Goal: Download file/media

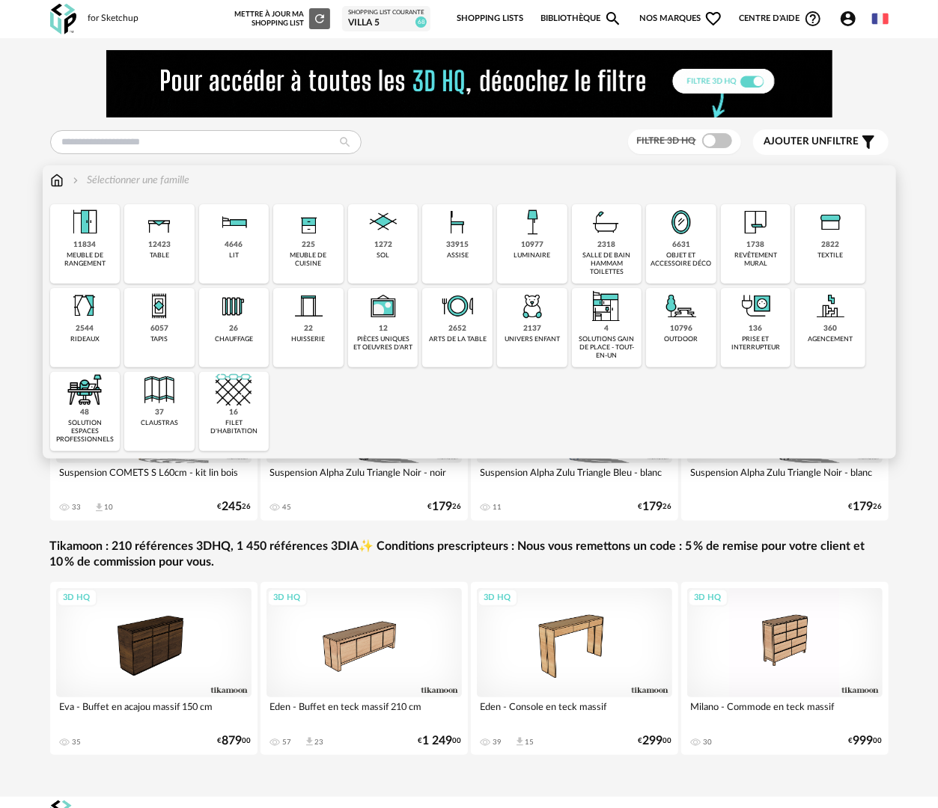
click at [543, 329] on div "2137 univers enfant" at bounding box center [532, 327] width 70 height 79
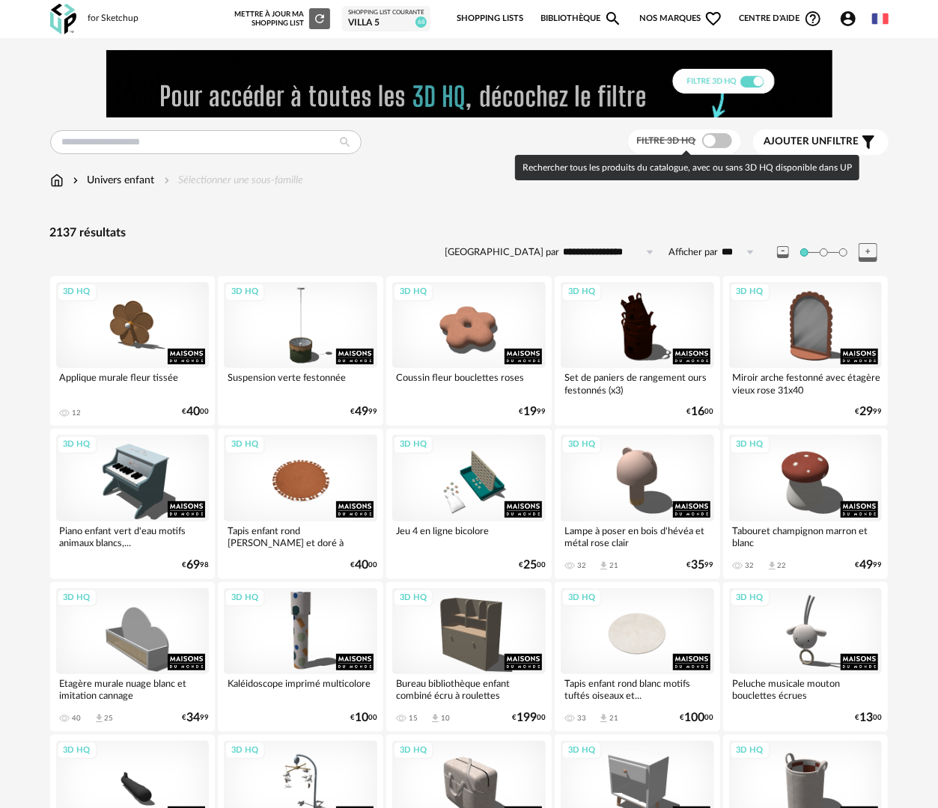
click at [724, 142] on span at bounding box center [717, 140] width 30 height 15
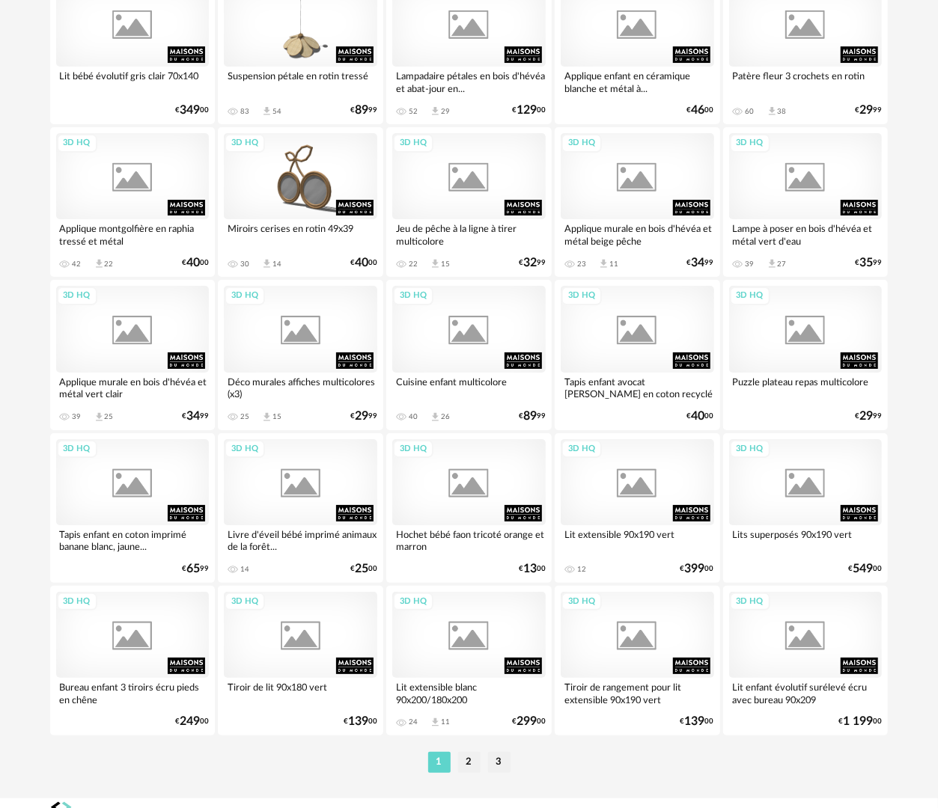
scroll to position [2618, 0]
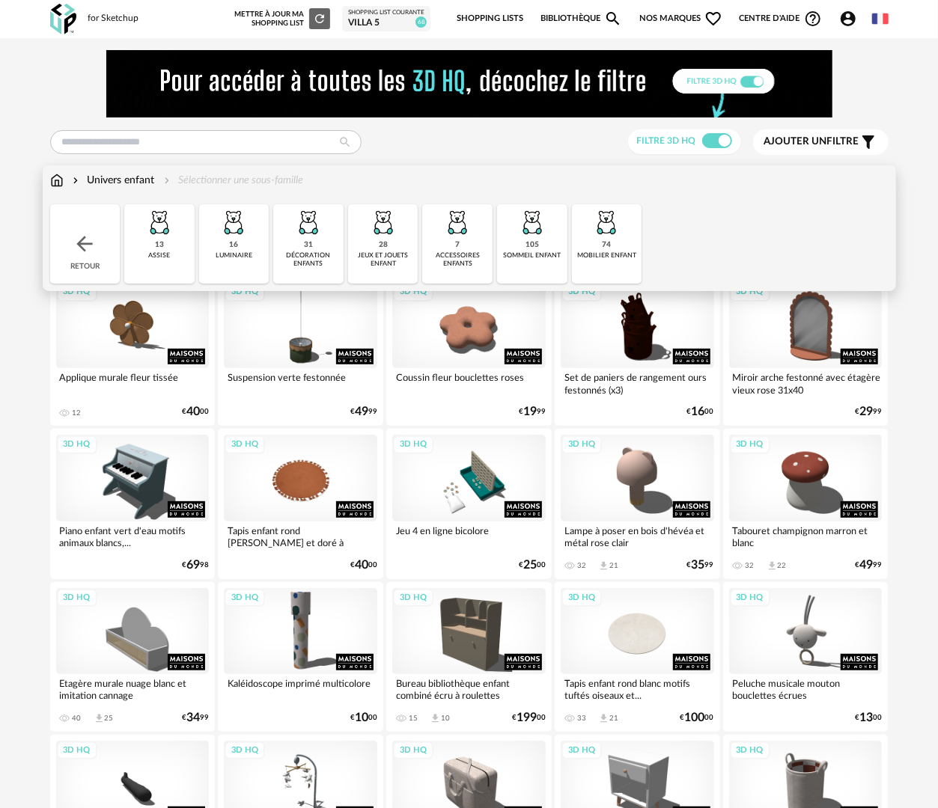
click at [52, 183] on img at bounding box center [56, 180] width 13 height 15
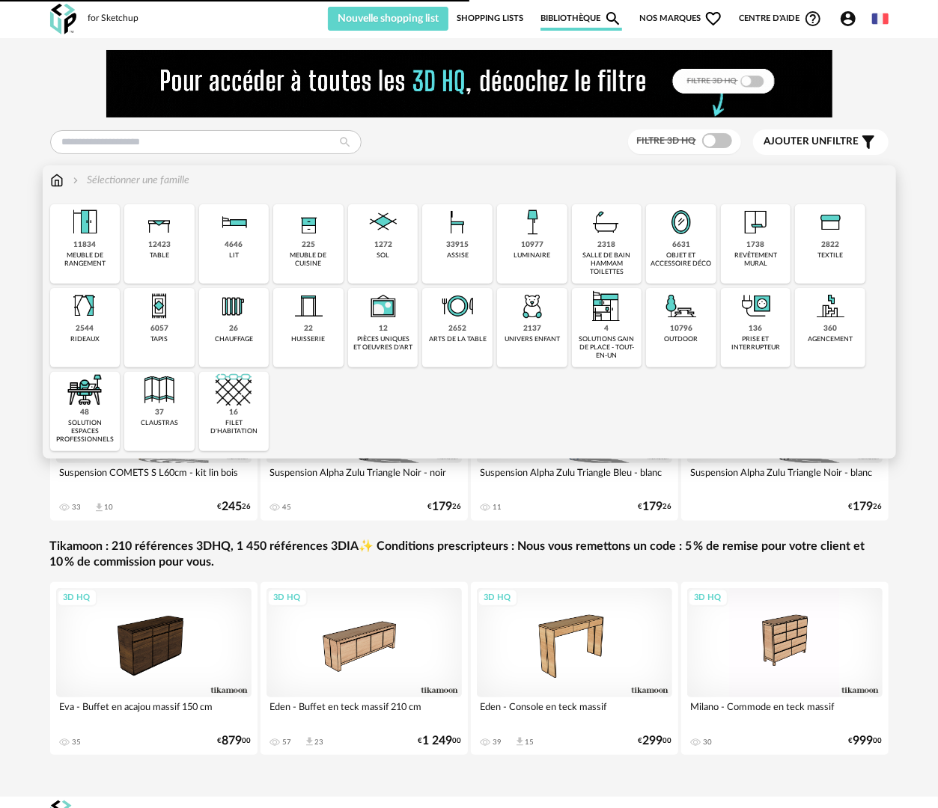
click at [761, 254] on div "revêtement mural" at bounding box center [755, 260] width 61 height 17
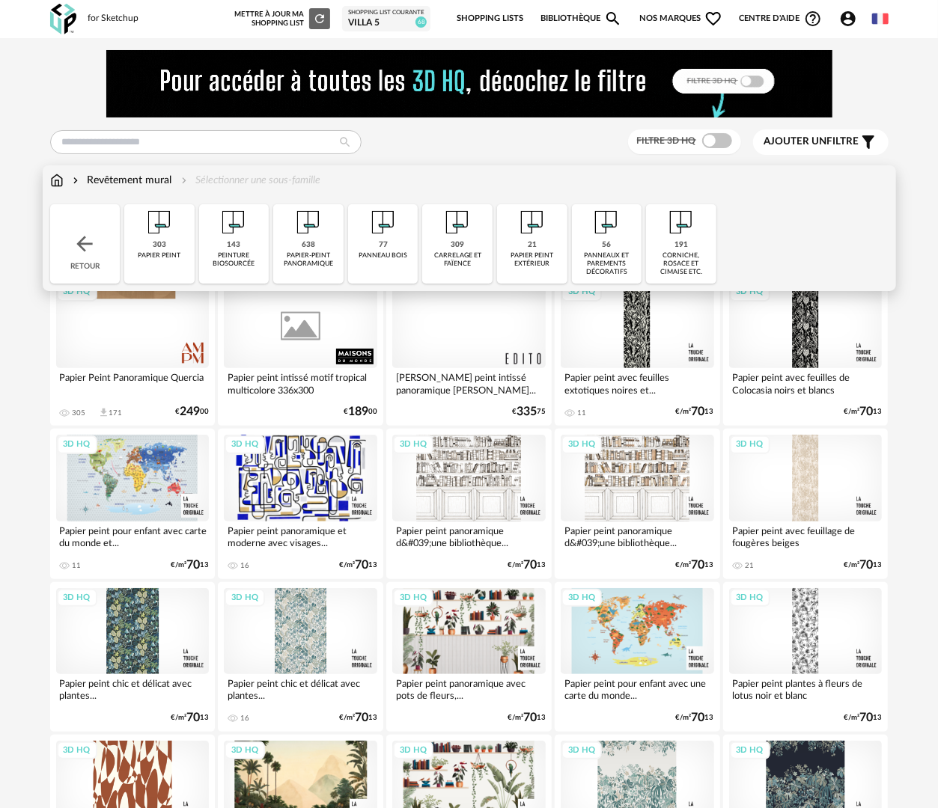
click at [386, 265] on div "77 panneau bois" at bounding box center [383, 243] width 70 height 79
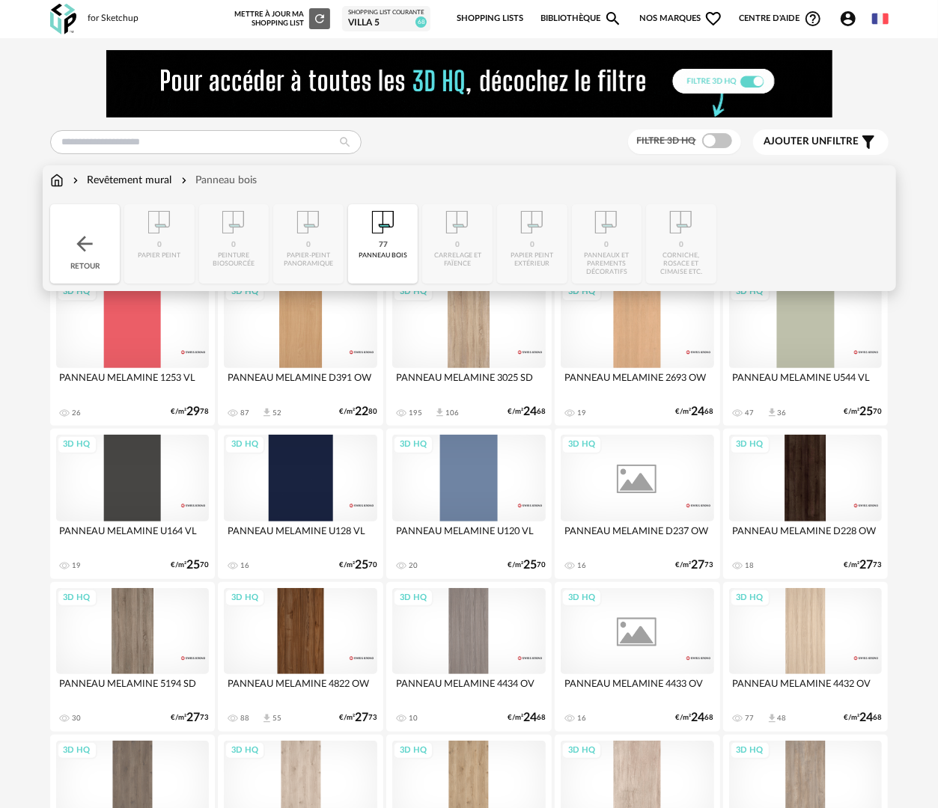
click at [106, 252] on div "Retour" at bounding box center [85, 243] width 70 height 79
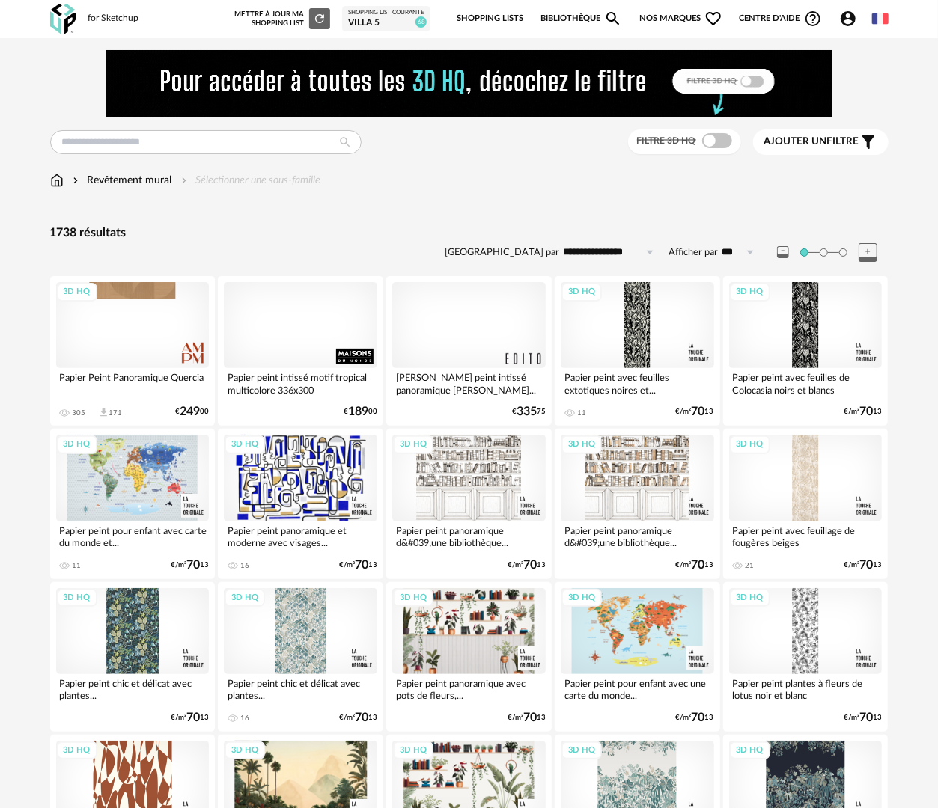
click at [129, 181] on div "Revêtement mural" at bounding box center [121, 180] width 103 height 15
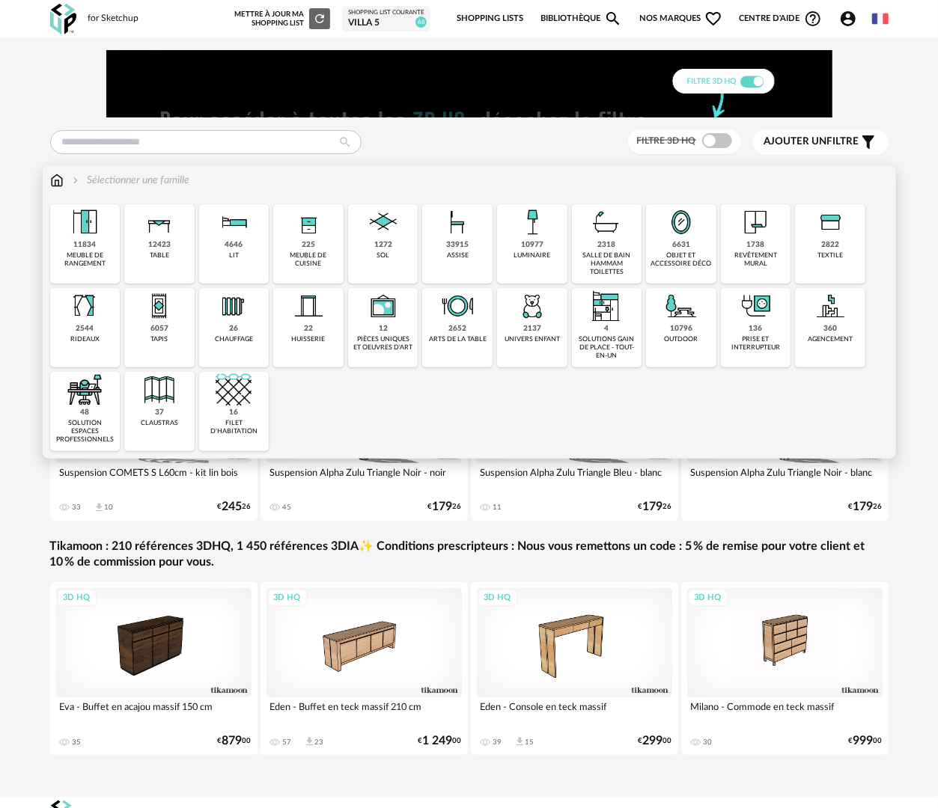
click at [154, 418] on div "37 claustras" at bounding box center [159, 411] width 70 height 79
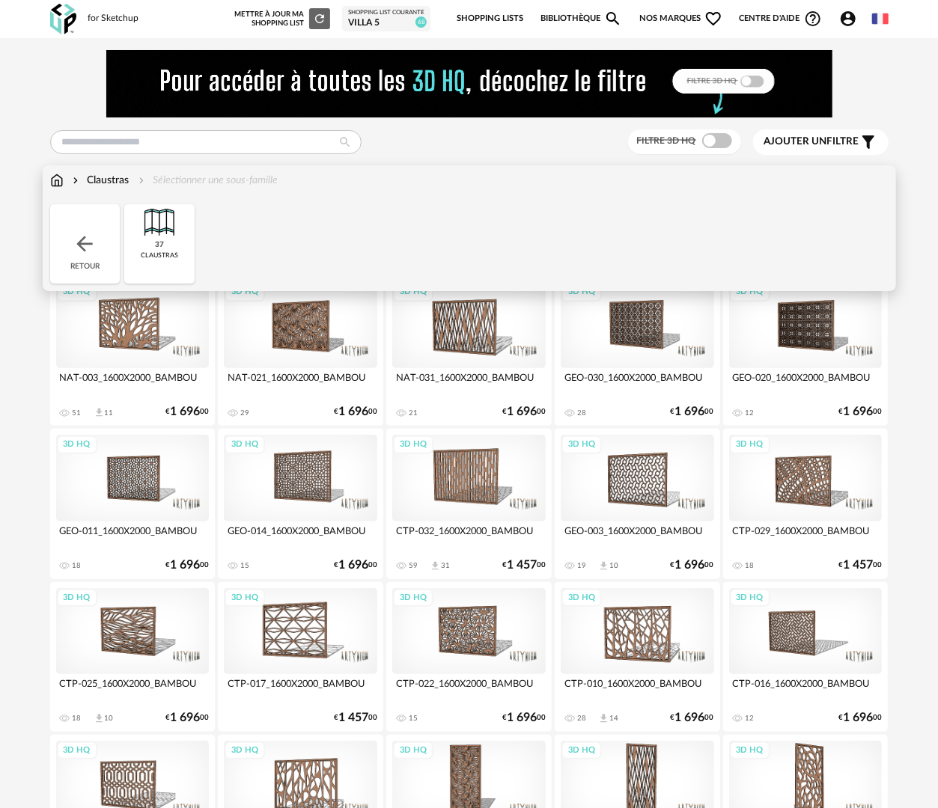
click at [116, 179] on div "Claustras" at bounding box center [100, 180] width 60 height 15
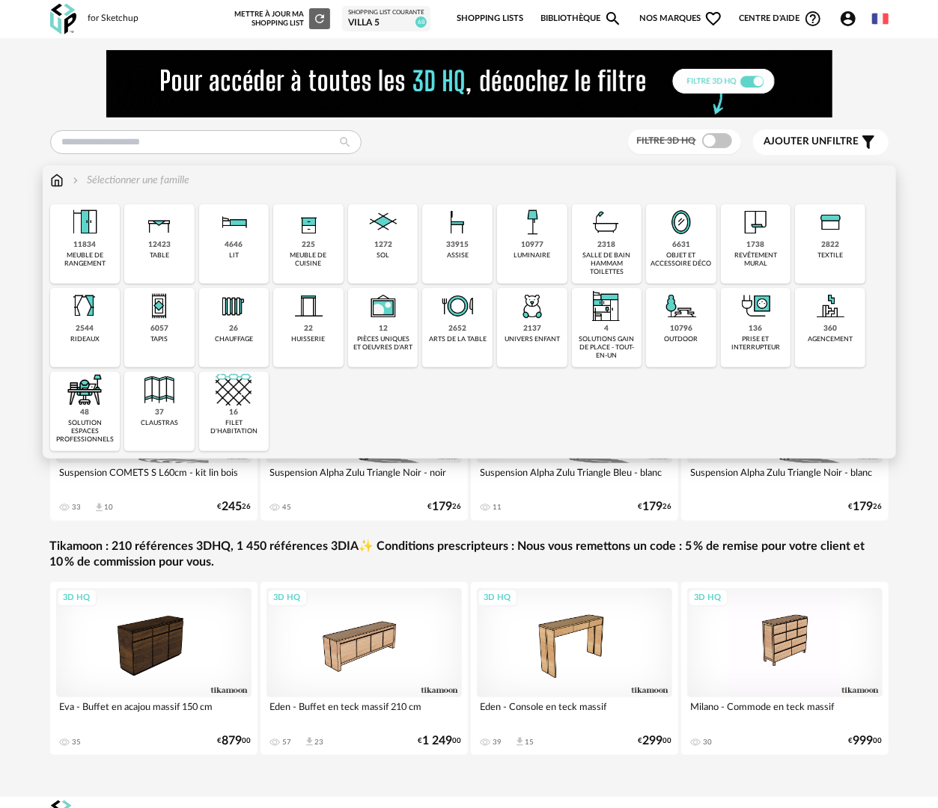
click at [829, 353] on div "360 agencement" at bounding box center [830, 327] width 70 height 79
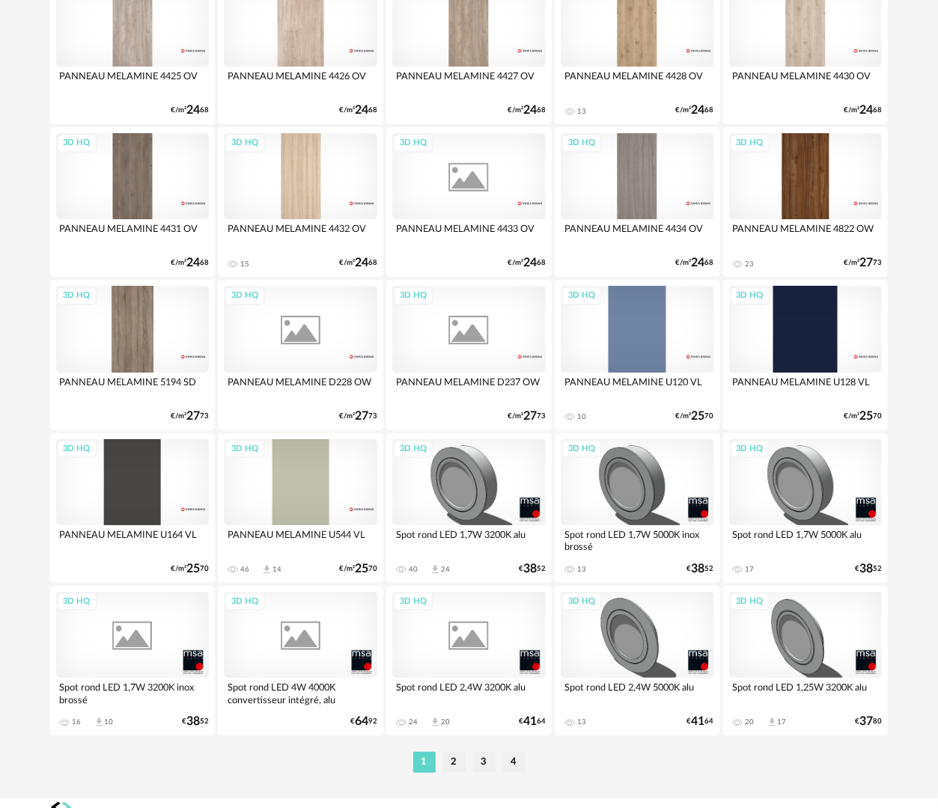
scroll to position [2618, 0]
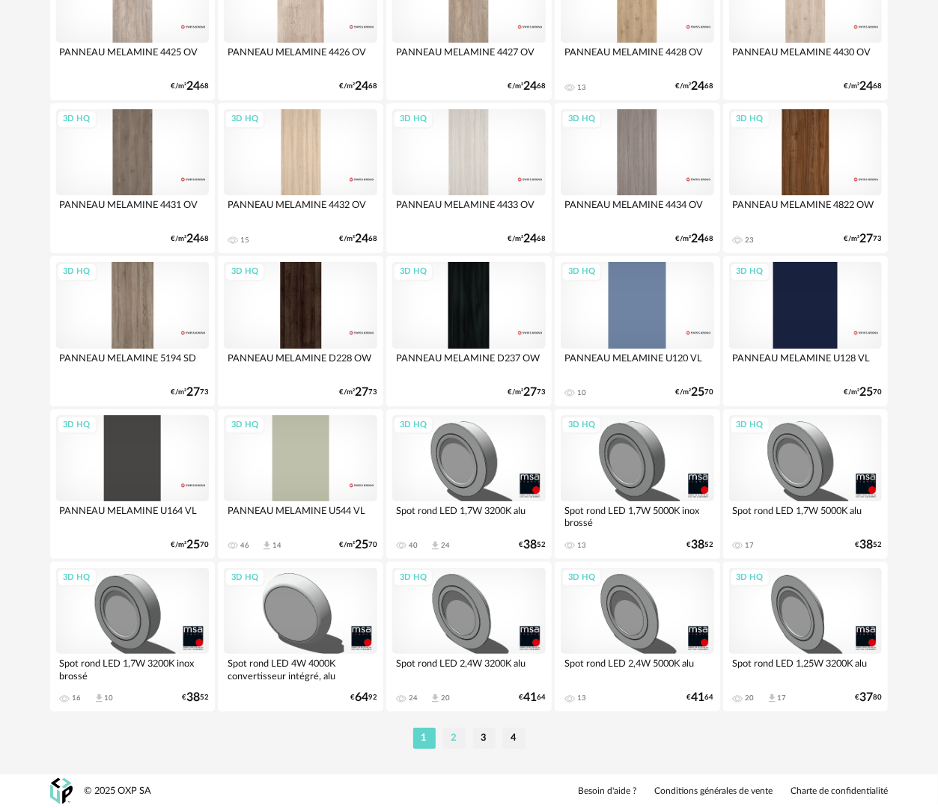
click at [456, 744] on li "2" at bounding box center [454, 738] width 22 height 21
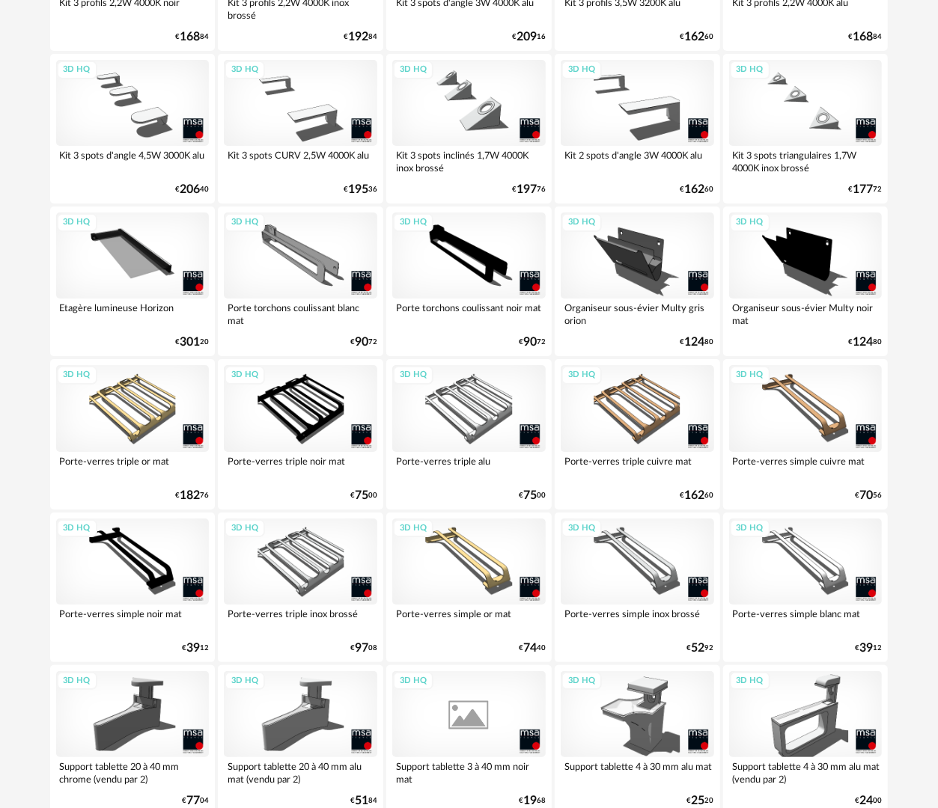
scroll to position [2618, 0]
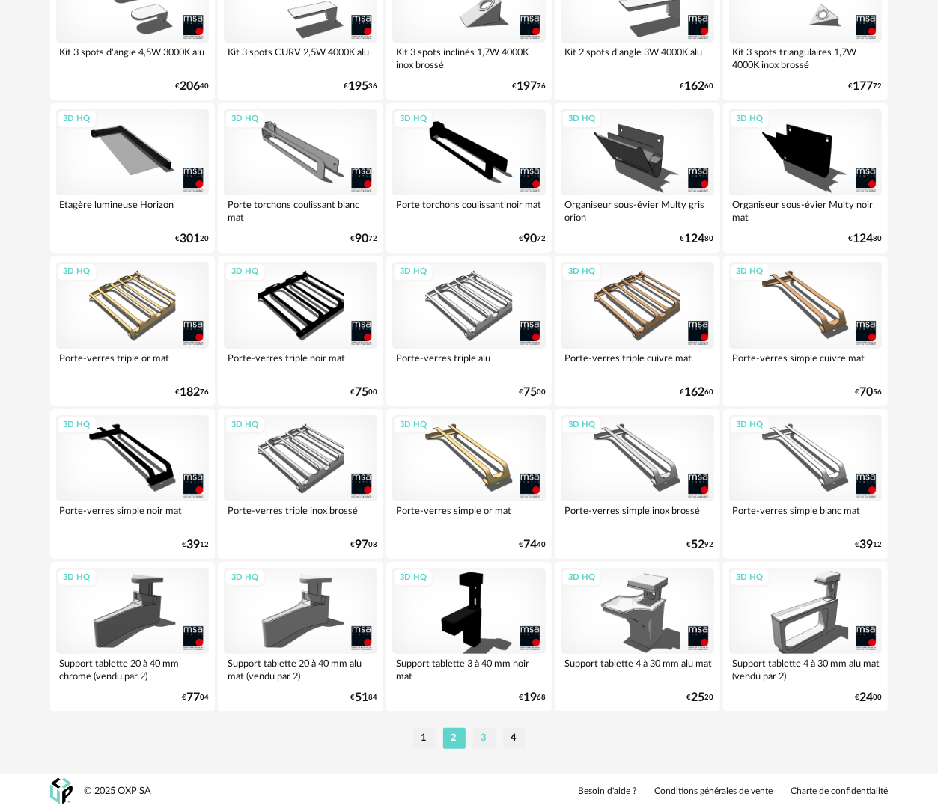
click at [483, 743] on li "3" at bounding box center [484, 738] width 22 height 21
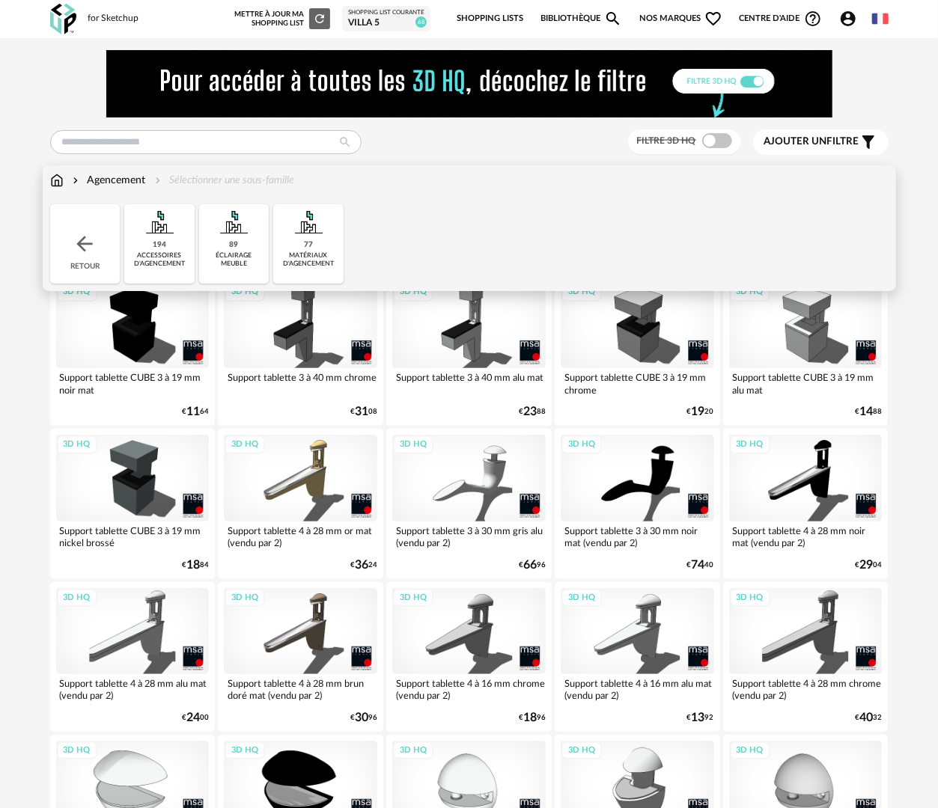
click at [91, 243] on img at bounding box center [85, 244] width 24 height 24
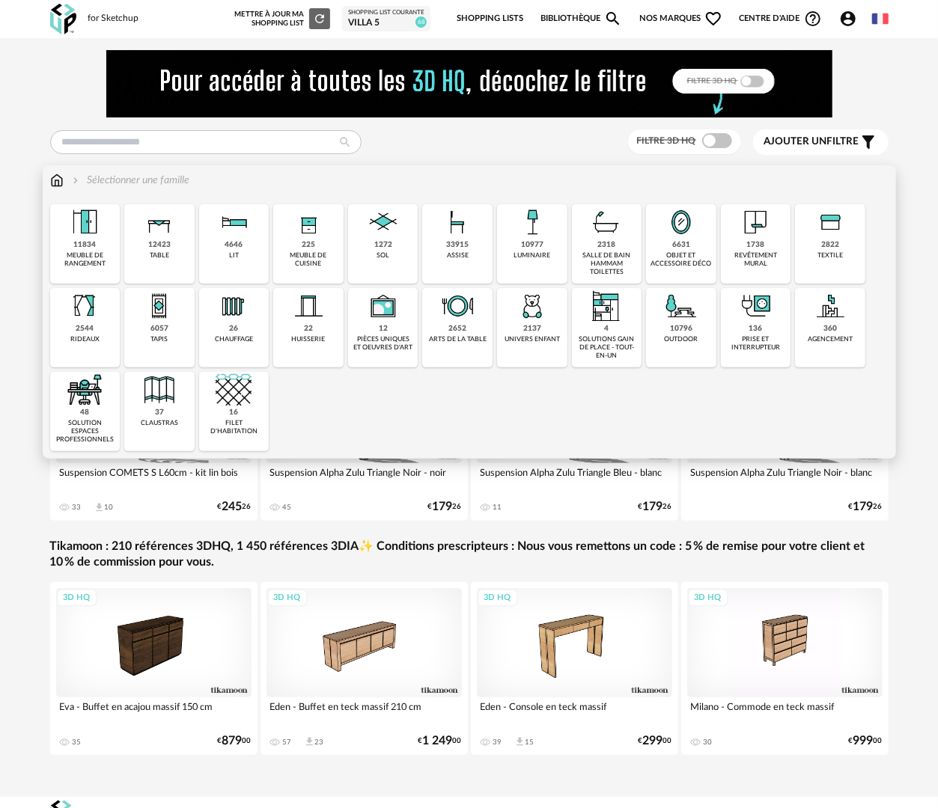
click at [626, 347] on div "solutions gain de place - tout-en-un" at bounding box center [606, 347] width 61 height 25
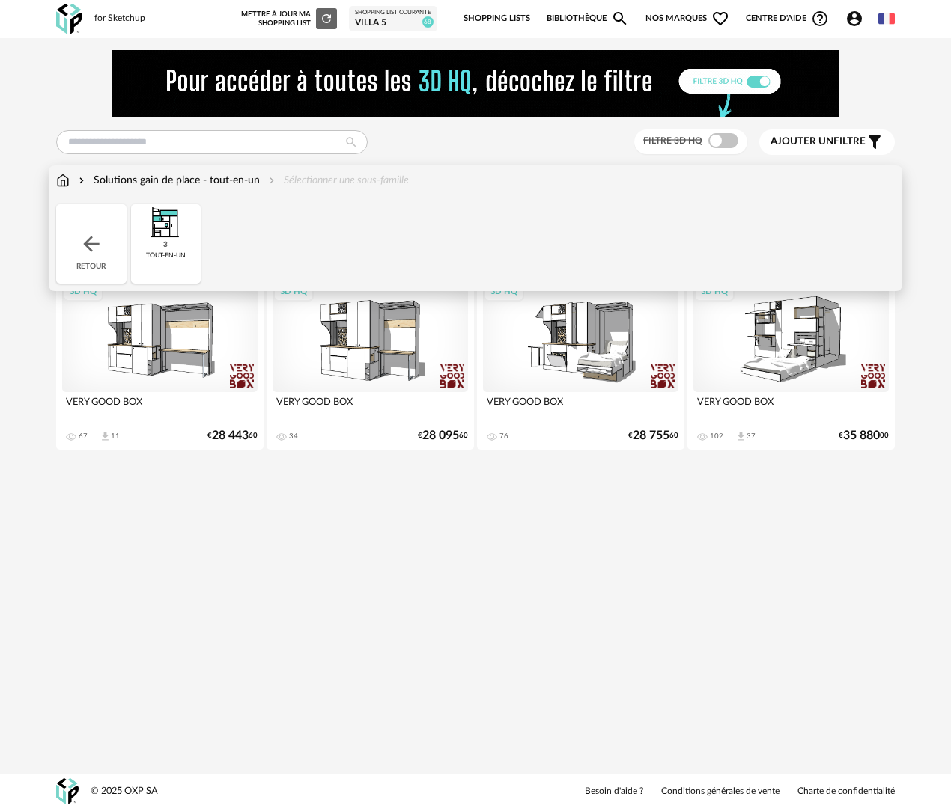
click at [85, 232] on img at bounding box center [91, 244] width 24 height 24
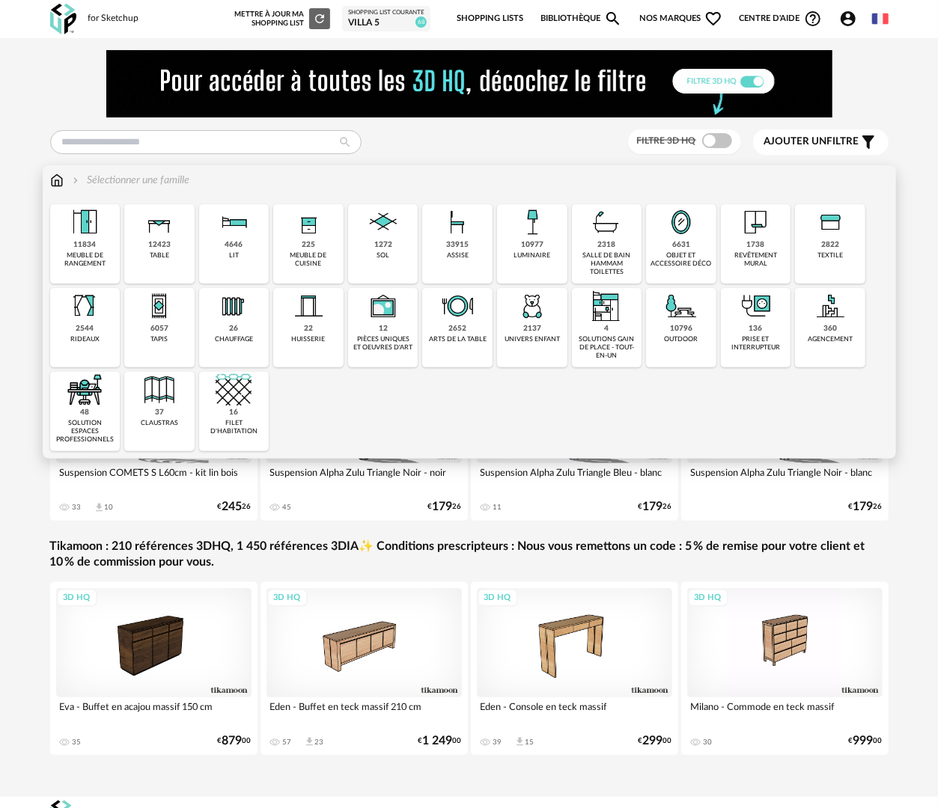
click at [93, 422] on div "solution espaces professionnels" at bounding box center [85, 431] width 61 height 25
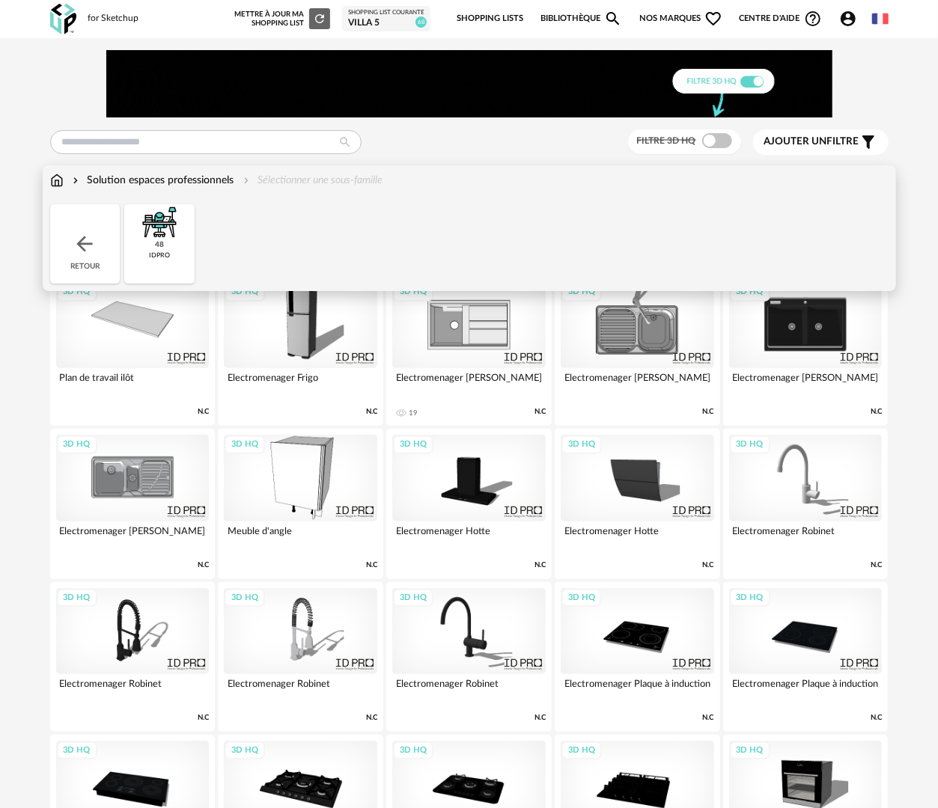
click at [162, 254] on div "idpro" at bounding box center [159, 256] width 21 height 8
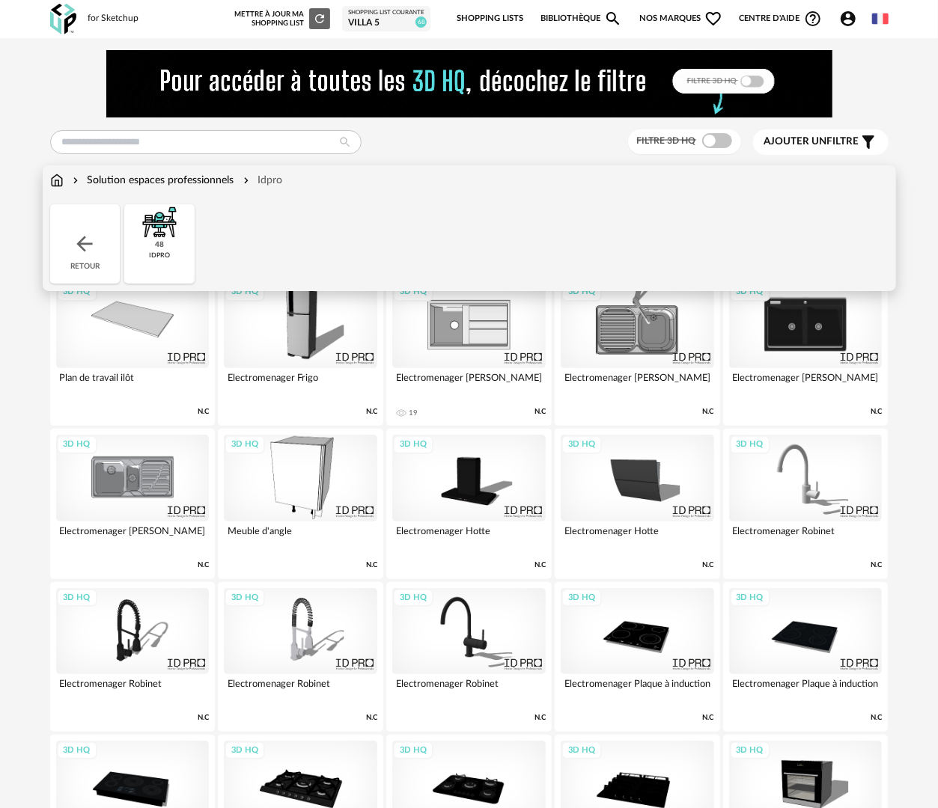
click at [75, 249] on img at bounding box center [85, 244] width 24 height 24
click at [83, 250] on img at bounding box center [85, 244] width 24 height 24
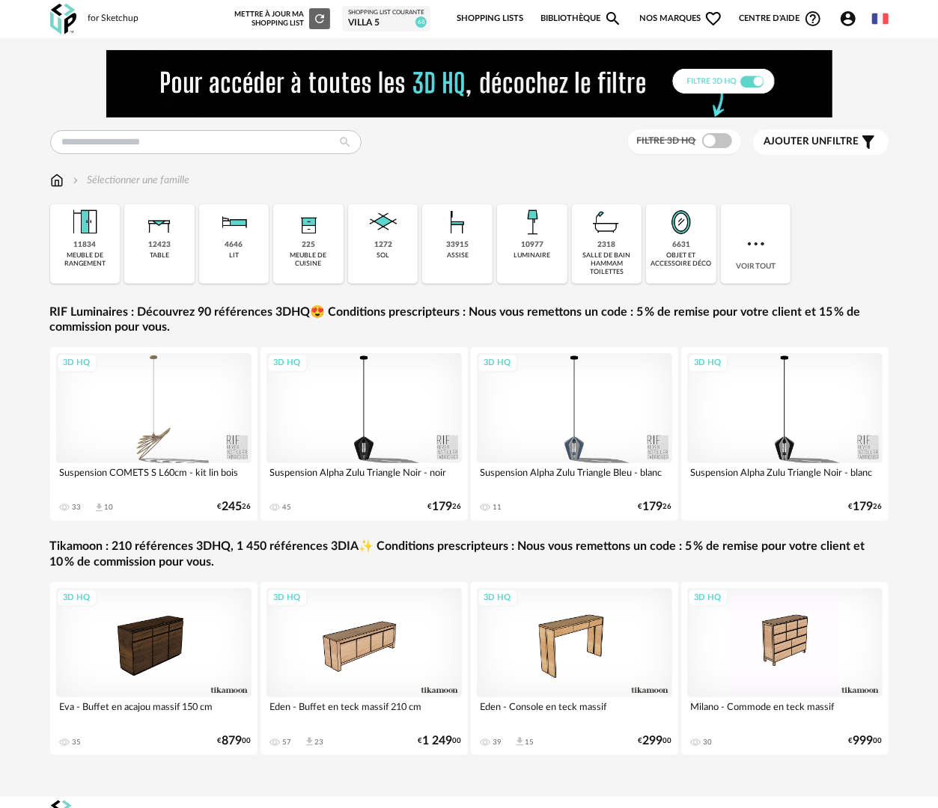
click at [0, 0] on div "revêtement mural" at bounding box center [0, 0] width 0 height 0
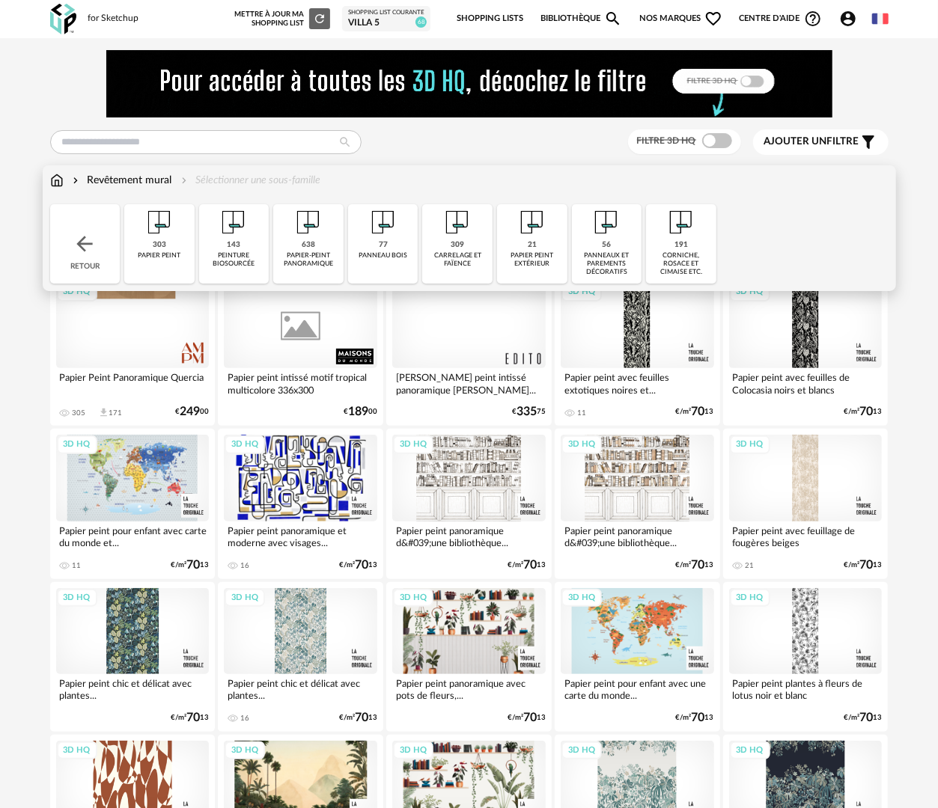
click at [89, 249] on img at bounding box center [85, 244] width 24 height 24
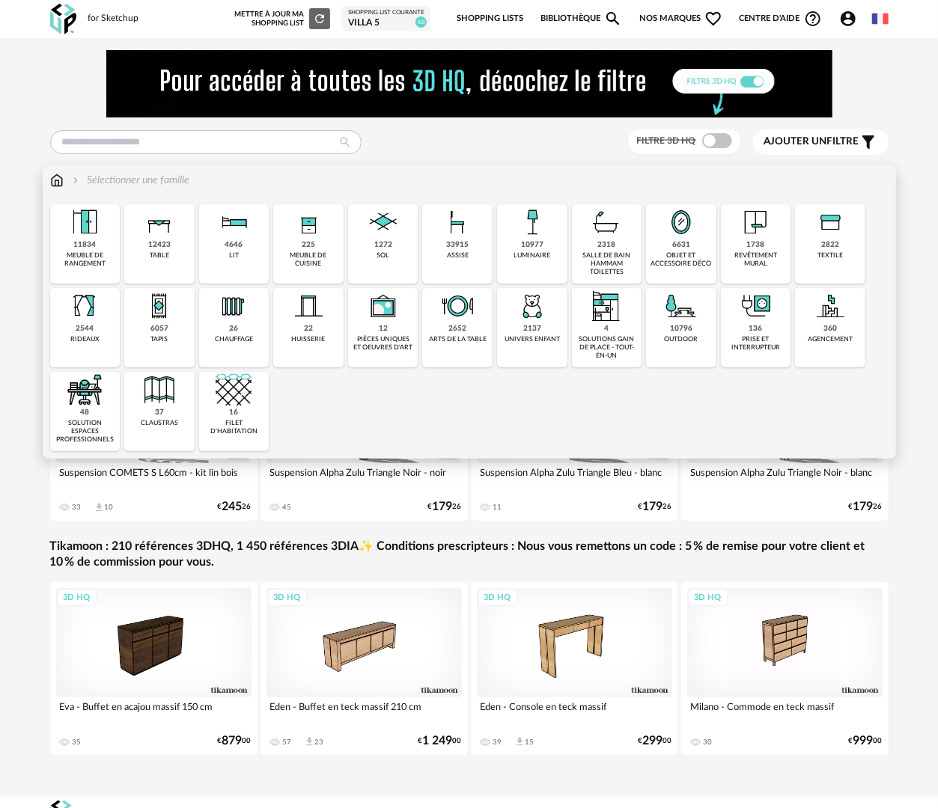
click at [827, 328] on div "360" at bounding box center [829, 329] width 13 height 10
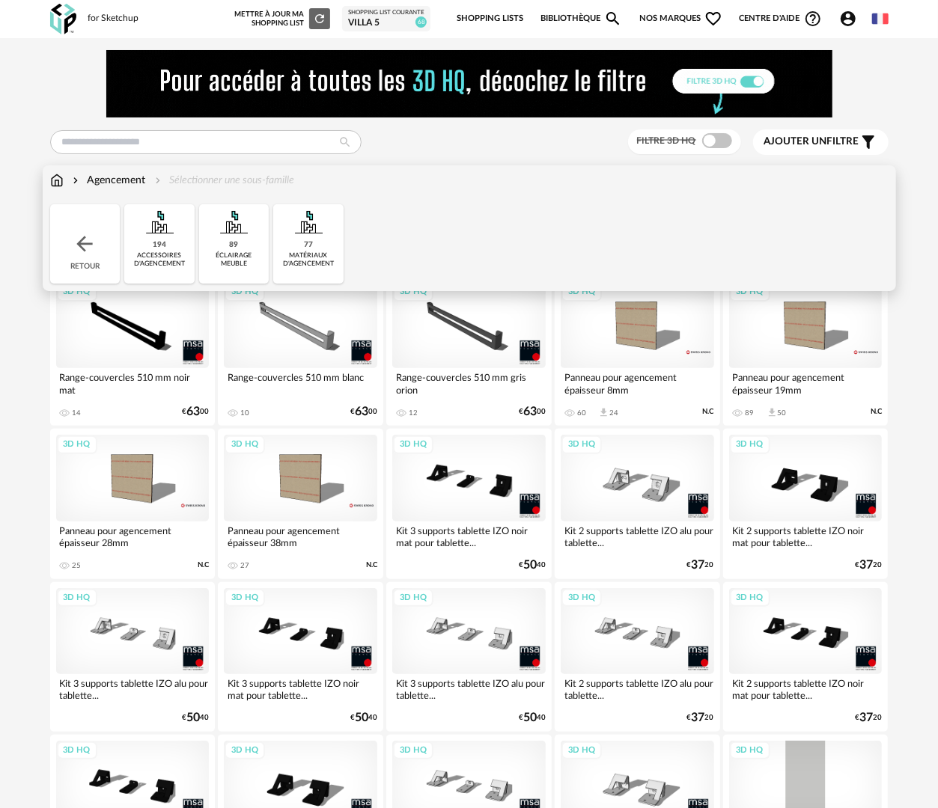
click at [309, 271] on div "77 matériaux d'agencement" at bounding box center [308, 243] width 70 height 79
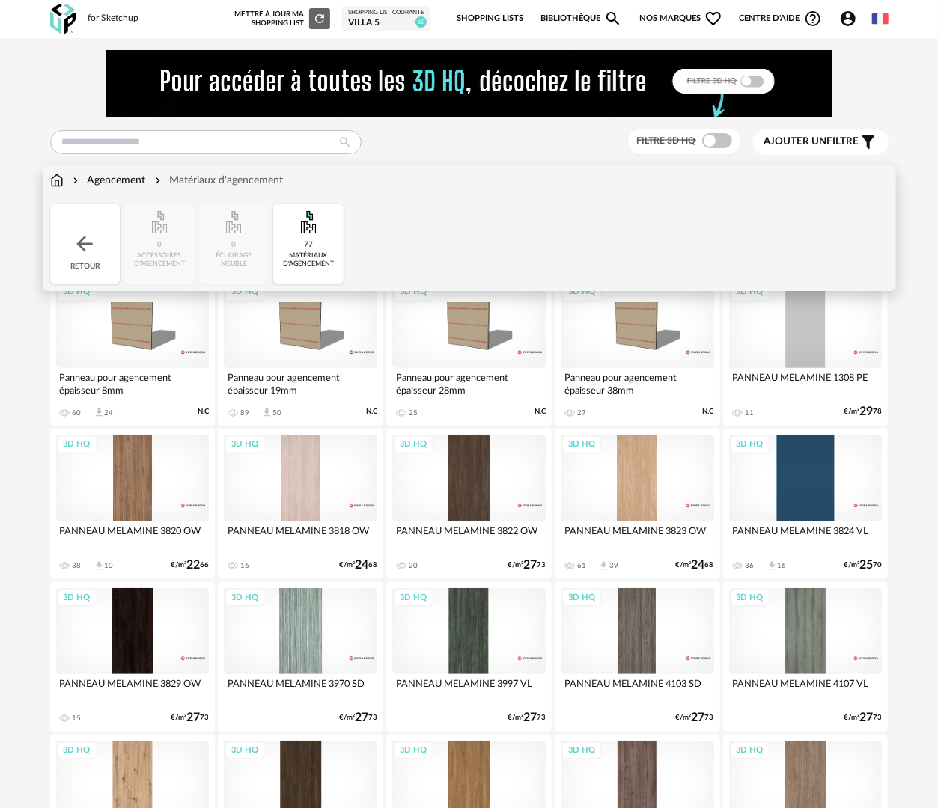
click at [123, 177] on div "Agencement" at bounding box center [108, 180] width 76 height 15
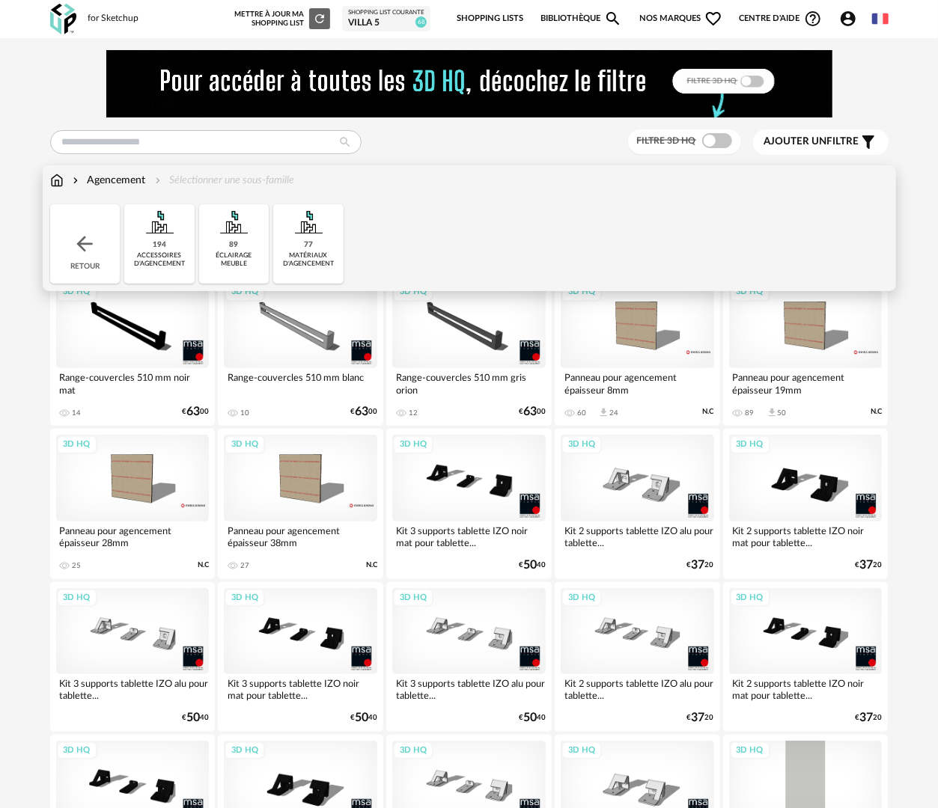
click at [147, 250] on div "194 accessoires d'agencement" at bounding box center [159, 243] width 70 height 79
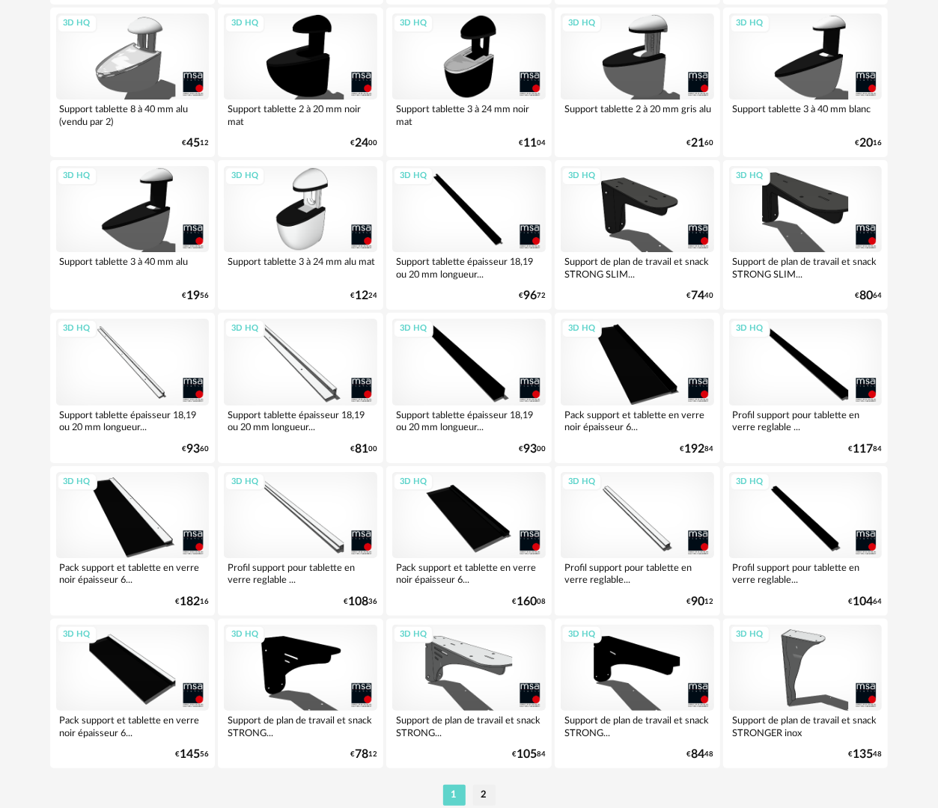
scroll to position [2618, 0]
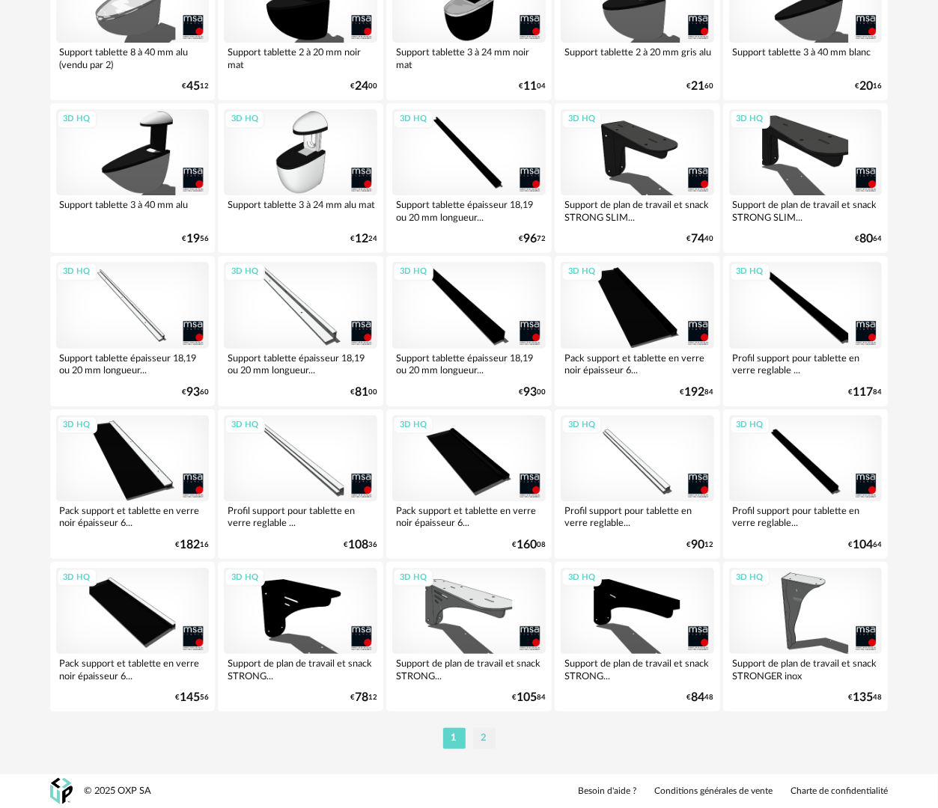
click at [484, 741] on li "2" at bounding box center [484, 738] width 22 height 21
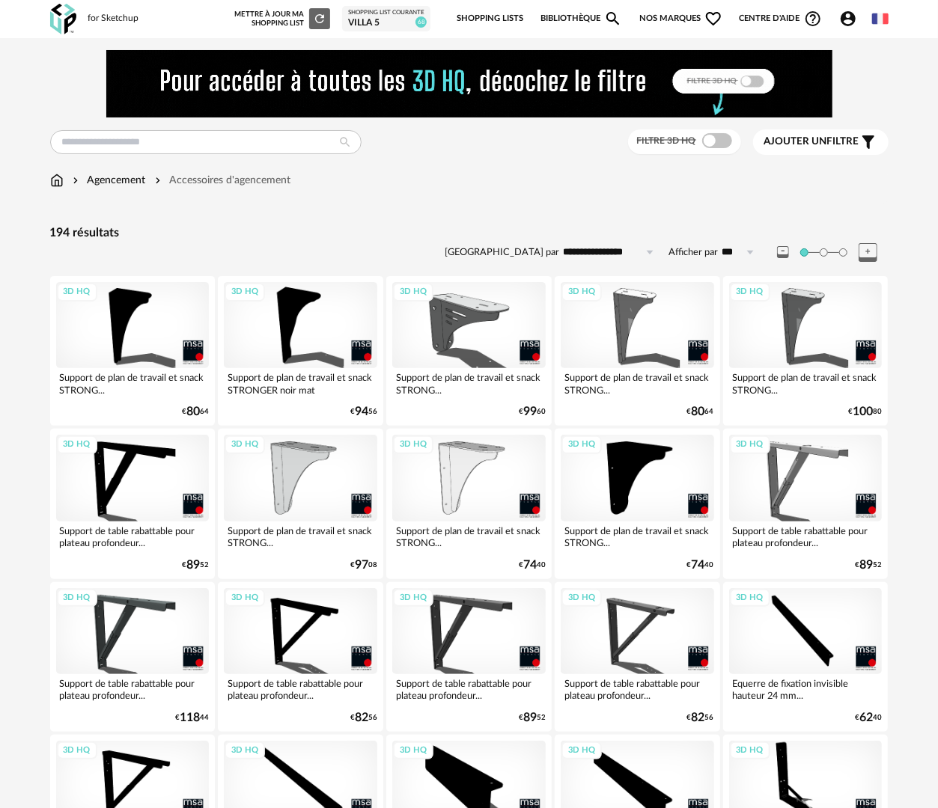
click at [55, 178] on img at bounding box center [56, 180] width 13 height 15
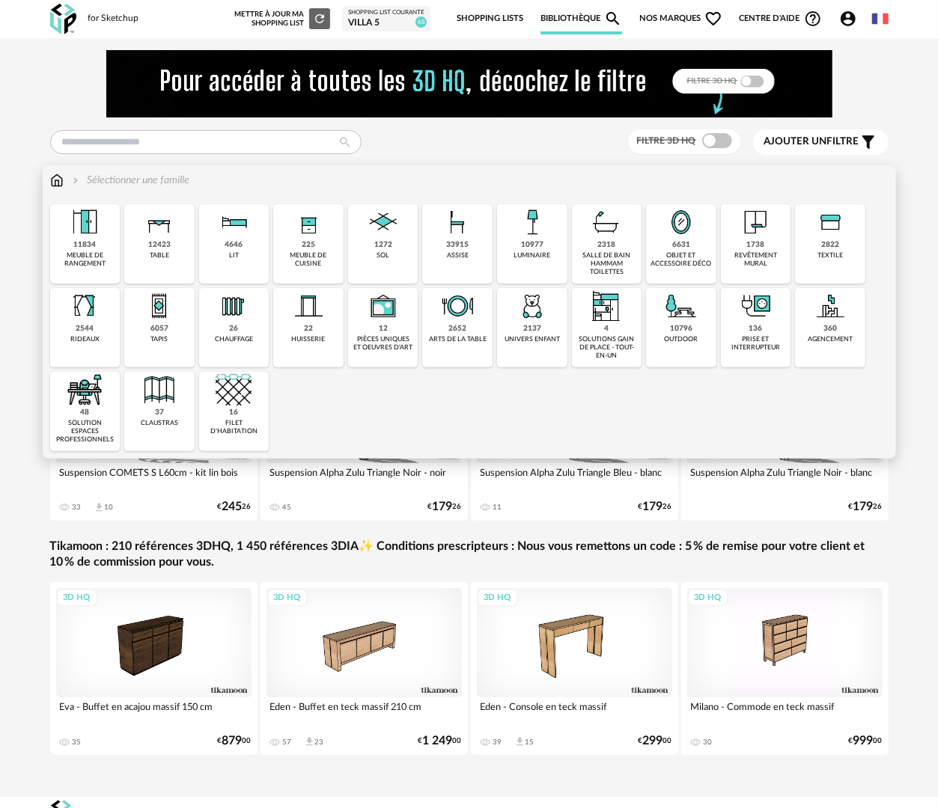
click at [85, 256] on div "meuble de rangement" at bounding box center [85, 260] width 61 height 17
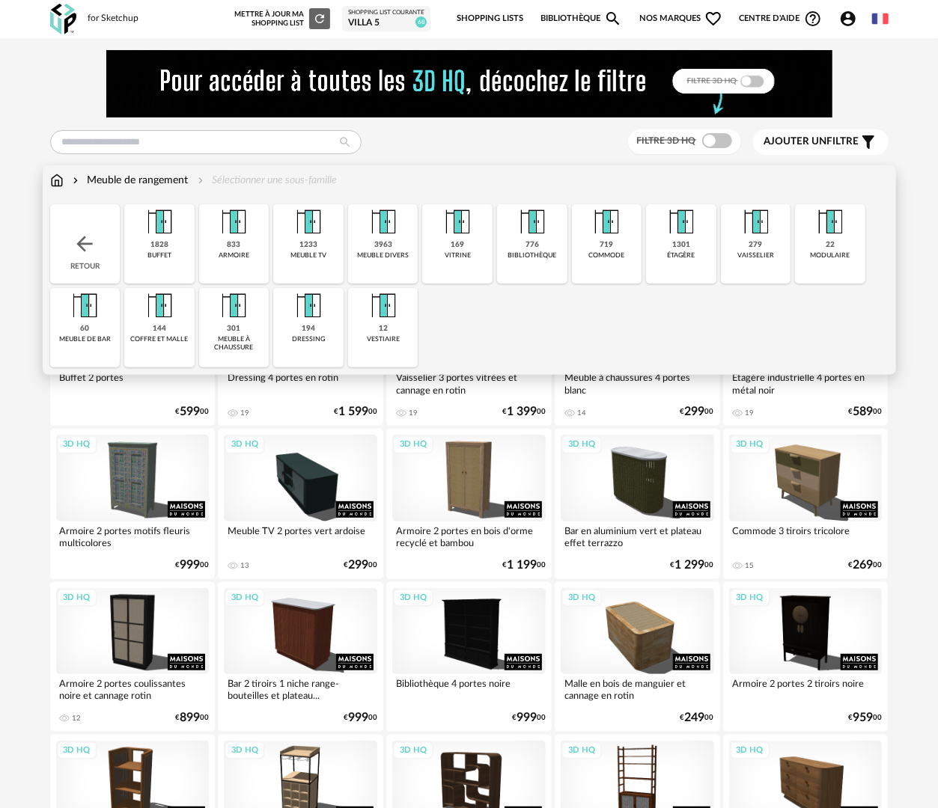
click at [817, 261] on div "22 modulaire" at bounding box center [830, 243] width 70 height 79
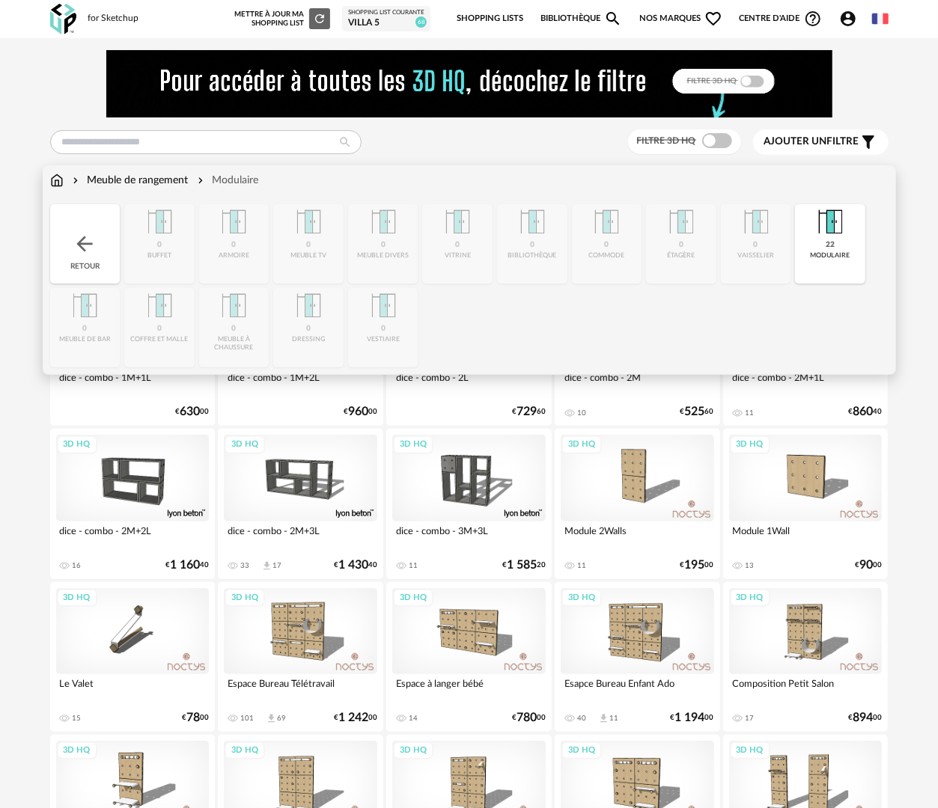
click at [147, 177] on div "Meuble de rangement" at bounding box center [129, 180] width 119 height 15
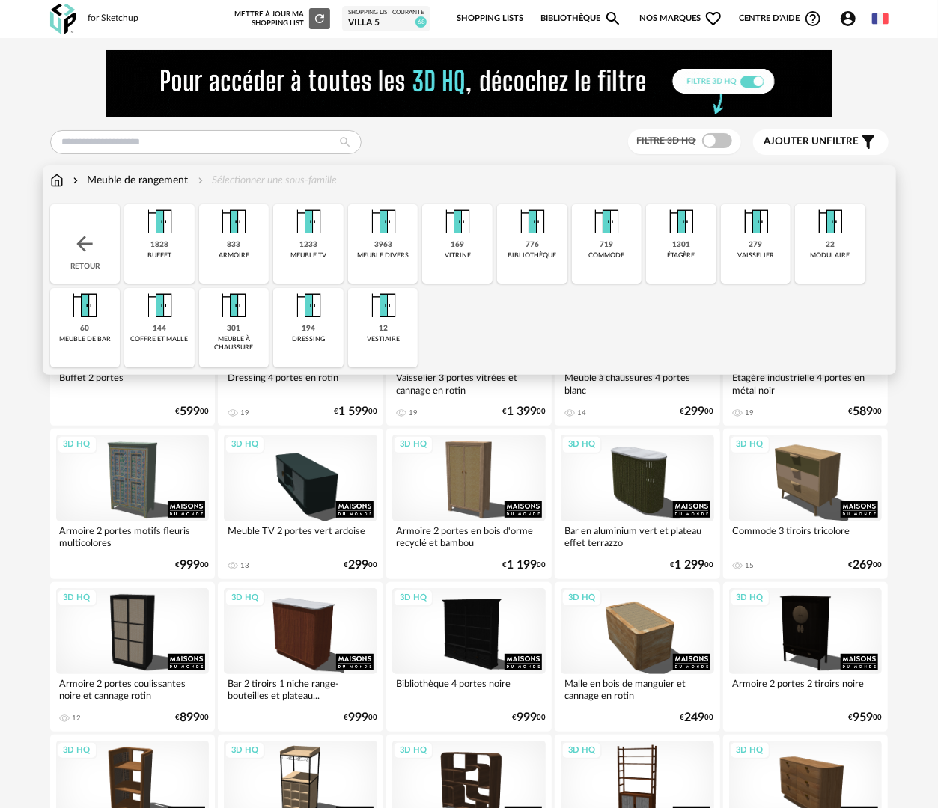
click at [113, 177] on div "Meuble de rangement" at bounding box center [129, 180] width 119 height 15
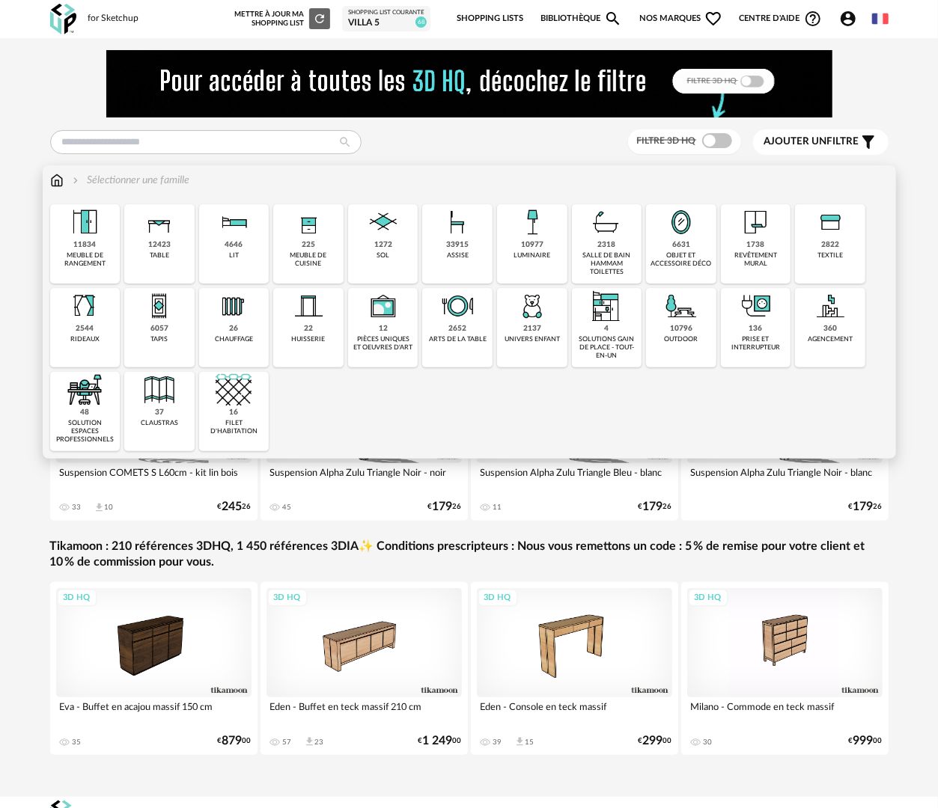
click at [302, 335] on div "huisserie" at bounding box center [309, 339] width 34 height 8
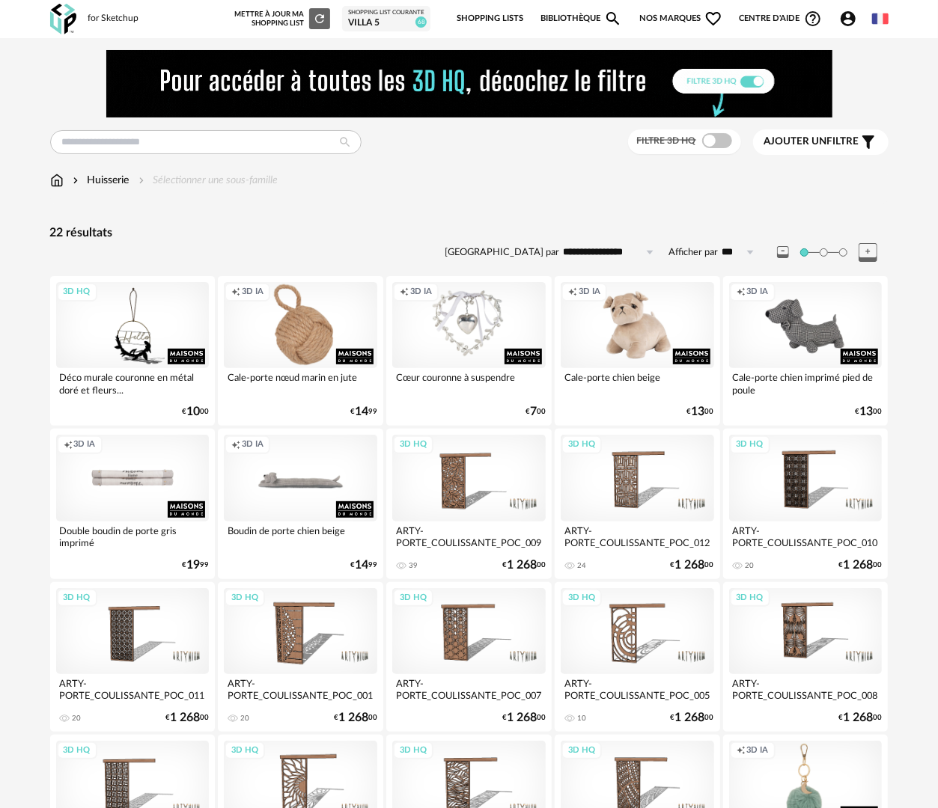
click at [64, 179] on div "Huisserie Sélectionner une sous-famille" at bounding box center [164, 180] width 228 height 15
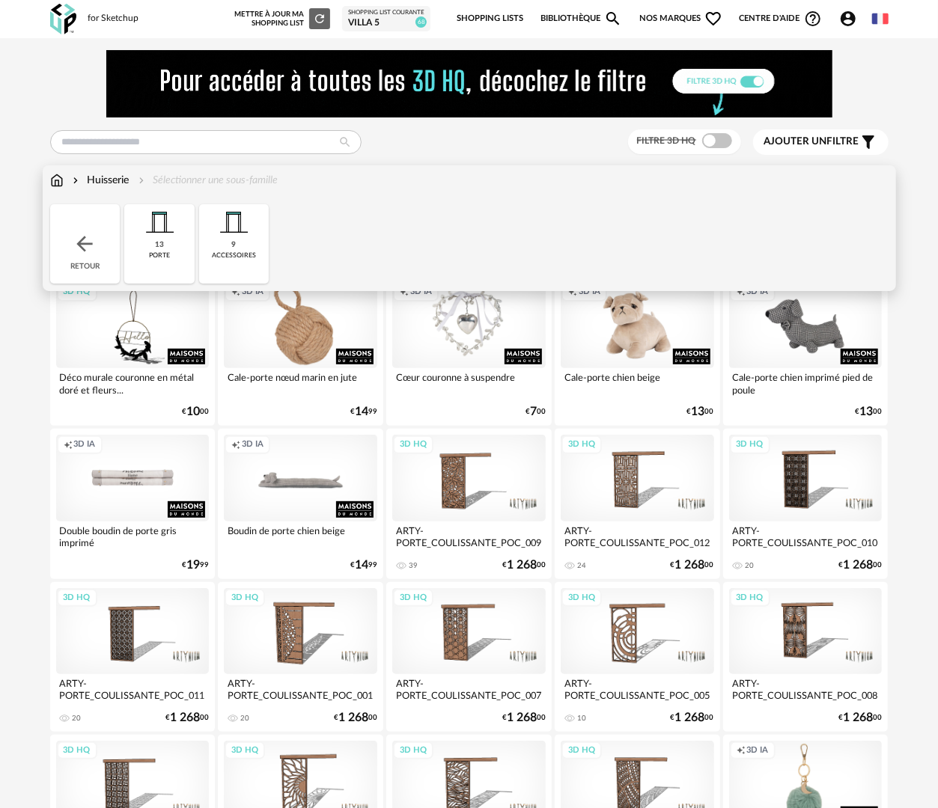
click at [57, 181] on img at bounding box center [56, 180] width 13 height 15
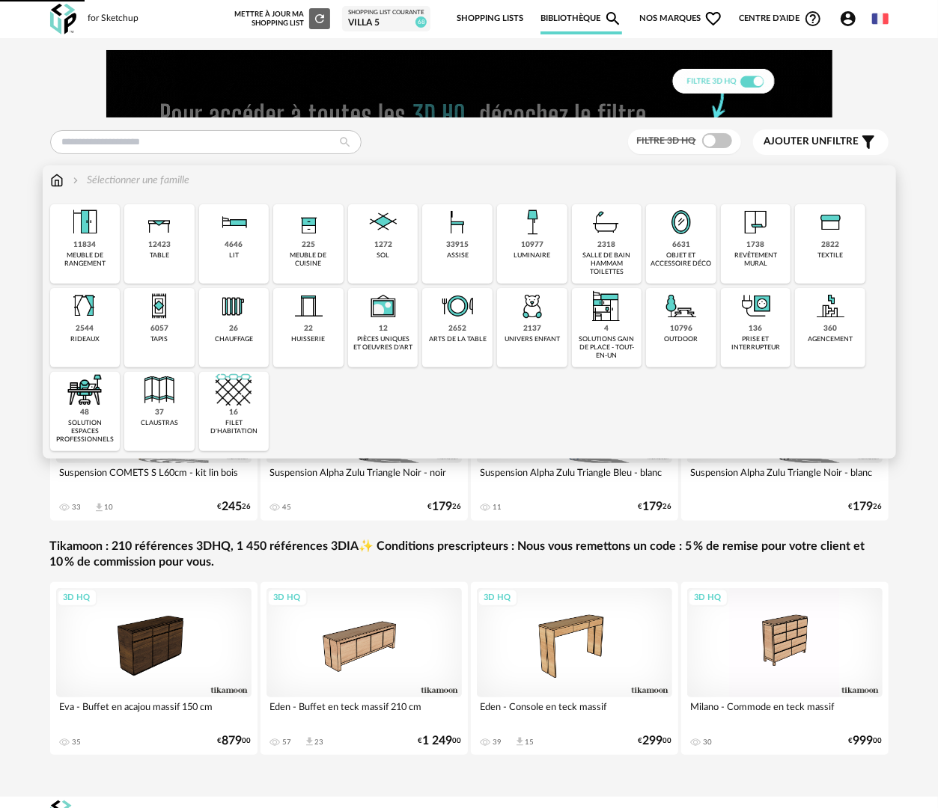
click at [319, 332] on div "22 huisserie" at bounding box center [308, 327] width 70 height 79
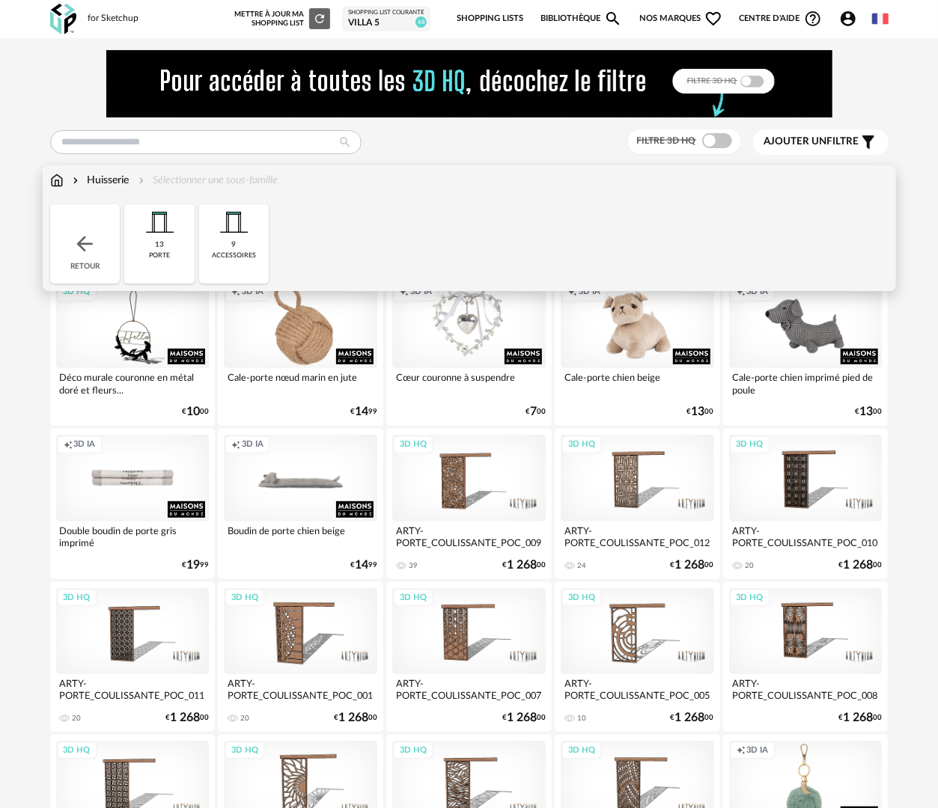
click at [95, 246] on img at bounding box center [85, 244] width 24 height 24
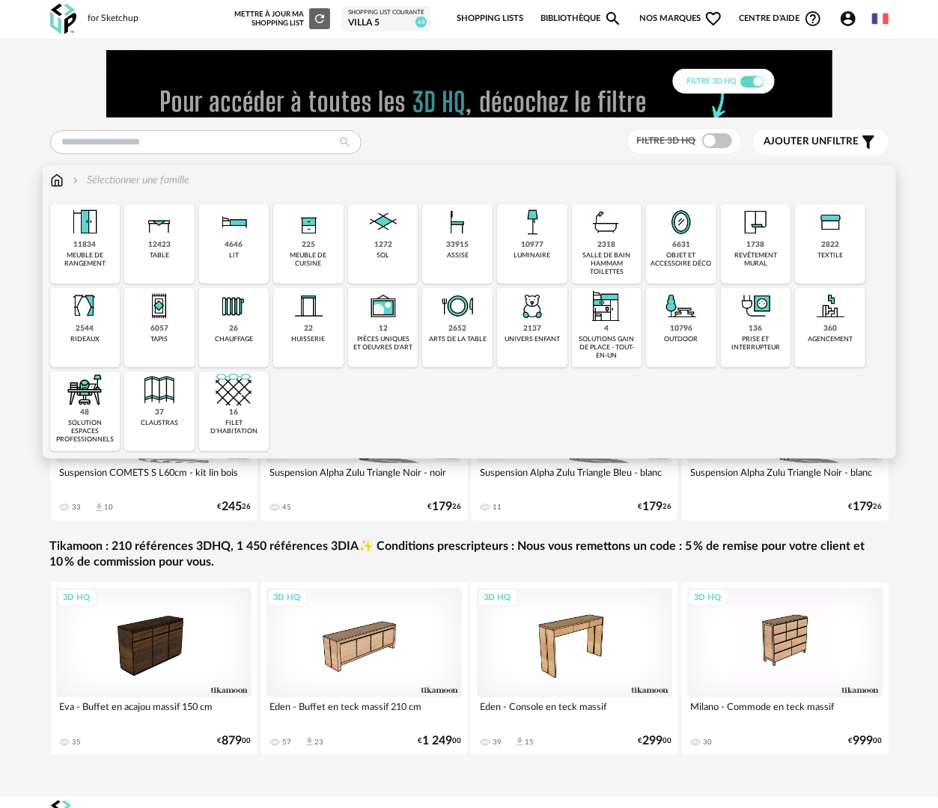
click at [775, 260] on div "revêtement mural" at bounding box center [755, 260] width 61 height 17
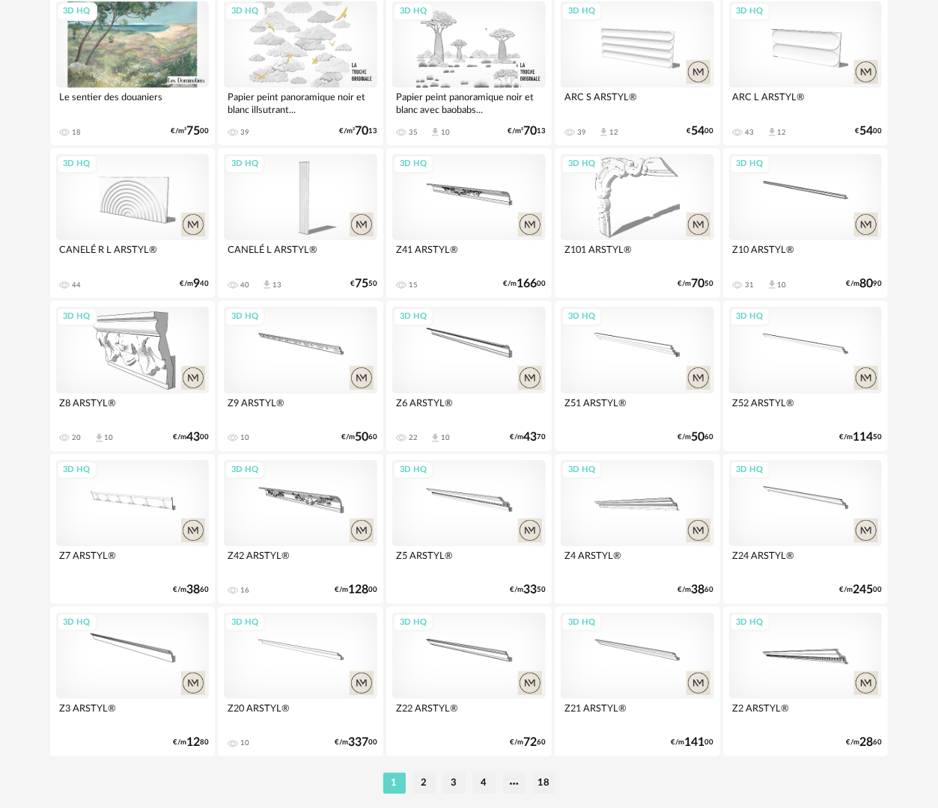
scroll to position [2618, 0]
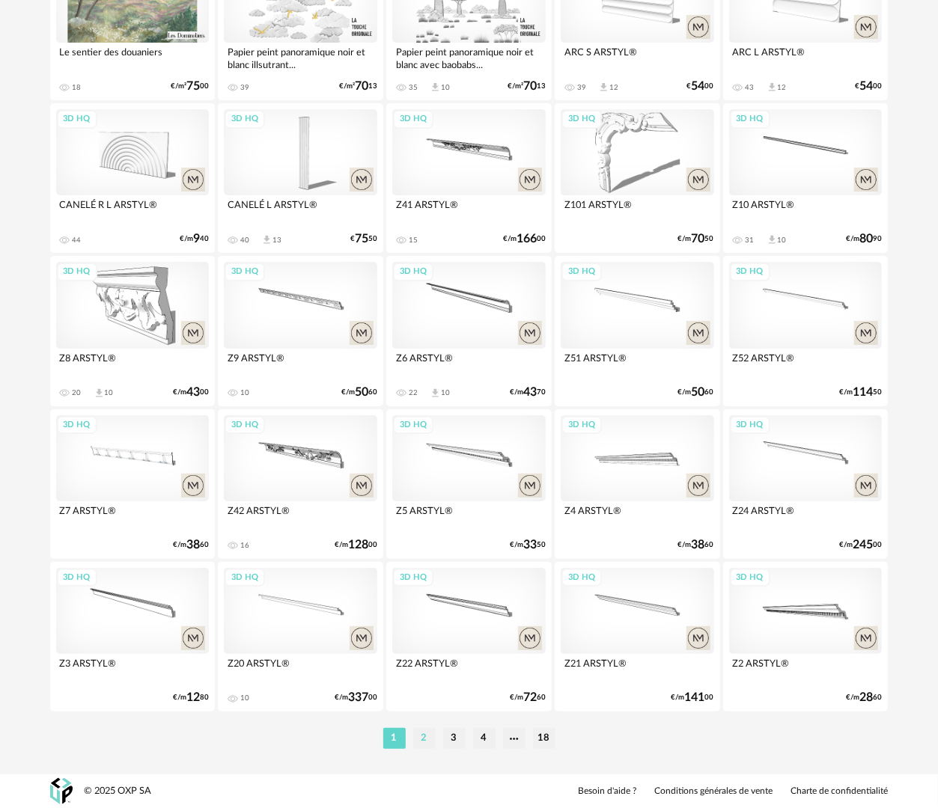
click at [422, 743] on li "2" at bounding box center [424, 738] width 22 height 21
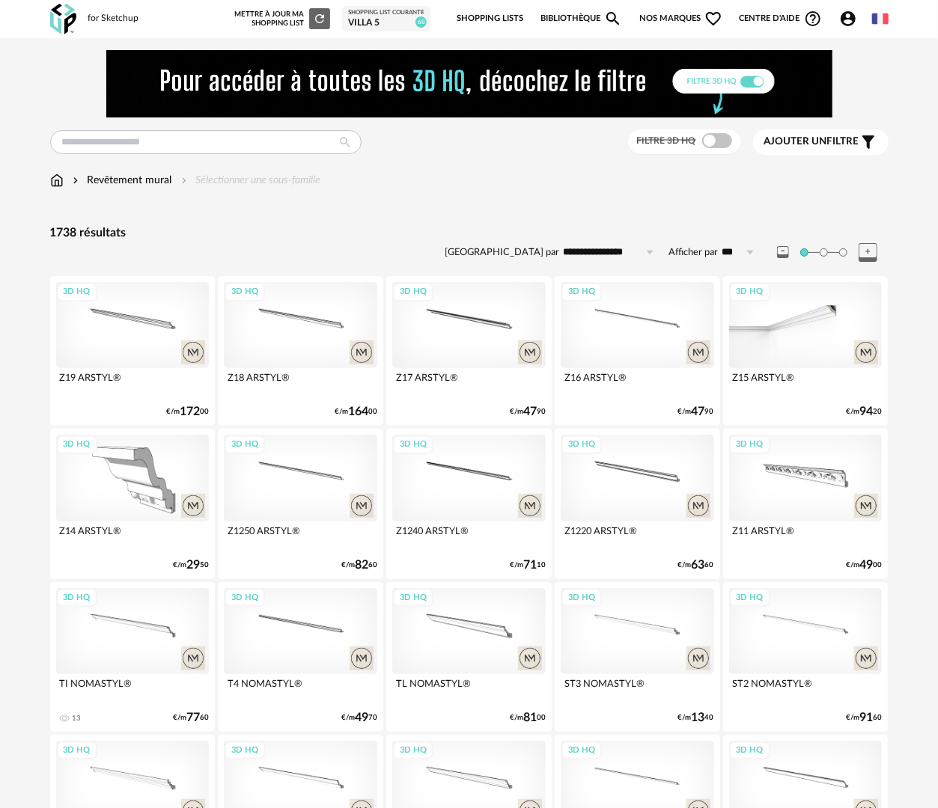
click at [844, 305] on div "3D HQ" at bounding box center [805, 325] width 153 height 86
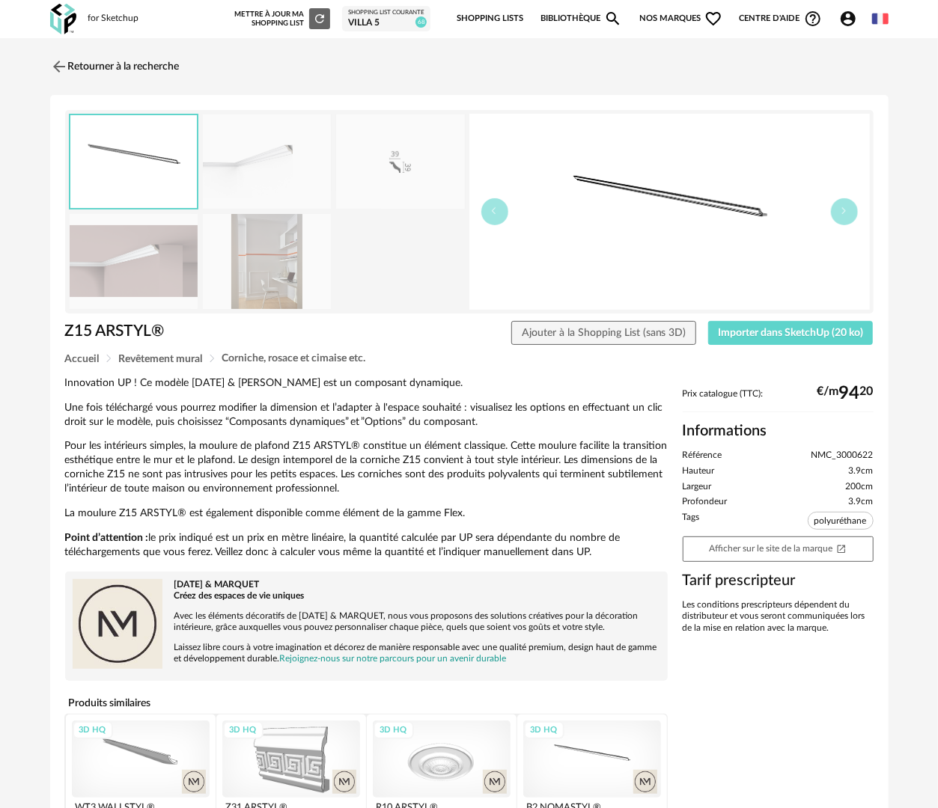
click at [133, 262] on img at bounding box center [134, 261] width 129 height 95
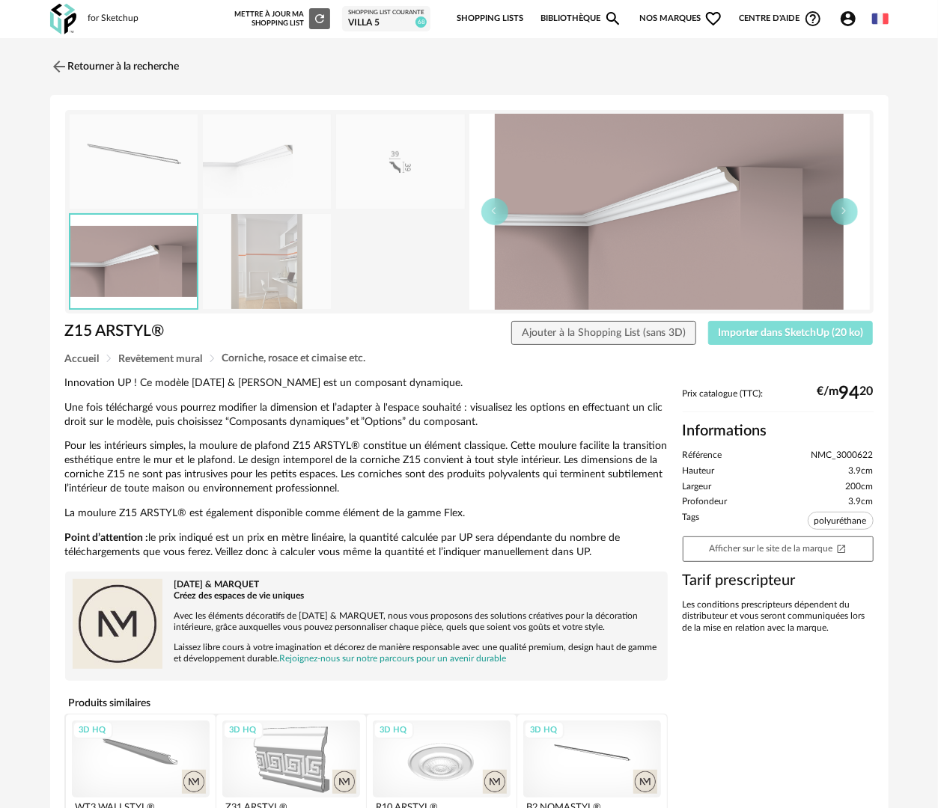
click at [738, 331] on span "Importer dans SketchUp (20 ko)" at bounding box center [790, 333] width 145 height 10
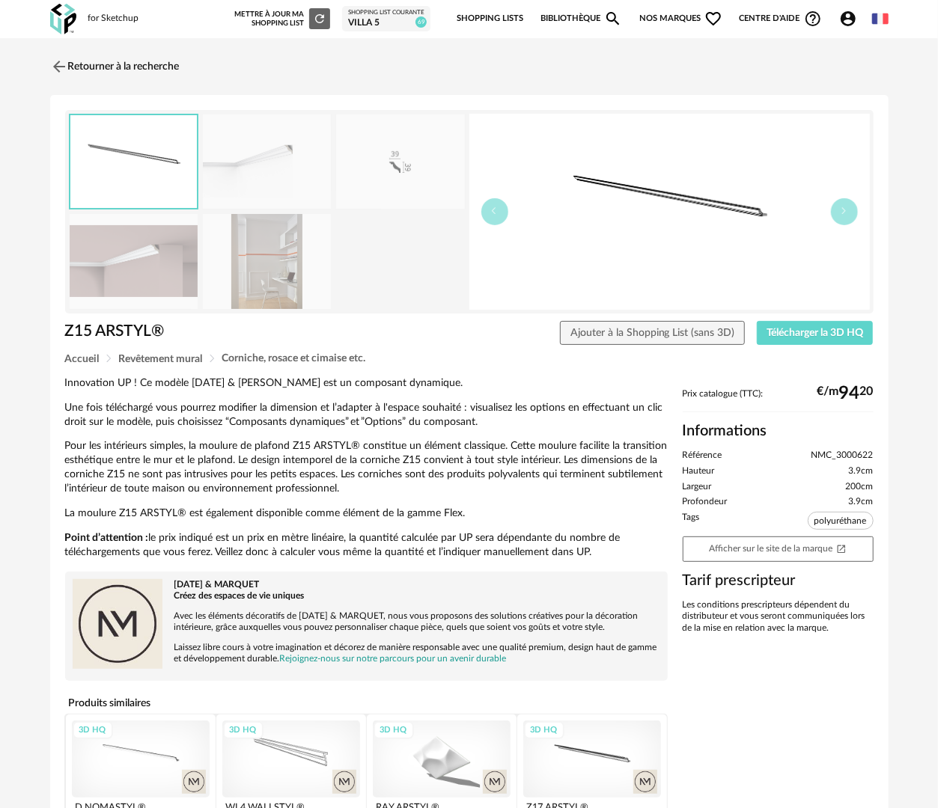
click at [153, 250] on img at bounding box center [134, 261] width 129 height 95
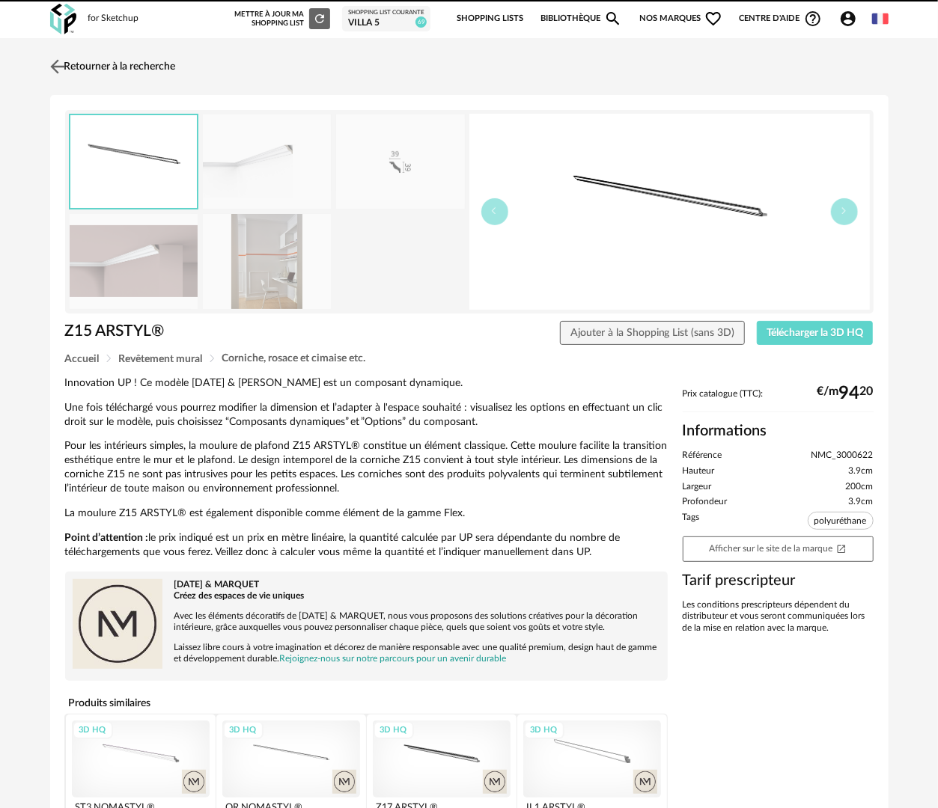
click at [164, 64] on link "Retourner à la recherche" at bounding box center [110, 66] width 129 height 33
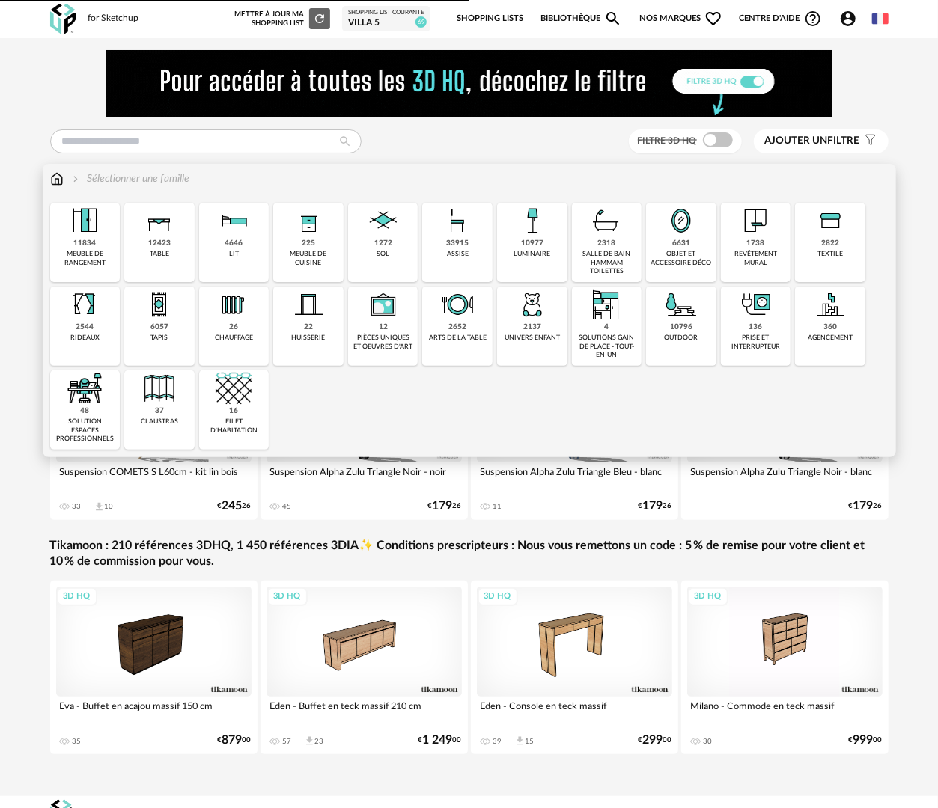
click at [762, 252] on div "revêtement mural" at bounding box center [755, 258] width 61 height 17
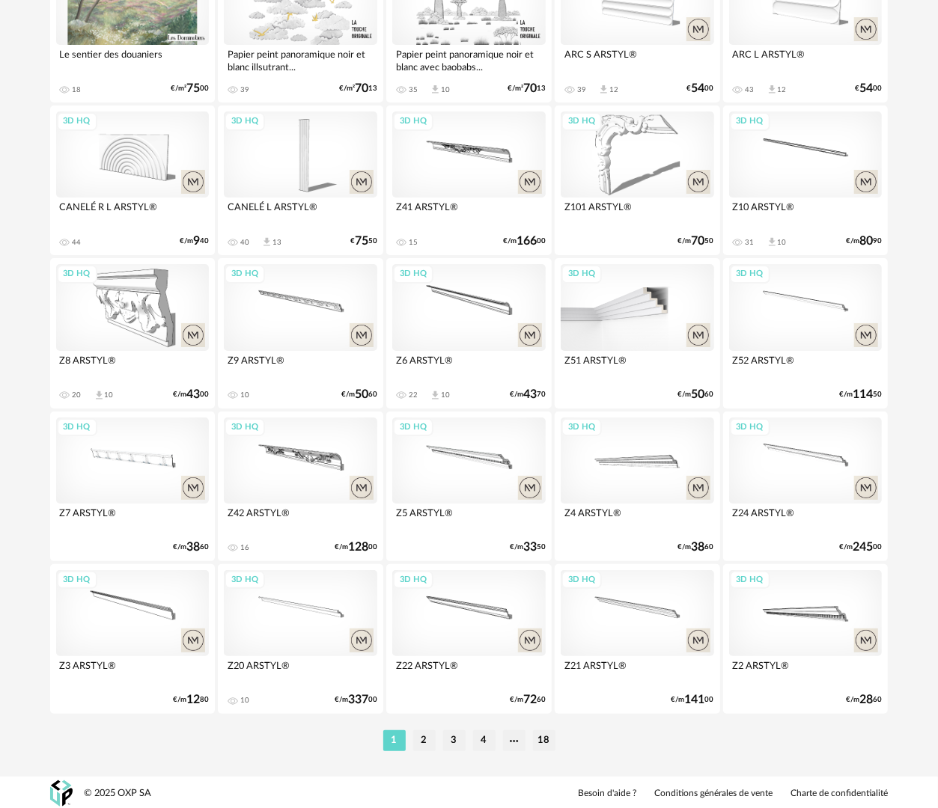
scroll to position [2617, 0]
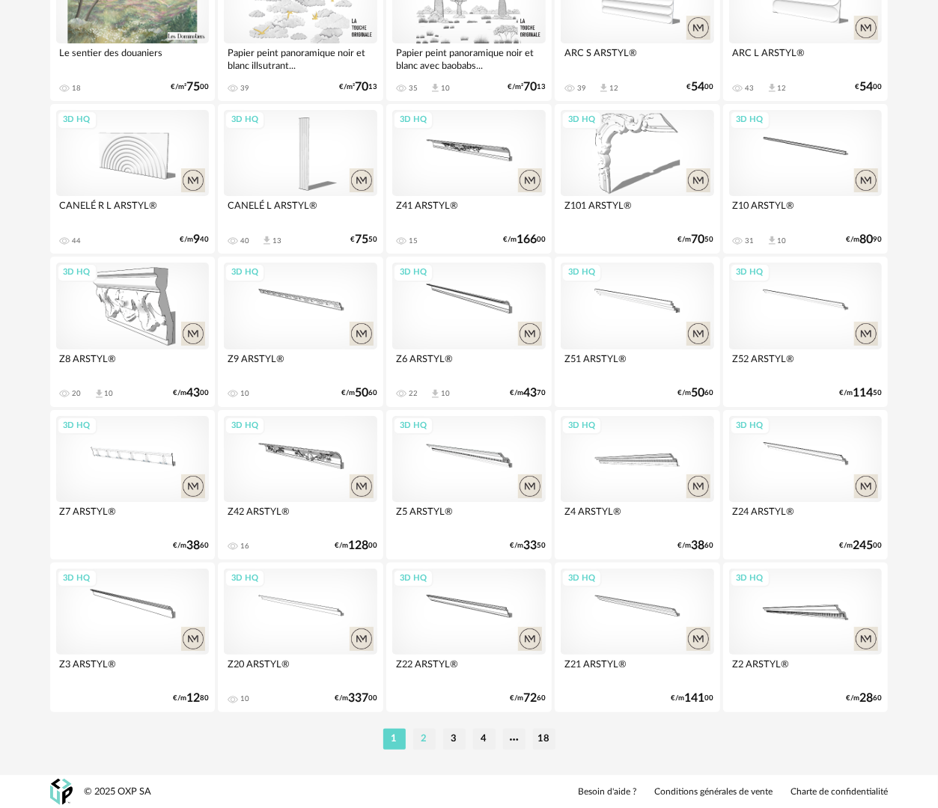
click at [416, 749] on li "2" at bounding box center [424, 739] width 22 height 21
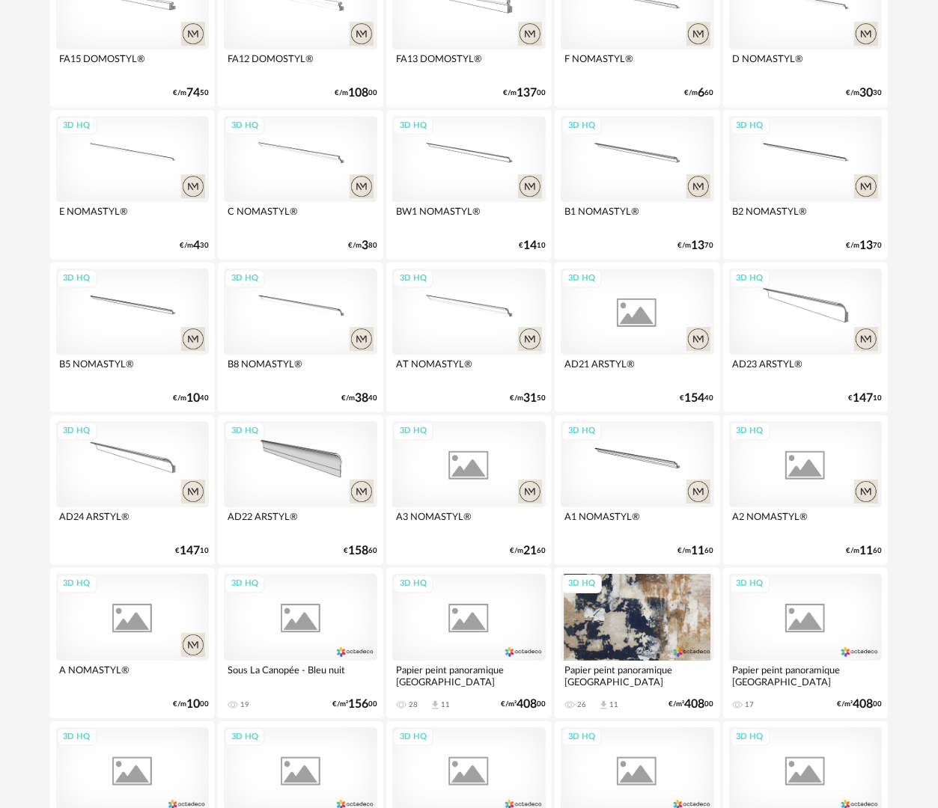
scroll to position [2617, 0]
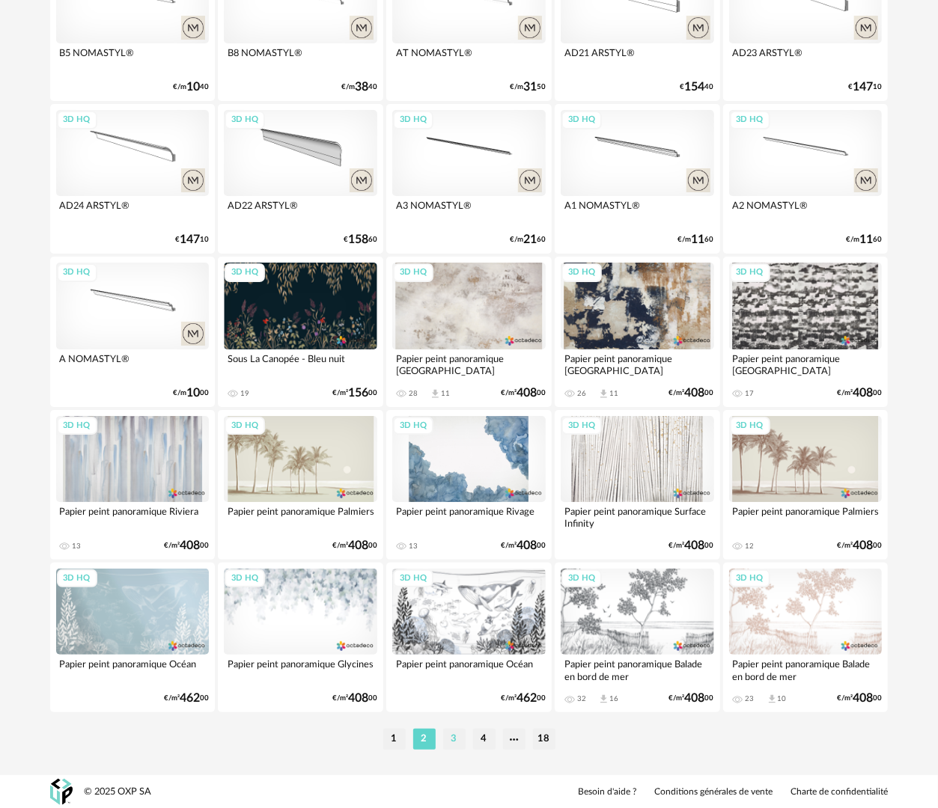
click at [453, 740] on li "3" at bounding box center [454, 739] width 22 height 21
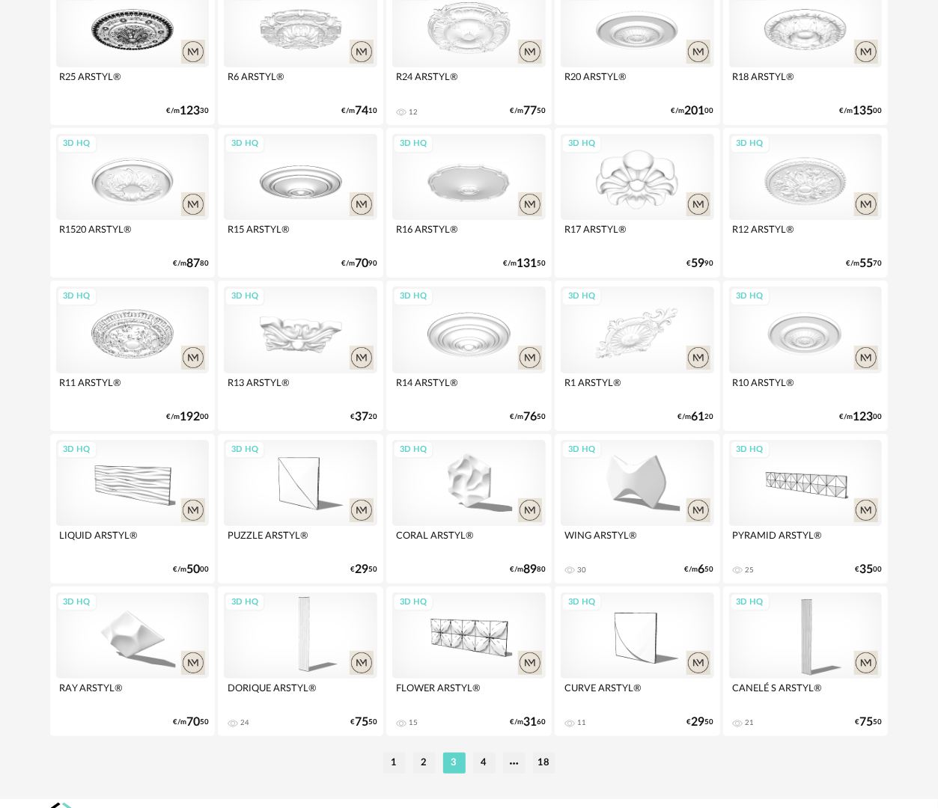
scroll to position [2617, 0]
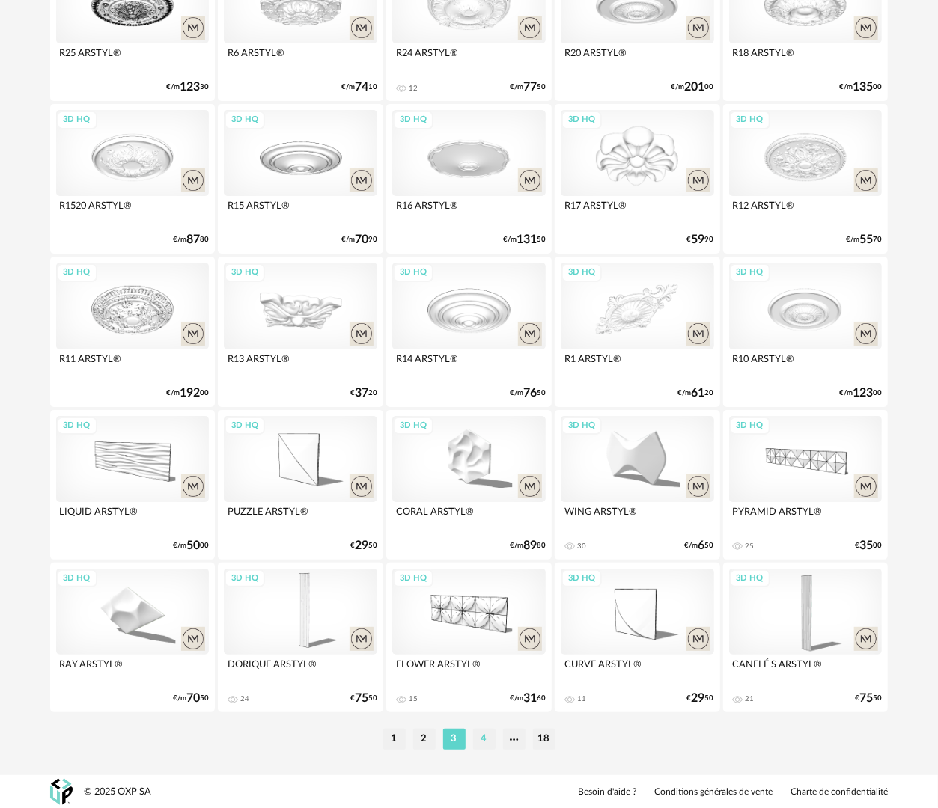
click at [485, 737] on li "4" at bounding box center [484, 739] width 22 height 21
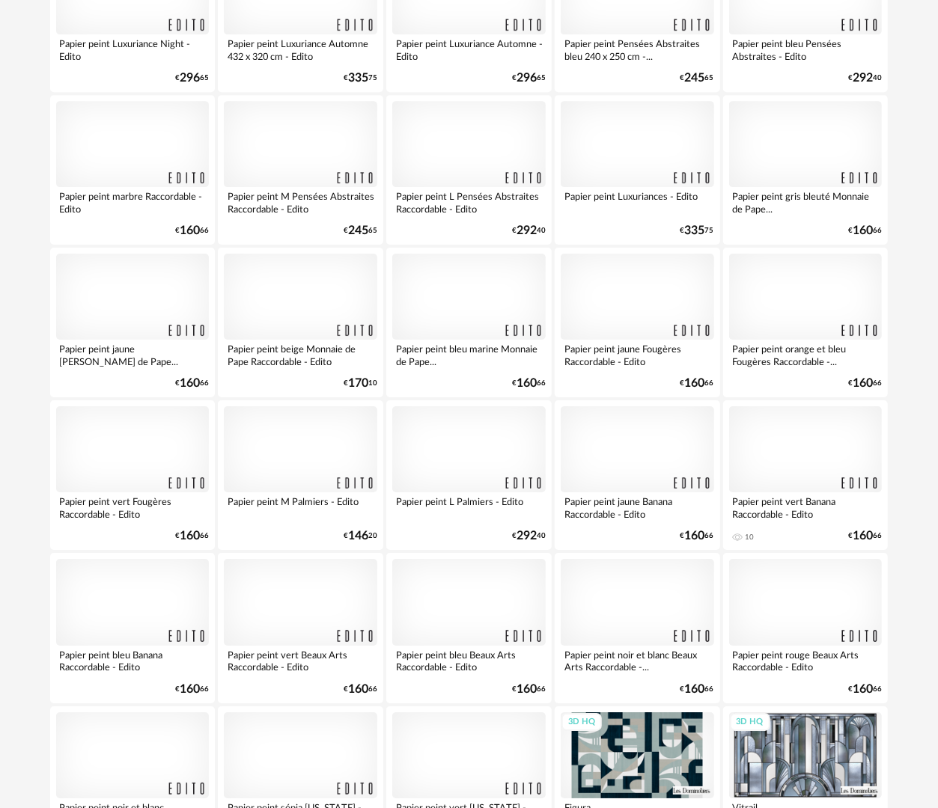
scroll to position [2617, 0]
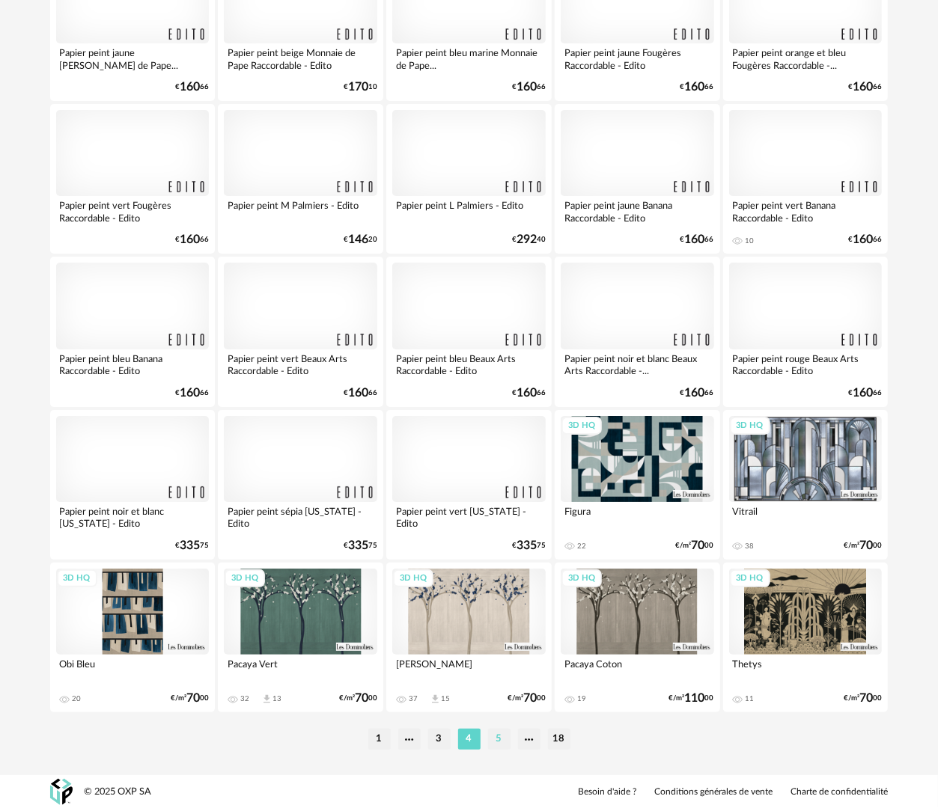
click at [499, 743] on li "5" at bounding box center [499, 739] width 22 height 21
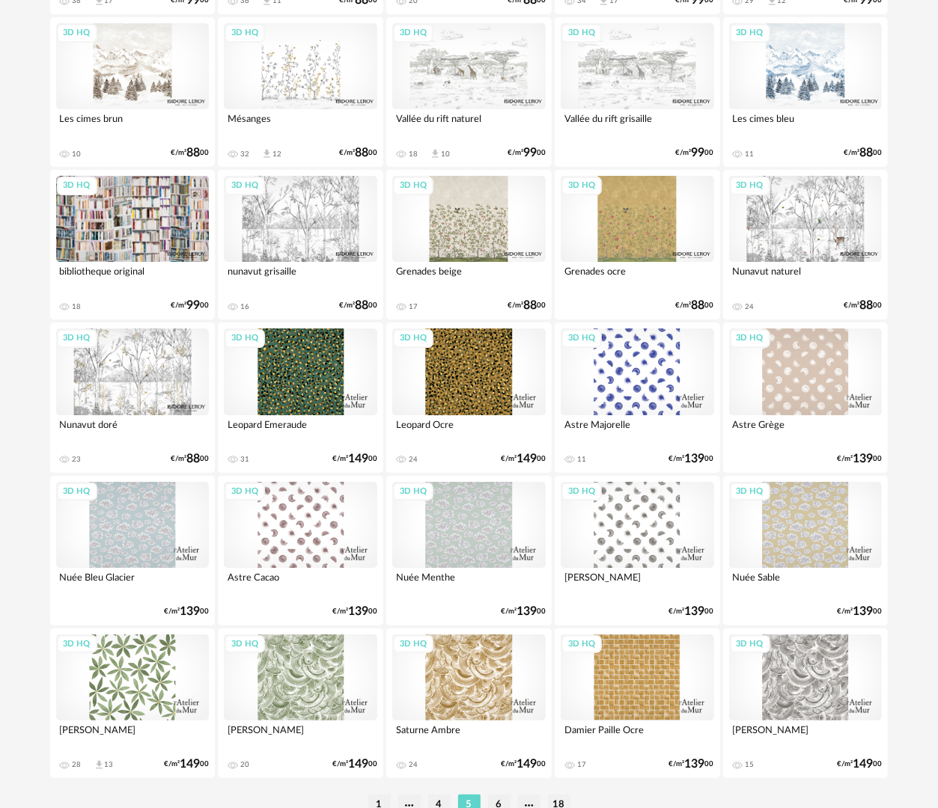
scroll to position [2617, 0]
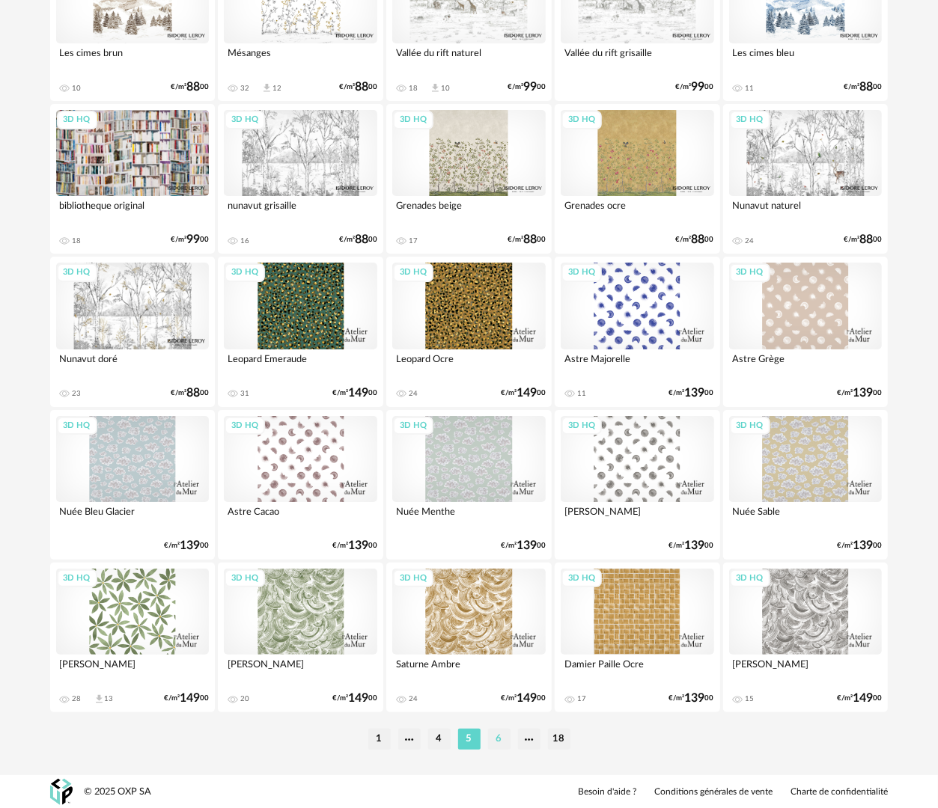
click at [502, 740] on li "6" at bounding box center [499, 739] width 22 height 21
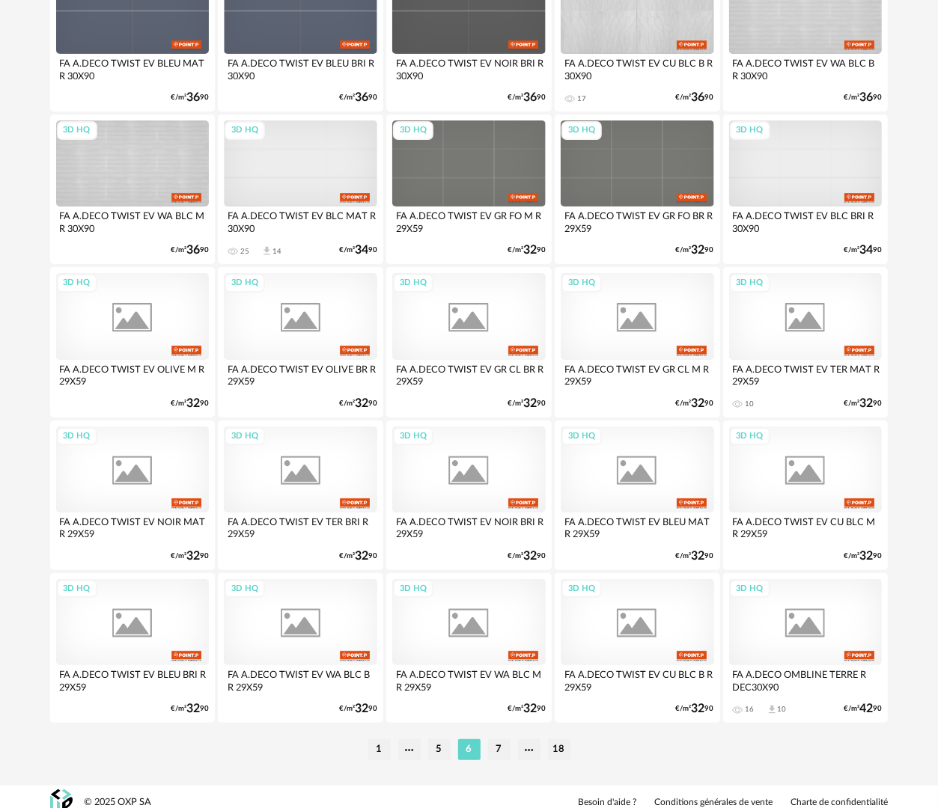
scroll to position [2617, 0]
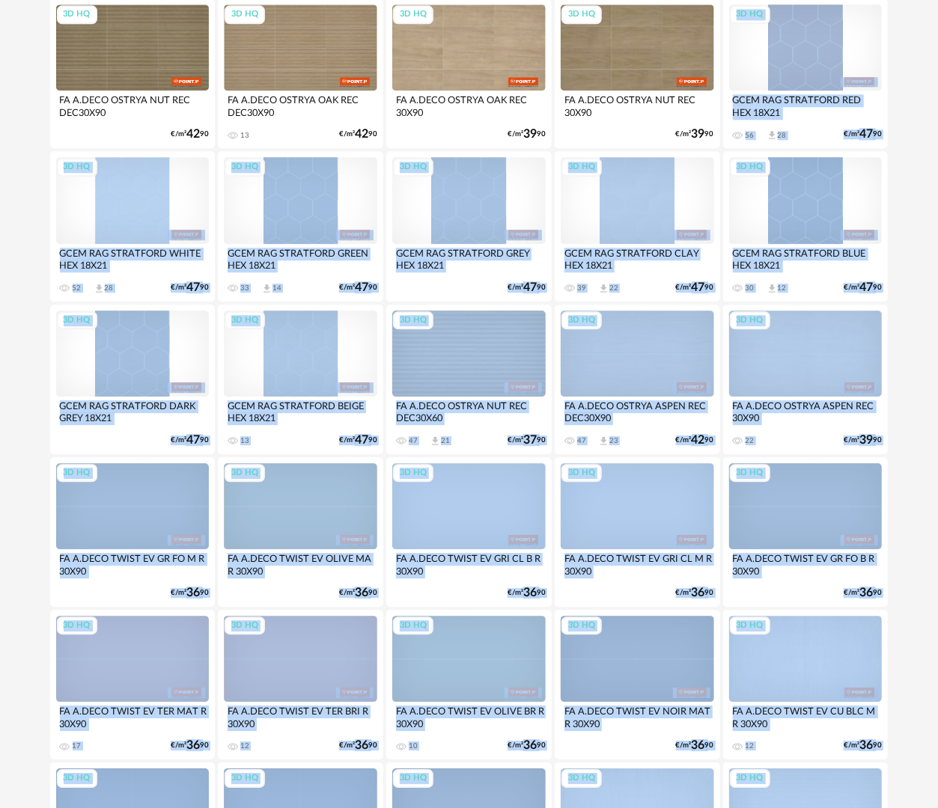
drag, startPoint x: 937, startPoint y: 632, endPoint x: 882, endPoint y: -142, distance: 776.7
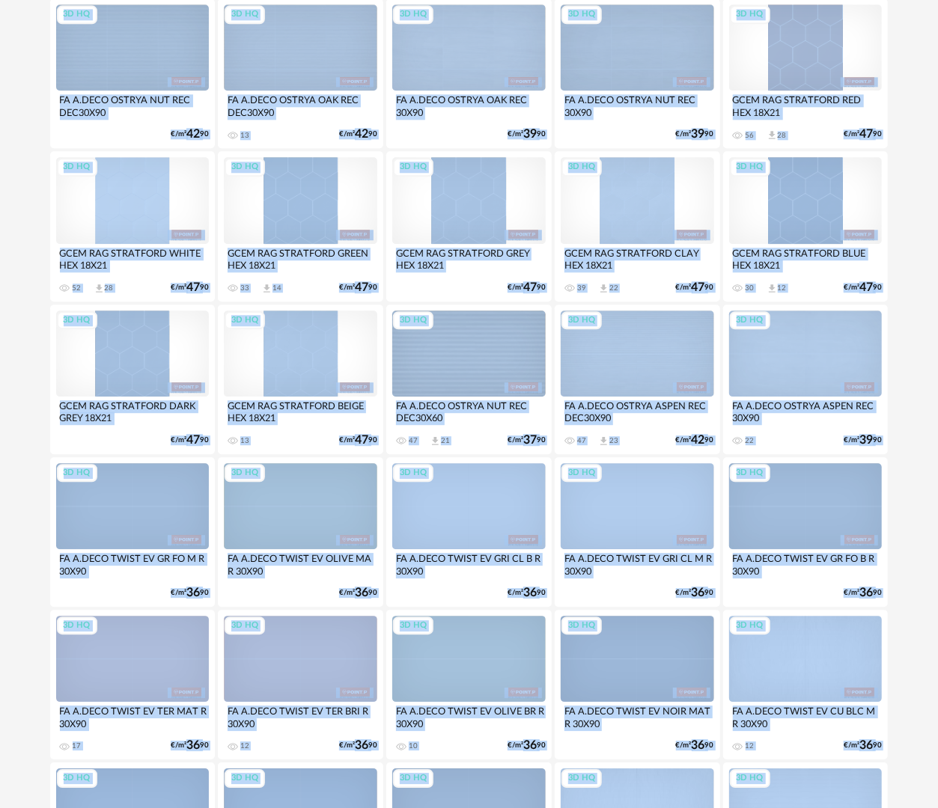
scroll to position [1654, 0]
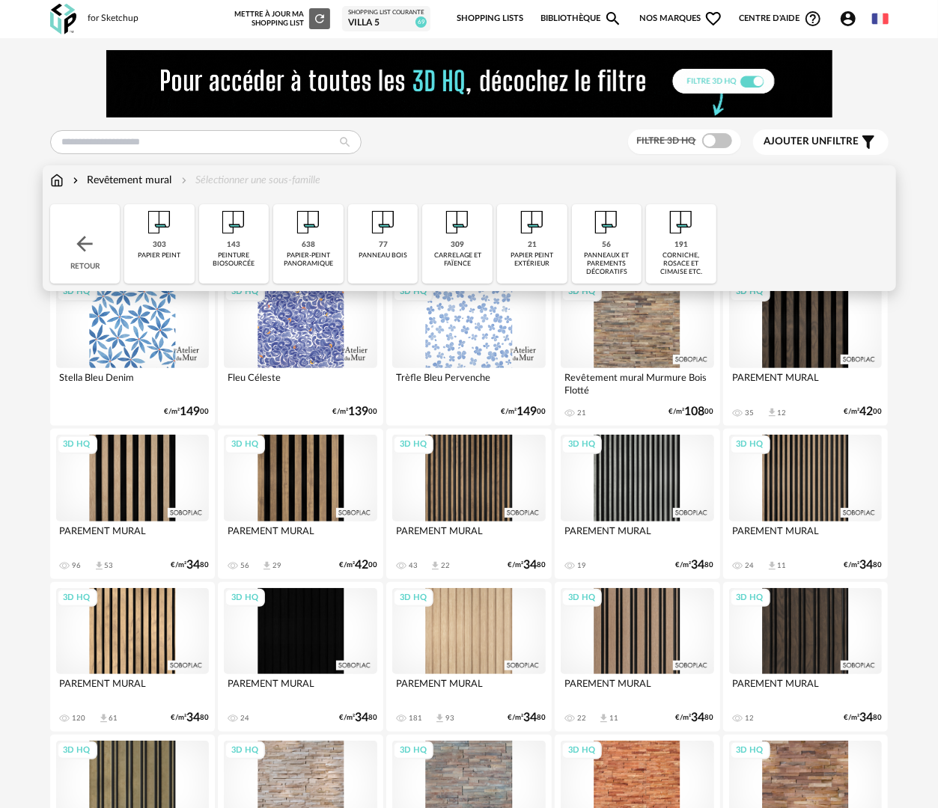
click at [241, 254] on div "peinture biosourcée" at bounding box center [234, 260] width 61 height 17
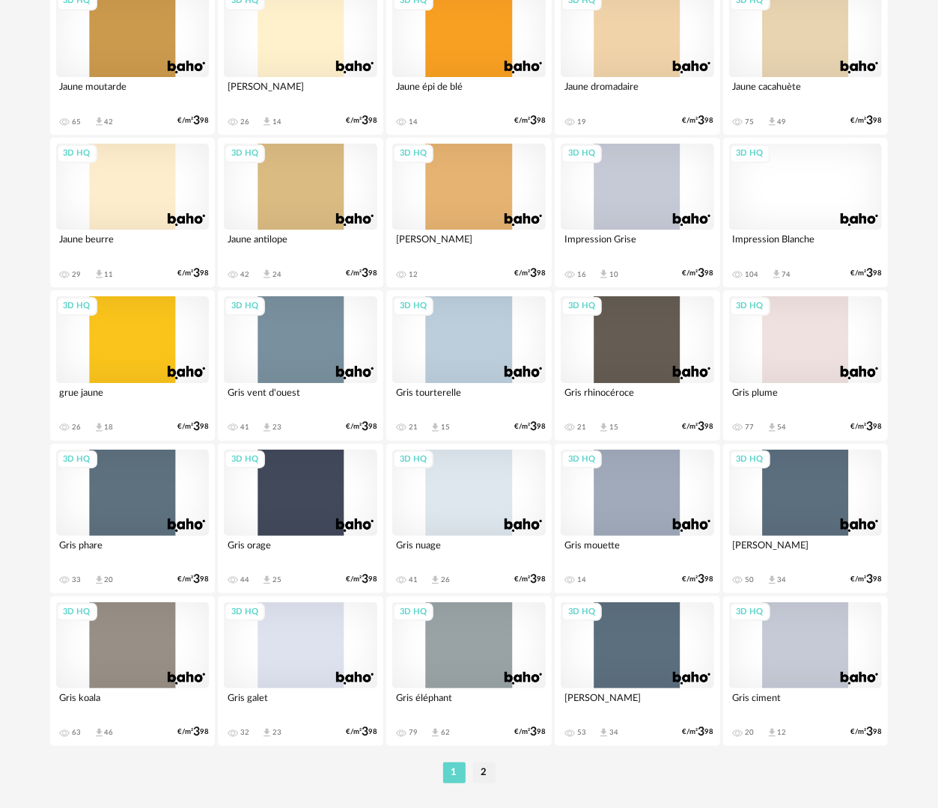
scroll to position [2618, 0]
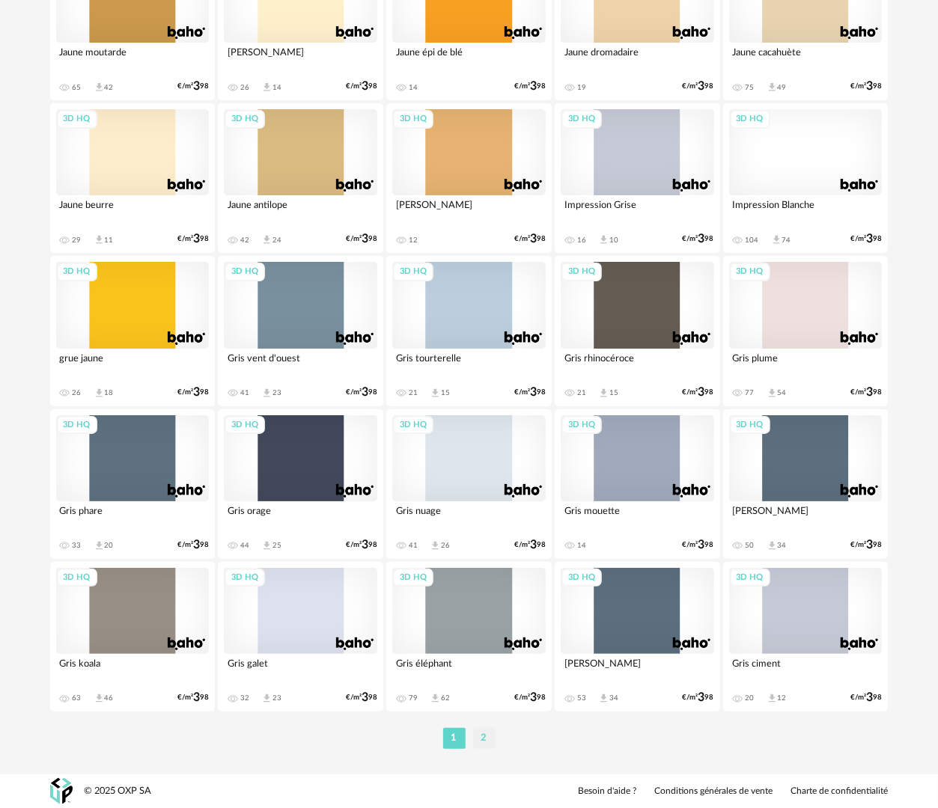
click at [478, 746] on li "2" at bounding box center [484, 738] width 22 height 21
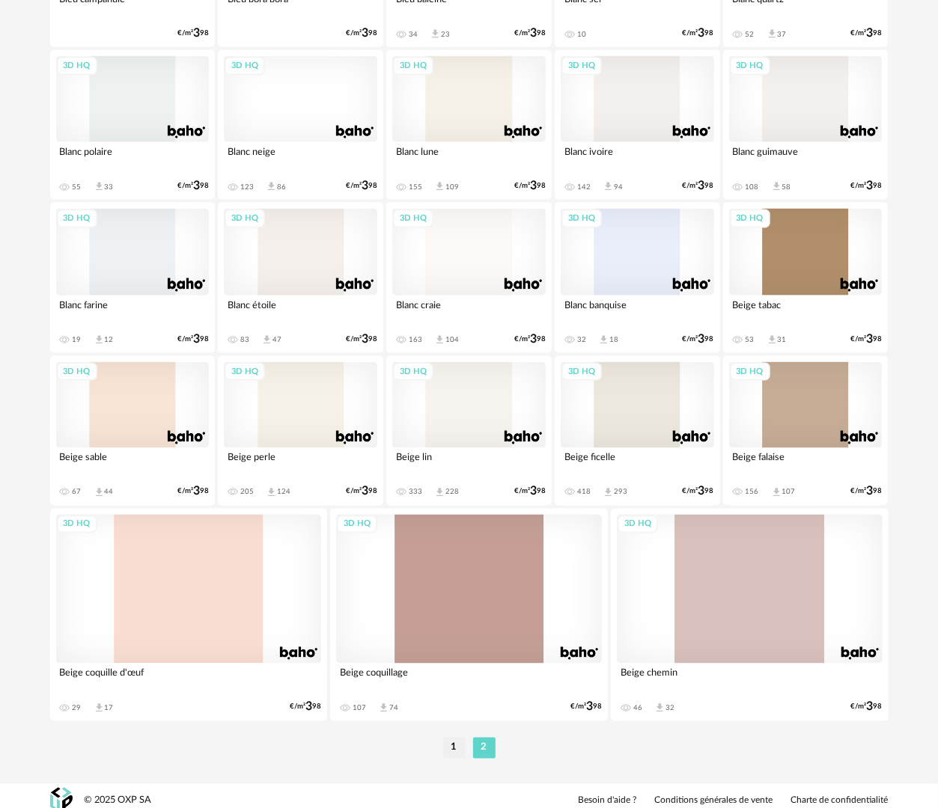
scroll to position [1000, 0]
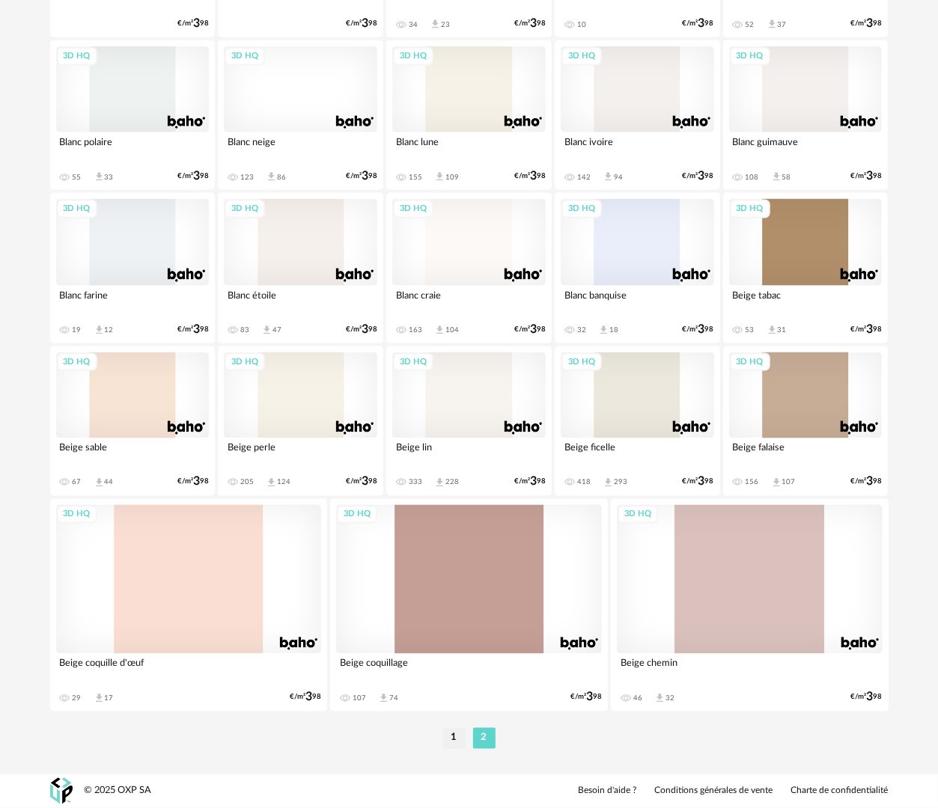
click at [619, 400] on div "3D HQ" at bounding box center [637, 396] width 153 height 86
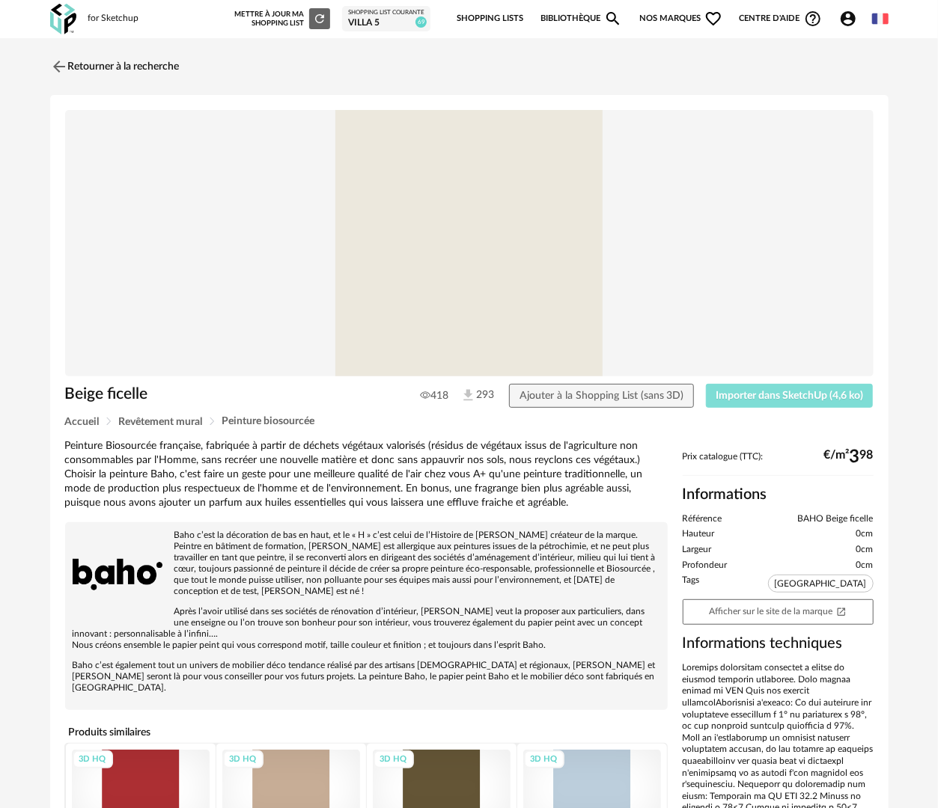
click at [778, 397] on span "Importer dans SketchUp (4,6 ko)" at bounding box center [789, 396] width 147 height 10
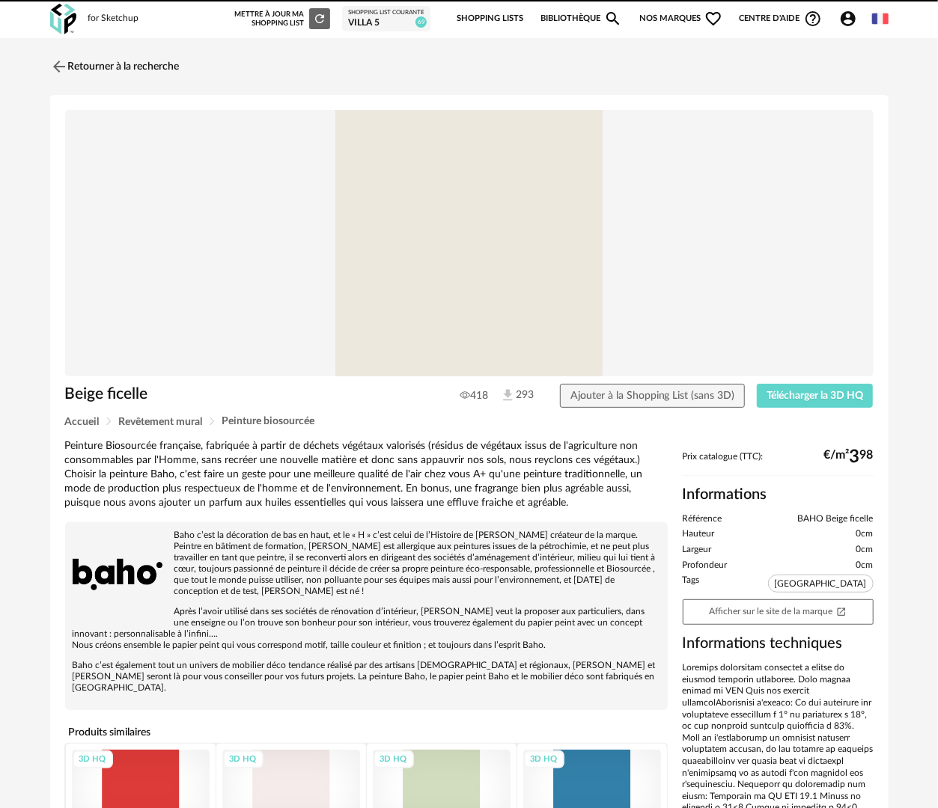
click at [585, 13] on link "Bibliothèque Magnify icon" at bounding box center [581, 18] width 82 height 31
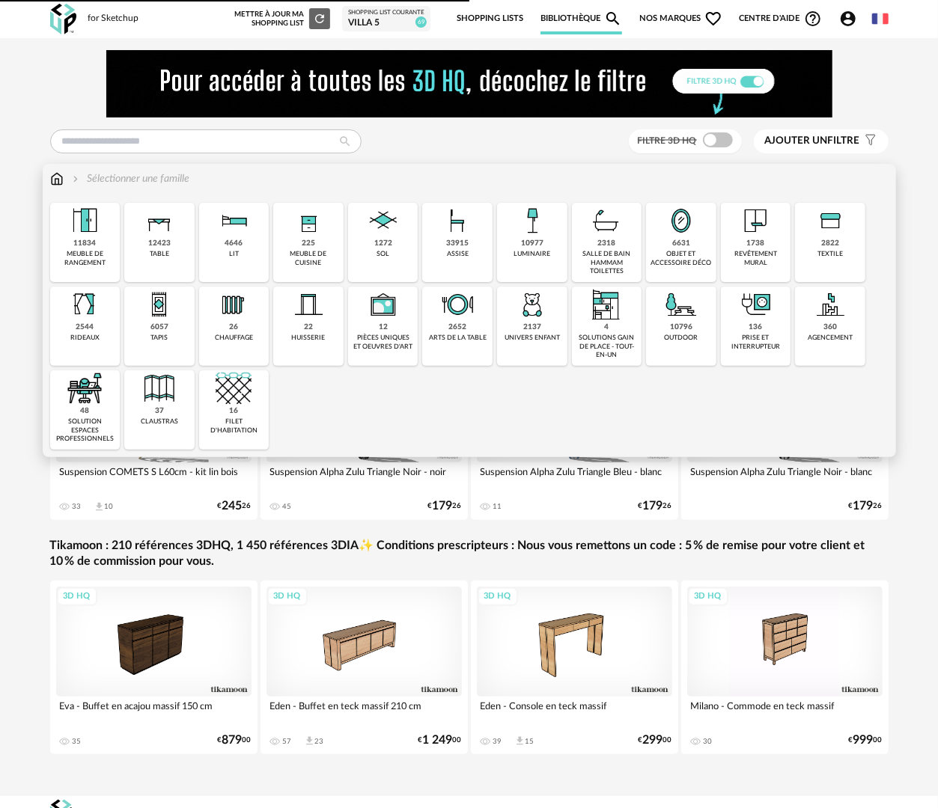
click at [535, 327] on div "2137" at bounding box center [532, 328] width 18 height 10
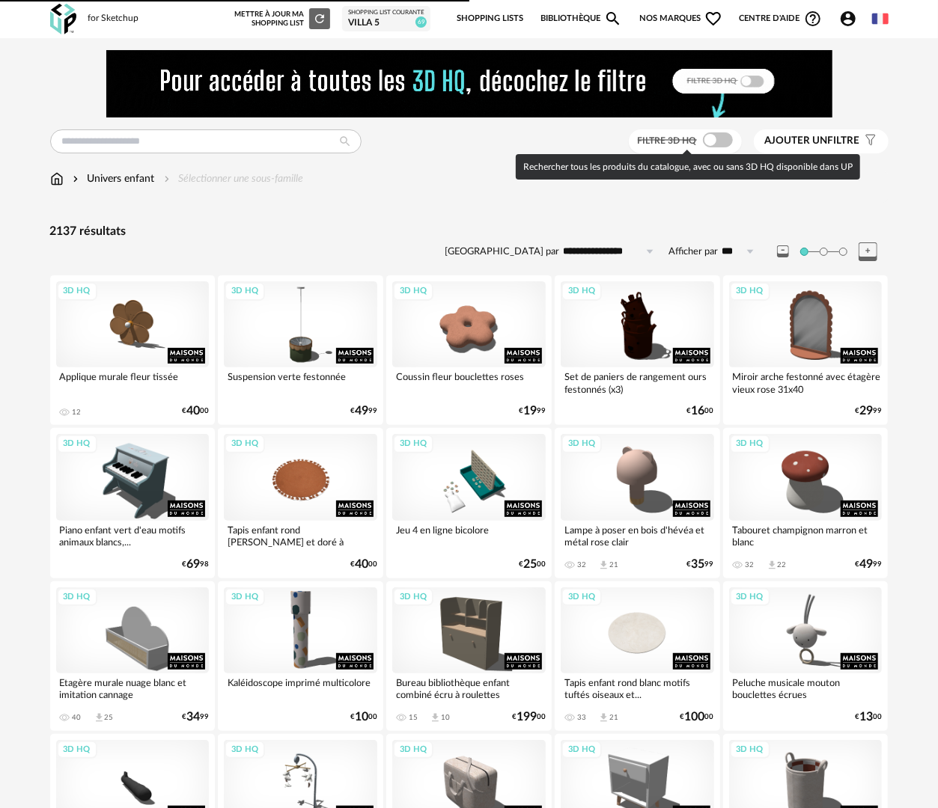
click at [715, 139] on span at bounding box center [718, 139] width 30 height 15
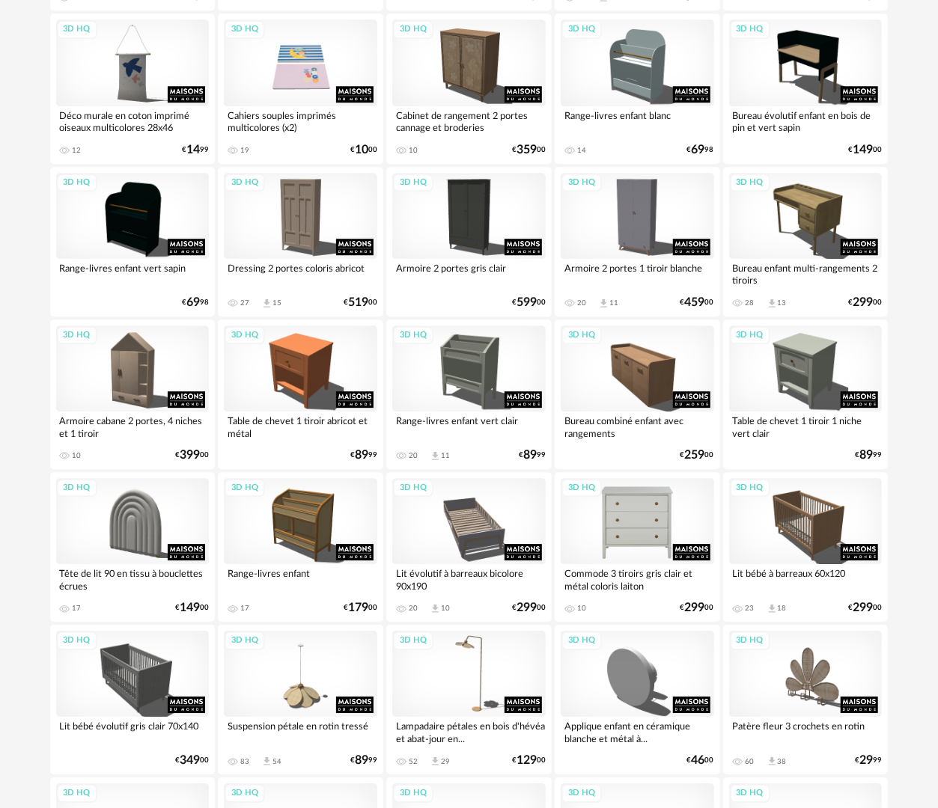
scroll to position [1946, 0]
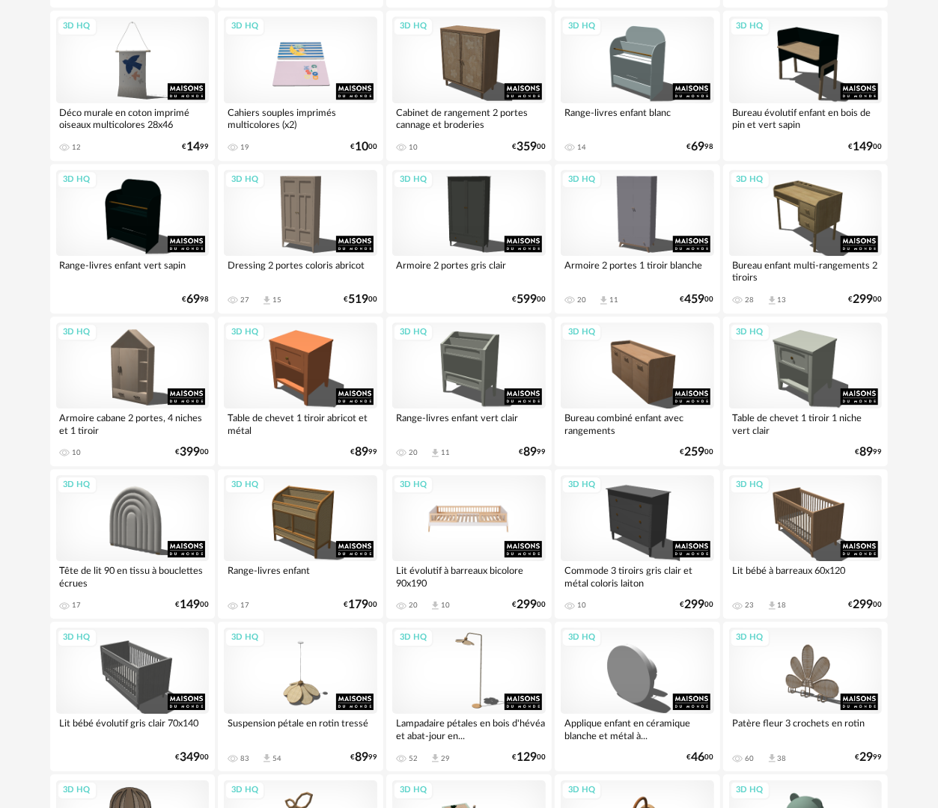
click at [496, 523] on div "3D HQ" at bounding box center [468, 518] width 153 height 86
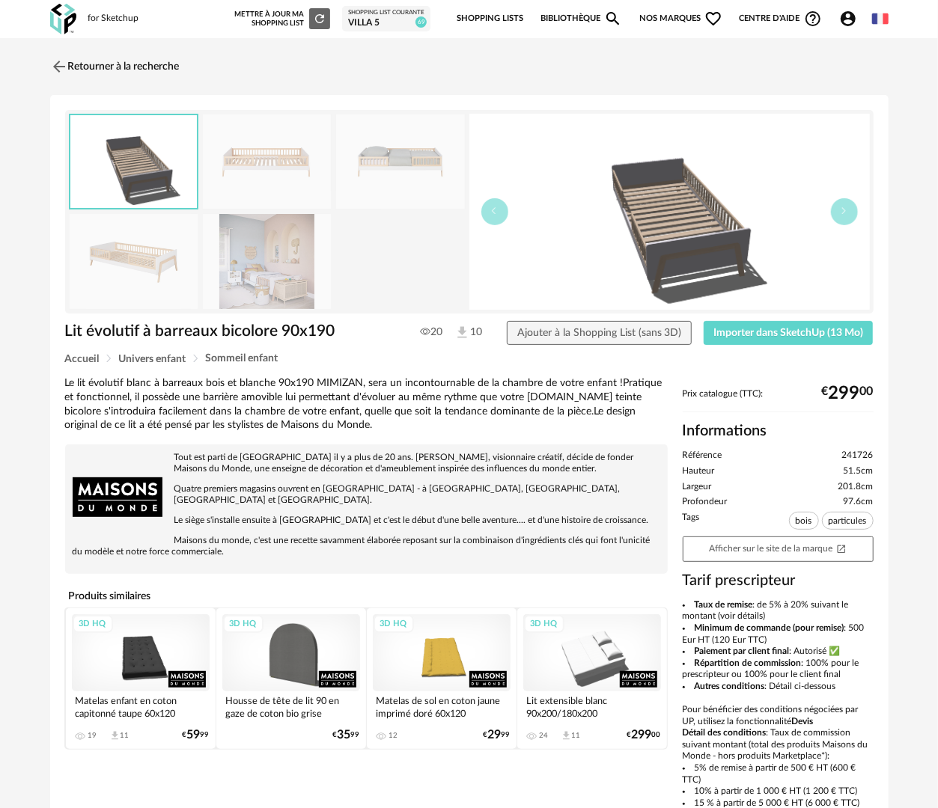
click at [253, 265] on img at bounding box center [267, 261] width 129 height 95
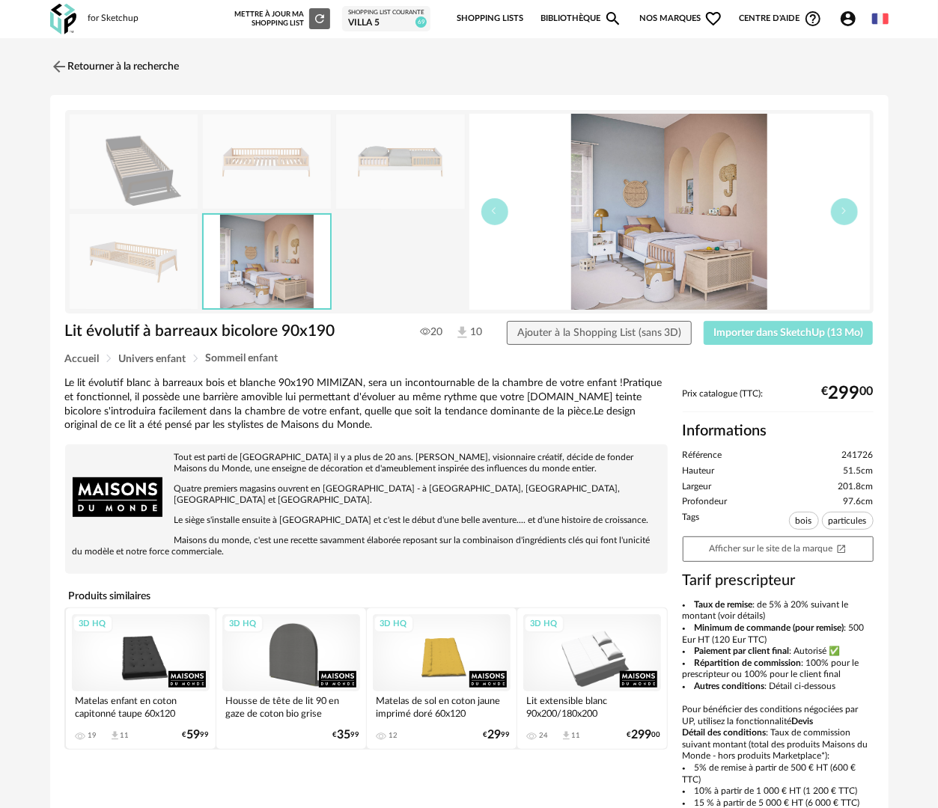
click at [746, 333] on span "Importer dans SketchUp (13 Mo)" at bounding box center [788, 333] width 150 height 10
click at [268, 260] on img at bounding box center [267, 262] width 127 height 94
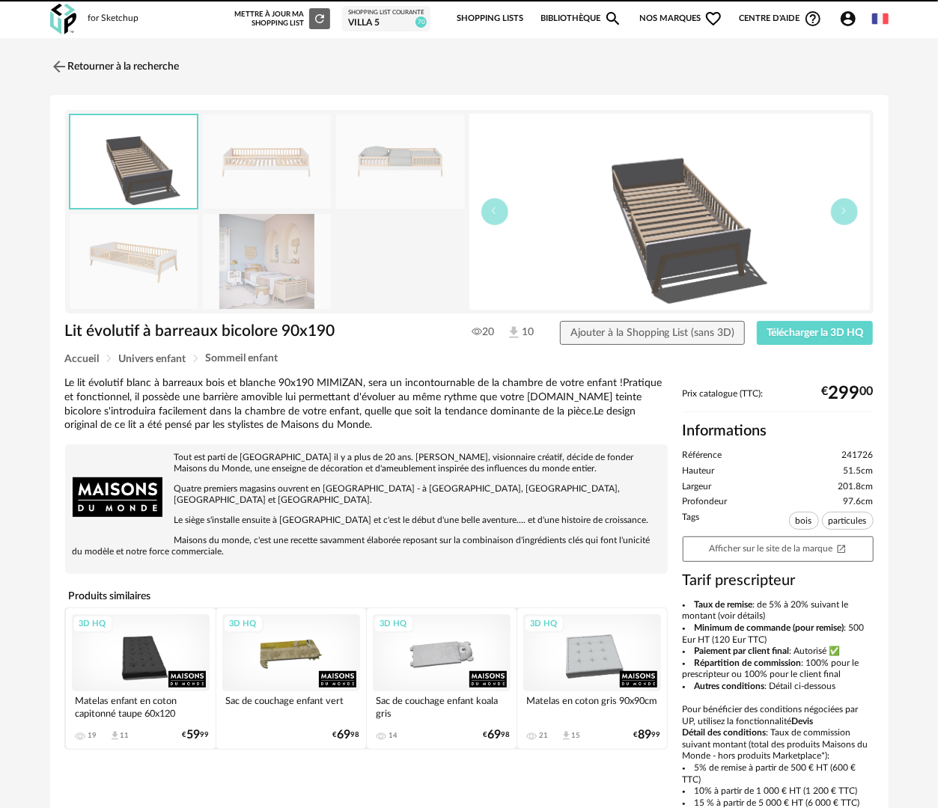
click at [235, 272] on img at bounding box center [267, 261] width 129 height 95
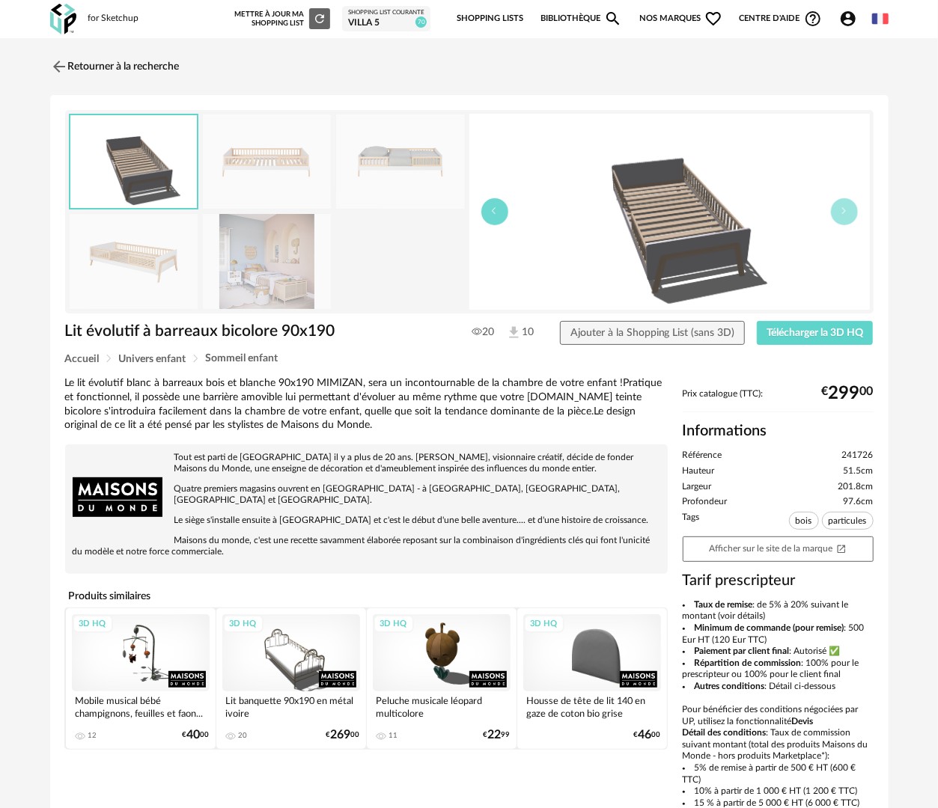
click at [496, 216] on button "button" at bounding box center [494, 211] width 27 height 27
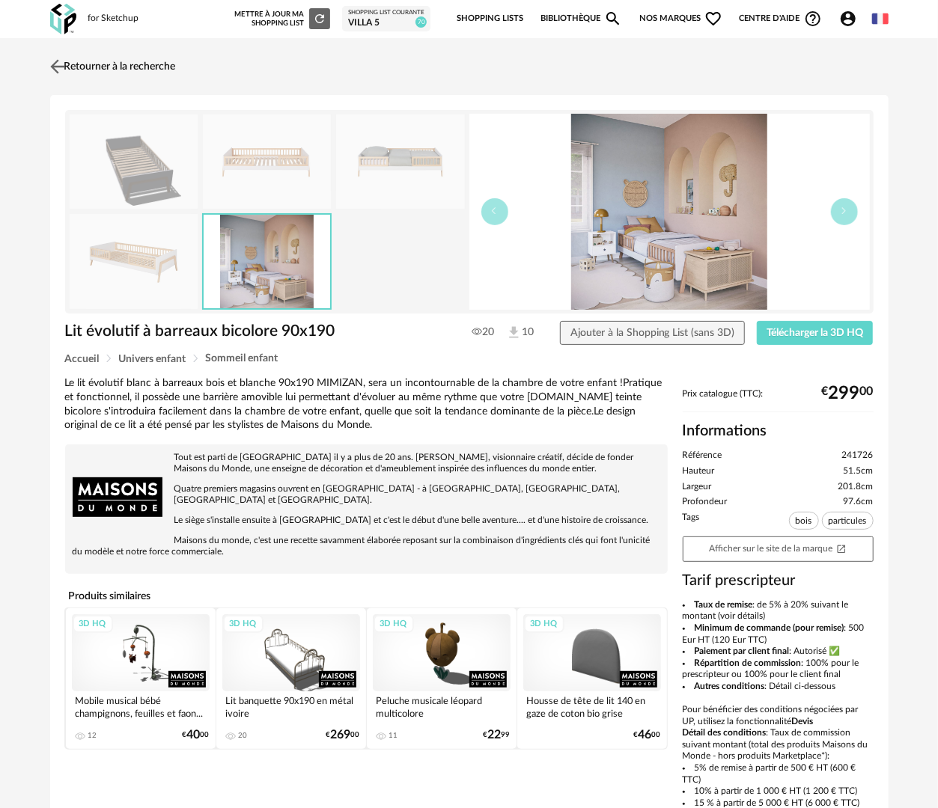
click at [144, 63] on link "Retourner à la recherche" at bounding box center [110, 66] width 129 height 33
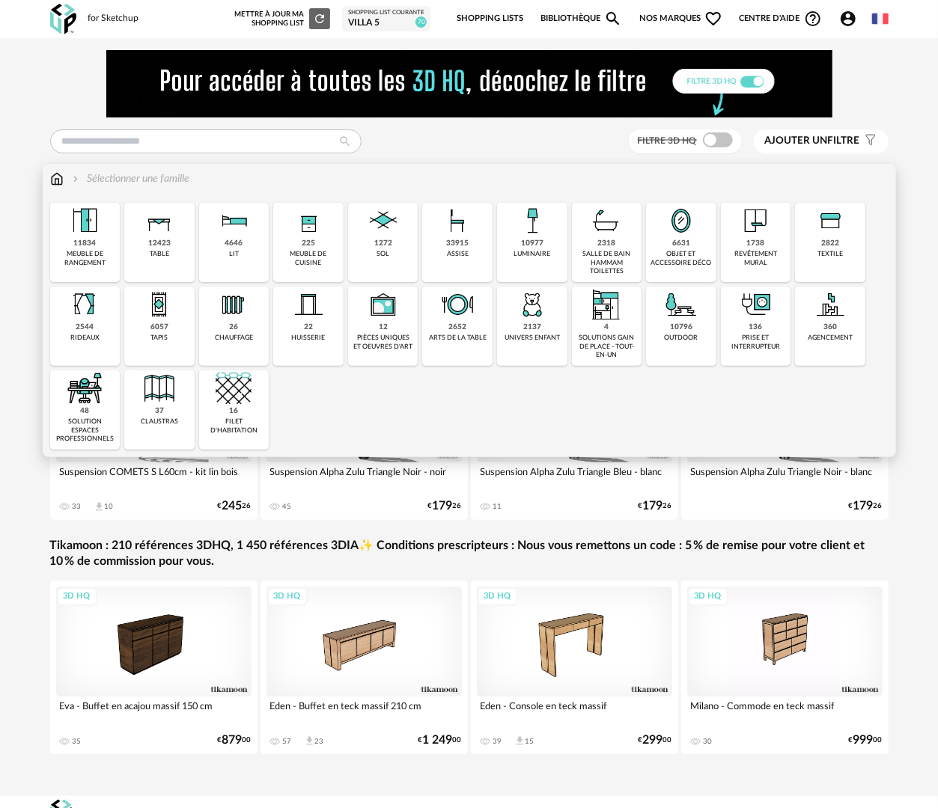
click at [537, 328] on div "2137" at bounding box center [532, 328] width 18 height 10
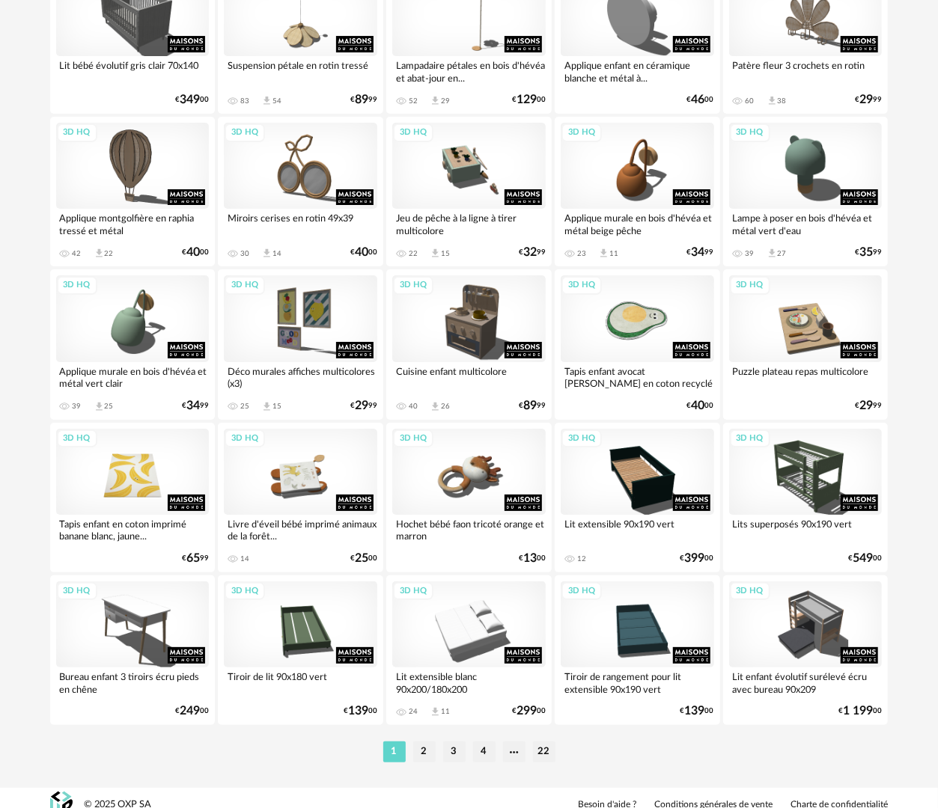
scroll to position [2617, 0]
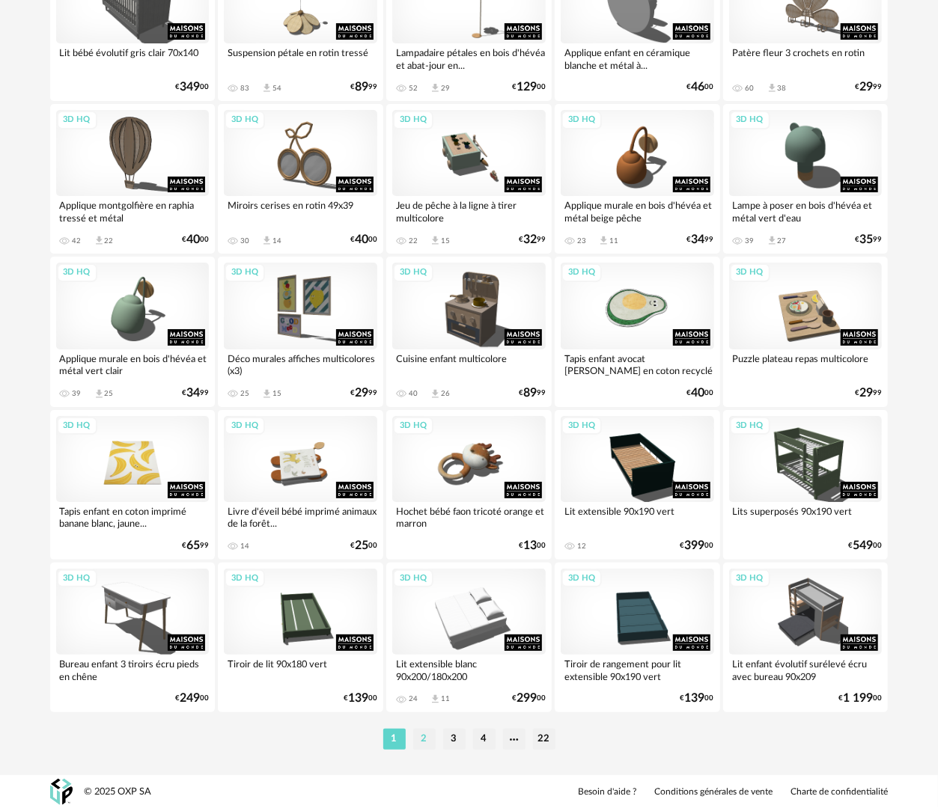
click at [430, 745] on li "2" at bounding box center [424, 739] width 22 height 21
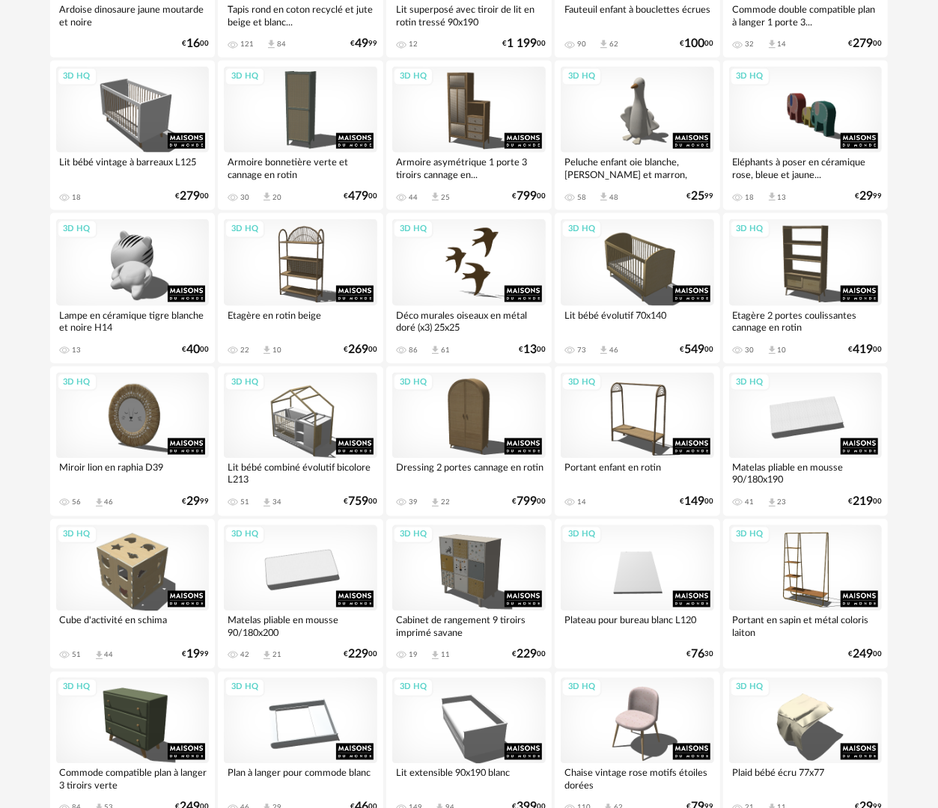
scroll to position [1048, 0]
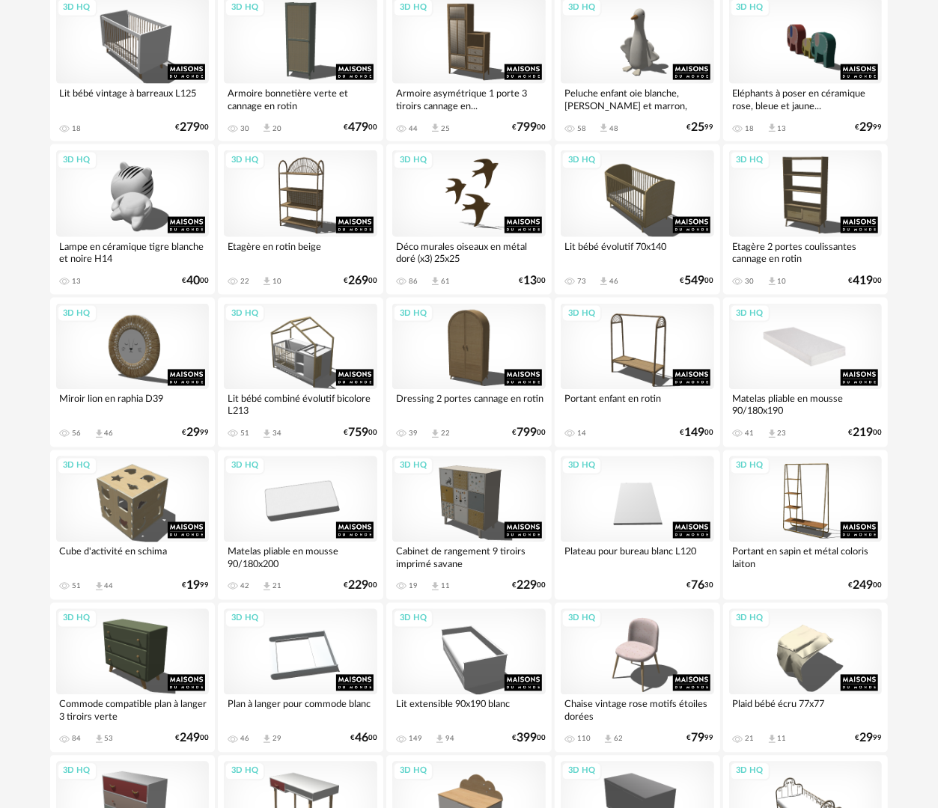
click at [838, 338] on div "3D HQ" at bounding box center [805, 347] width 153 height 86
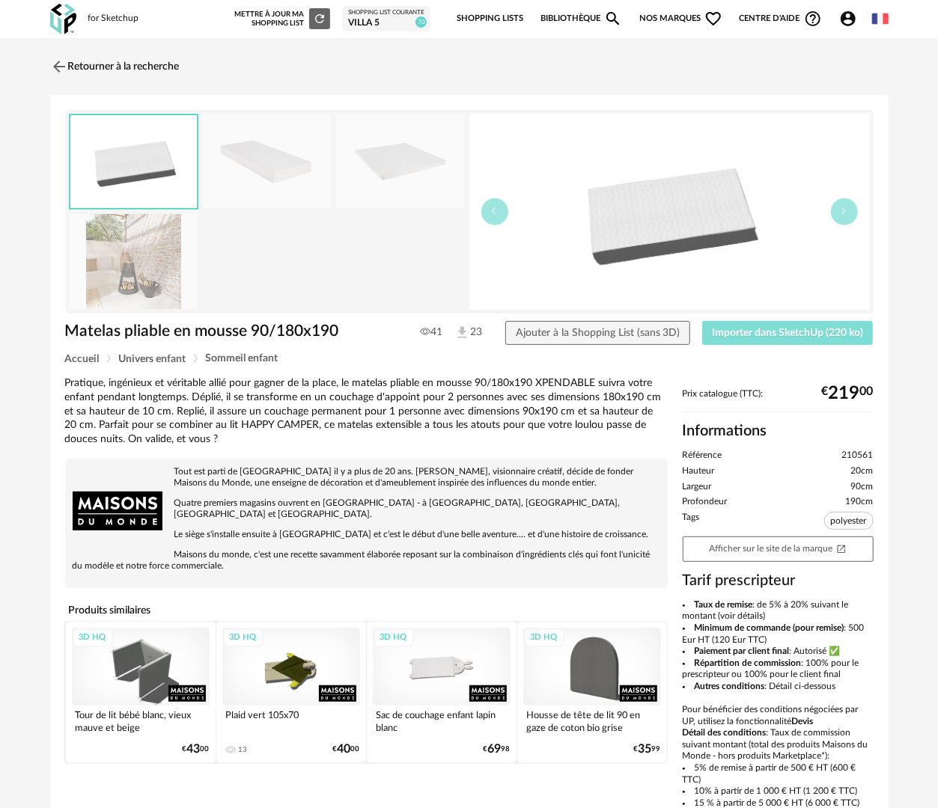
click at [793, 328] on span "Importer dans SketchUp (220 ko)" at bounding box center [787, 333] width 151 height 10
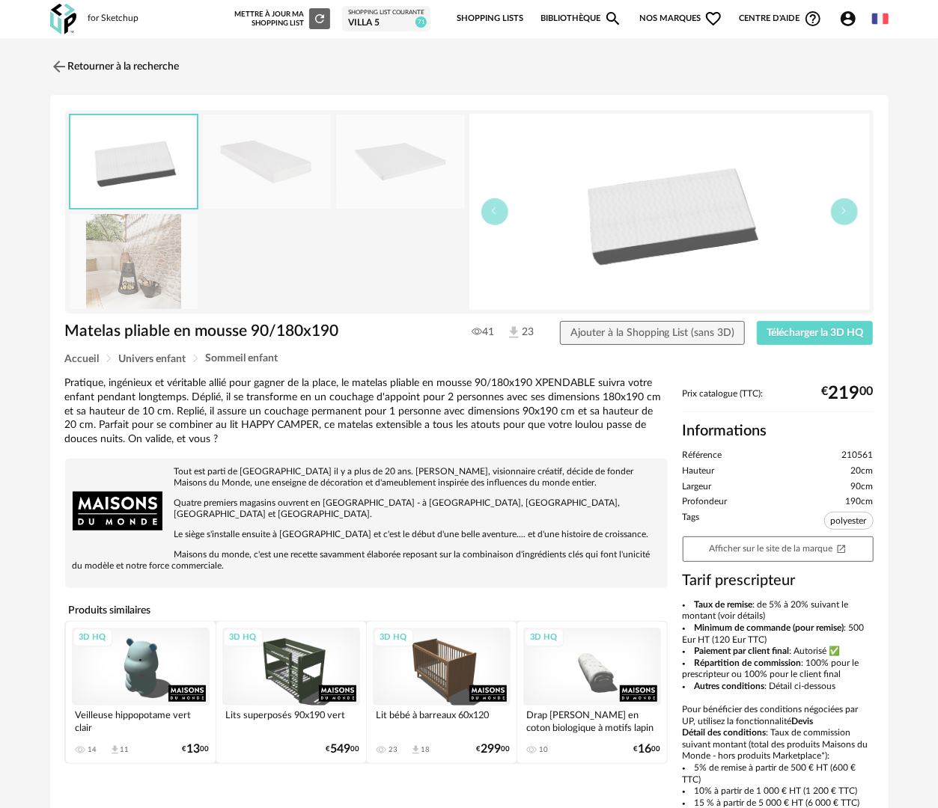
click at [598, 668] on div "3D HQ" at bounding box center [592, 667] width 138 height 78
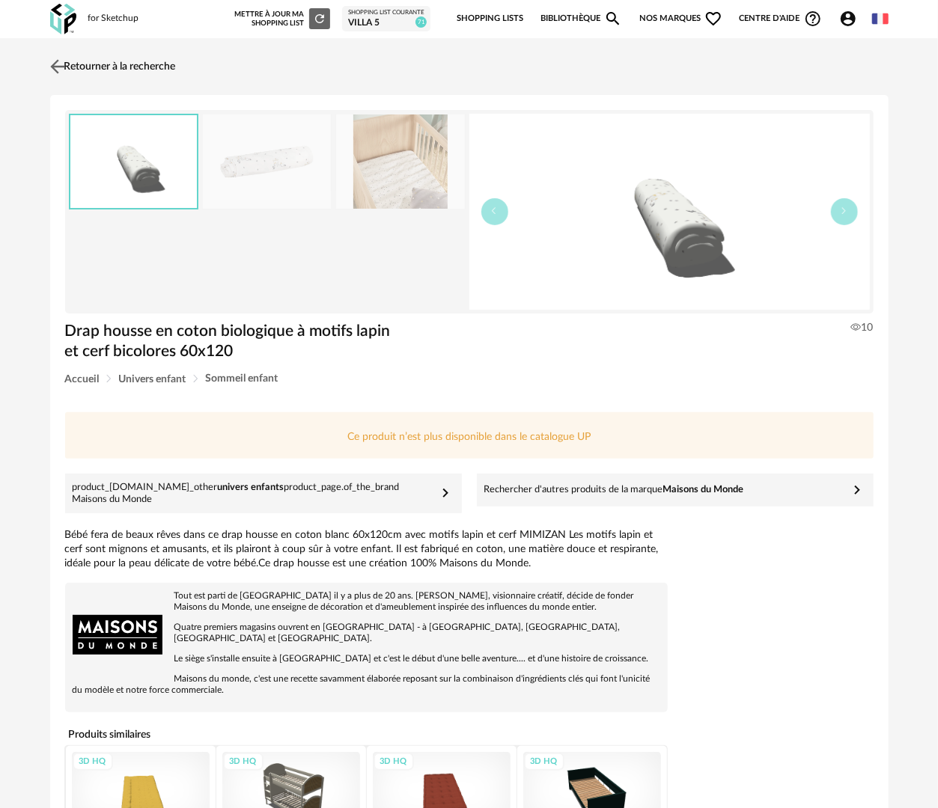
click at [85, 66] on link "Retourner à la recherche" at bounding box center [110, 66] width 129 height 33
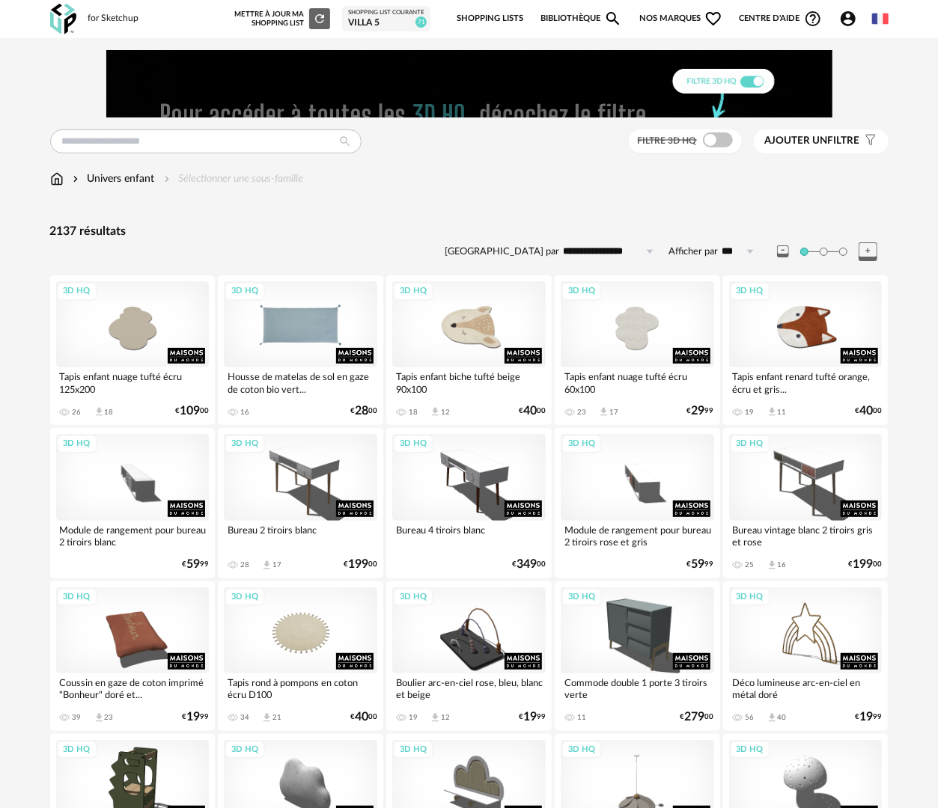
click at [319, 340] on div "3D HQ" at bounding box center [300, 324] width 153 height 86
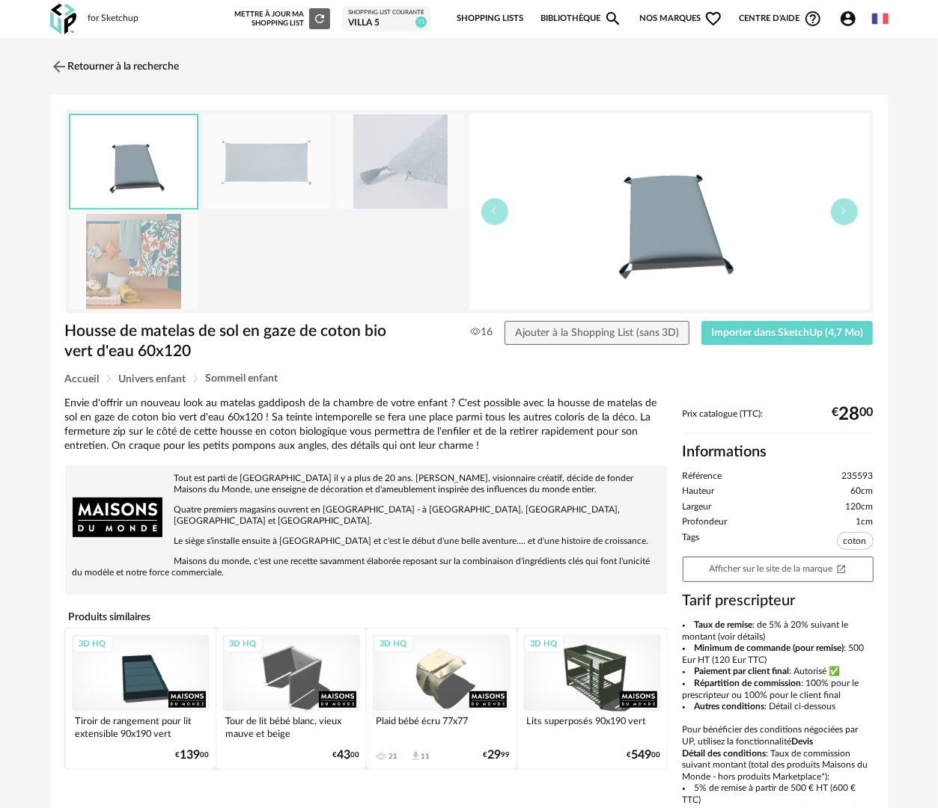
click at [136, 272] on img at bounding box center [134, 261] width 129 height 95
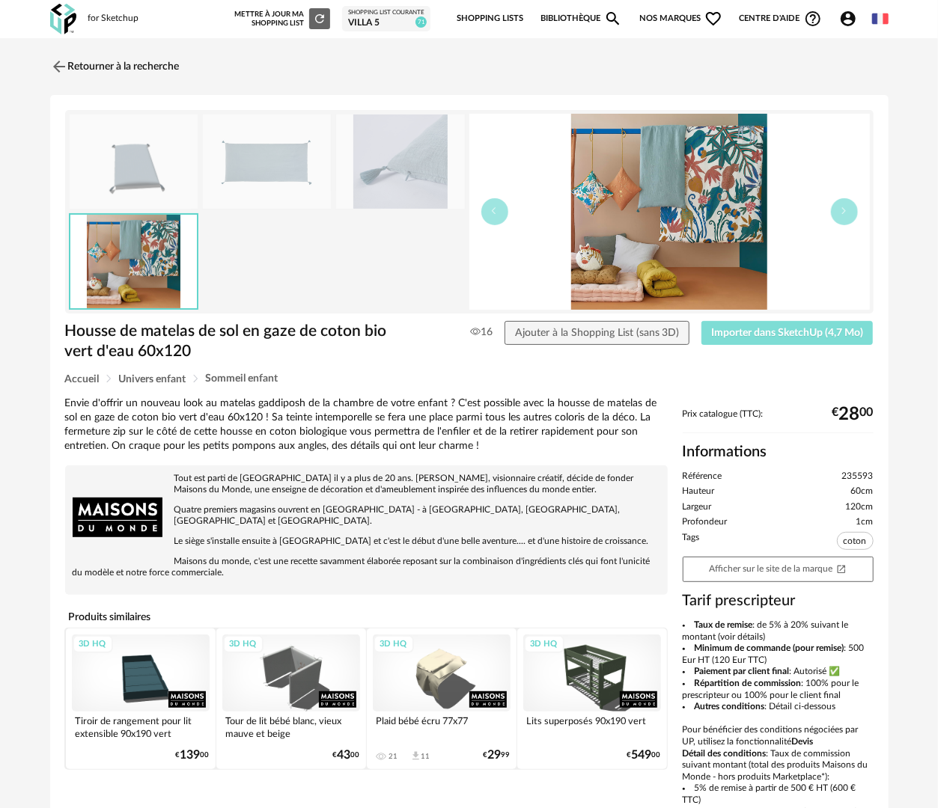
click at [774, 328] on span "Importer dans SketchUp (4,7 Mo)" at bounding box center [787, 333] width 152 height 10
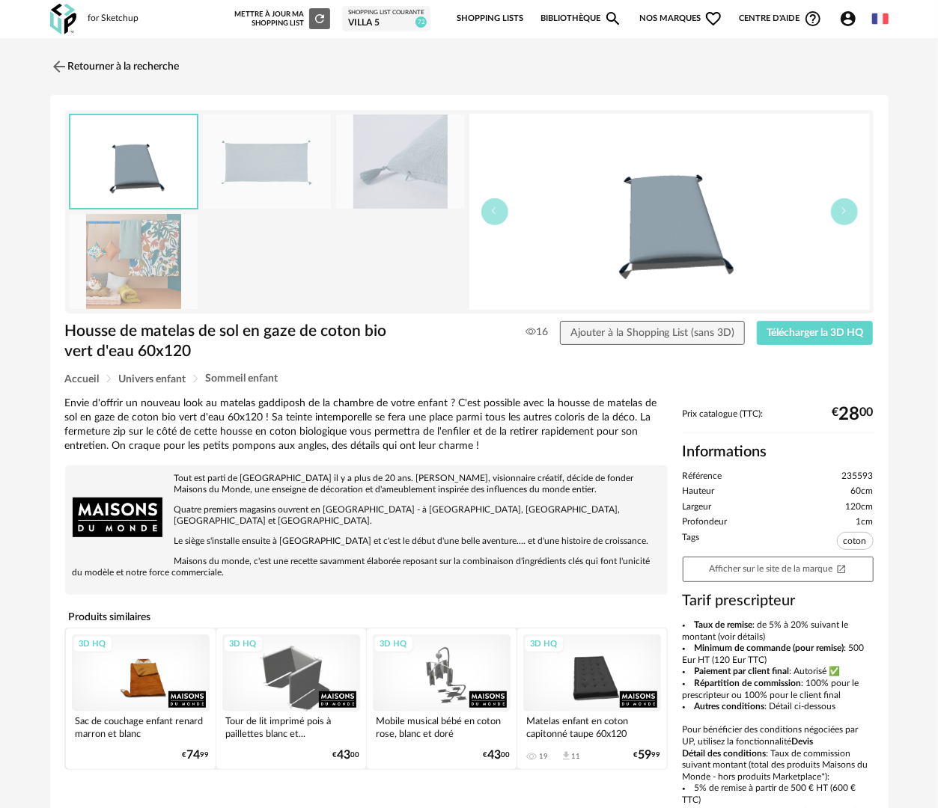
click at [135, 680] on div "3D HQ" at bounding box center [141, 674] width 138 height 78
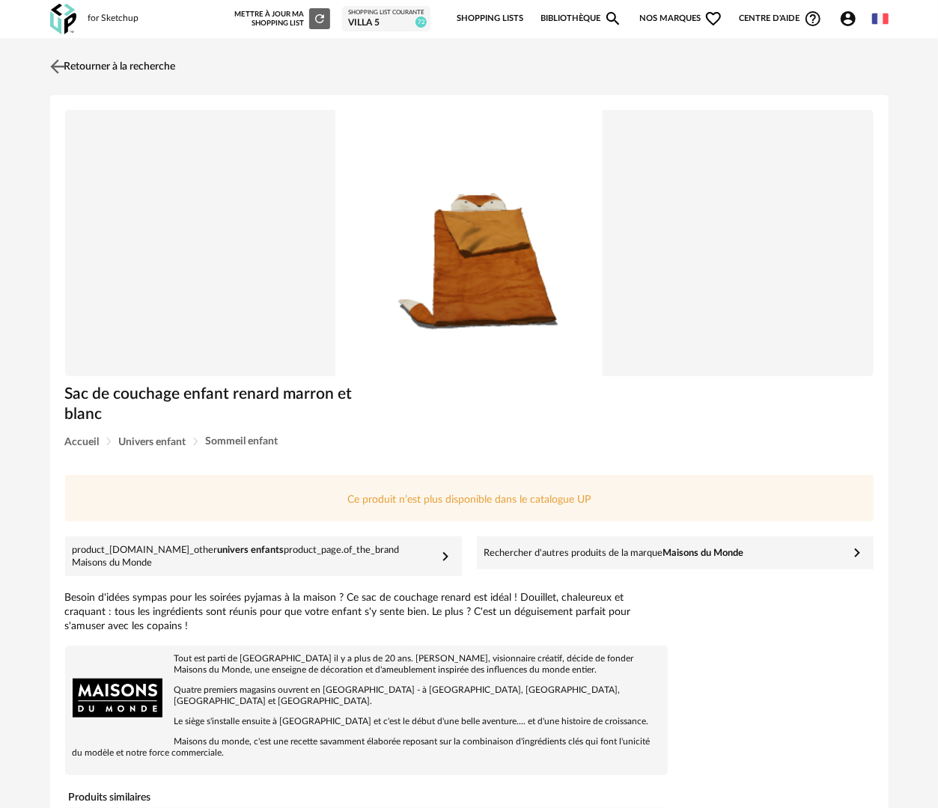
click at [81, 69] on link "Retourner à la recherche" at bounding box center [110, 66] width 129 height 33
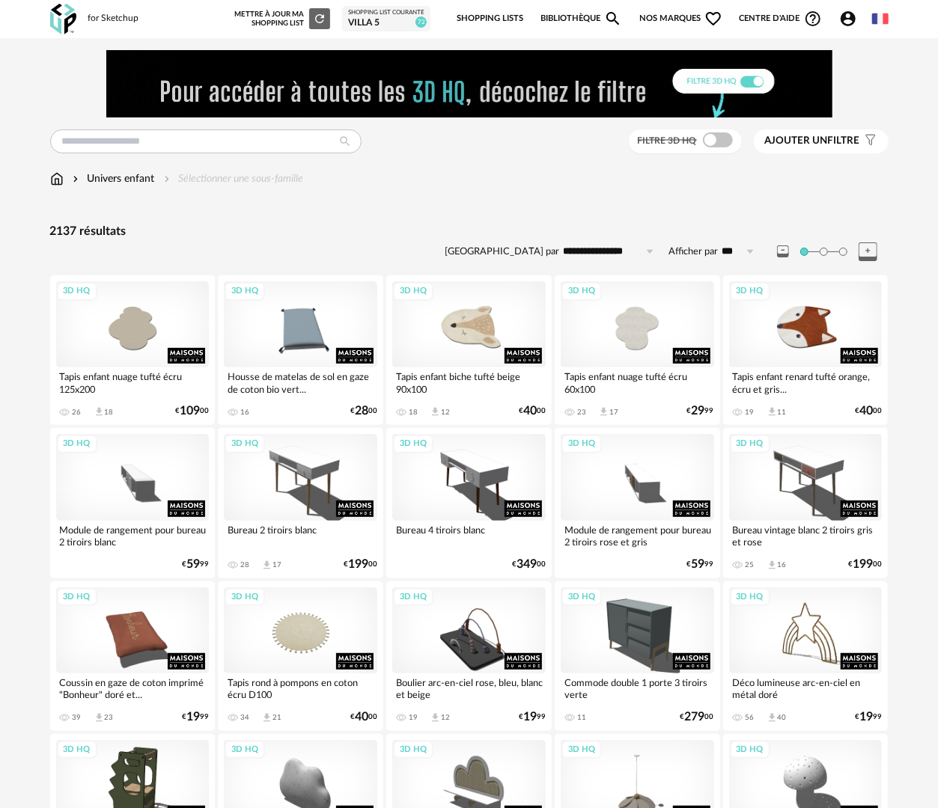
scroll to position [299, 0]
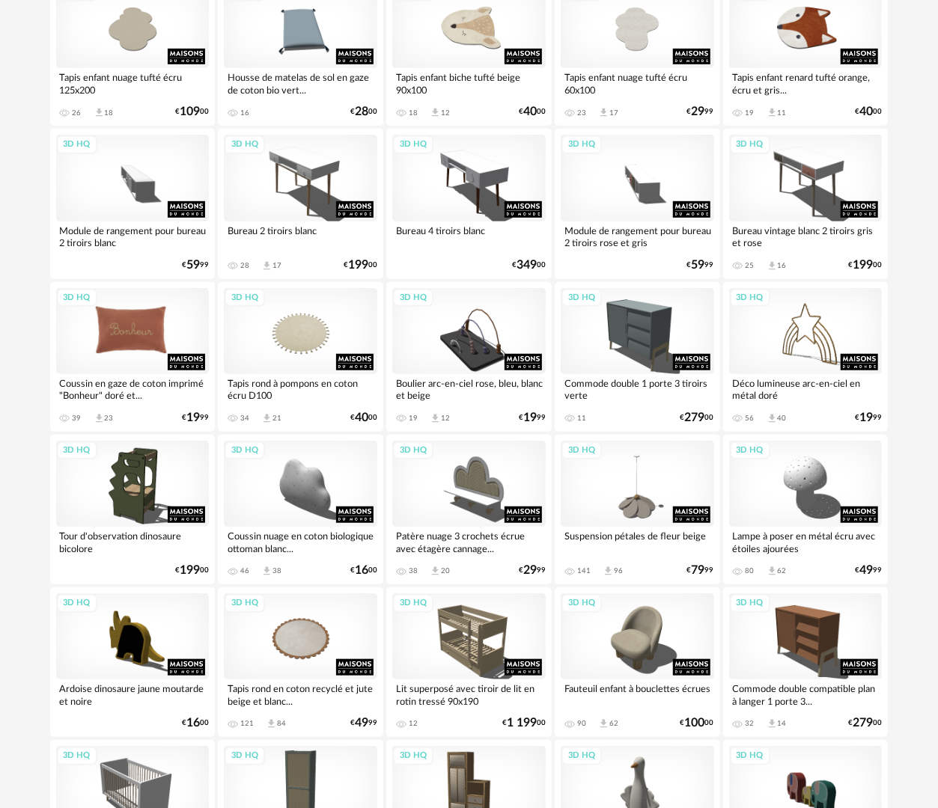
click at [172, 335] on div "3D HQ" at bounding box center [132, 331] width 153 height 86
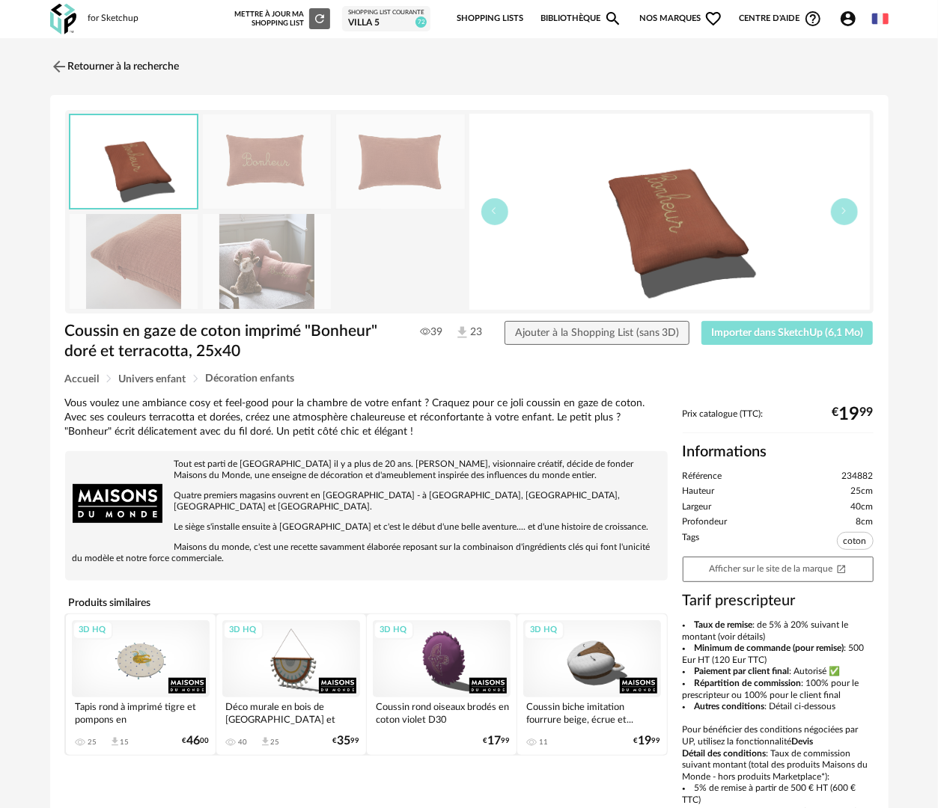
click at [760, 329] on span "Importer dans SketchUp (6,1 Mo)" at bounding box center [787, 333] width 152 height 10
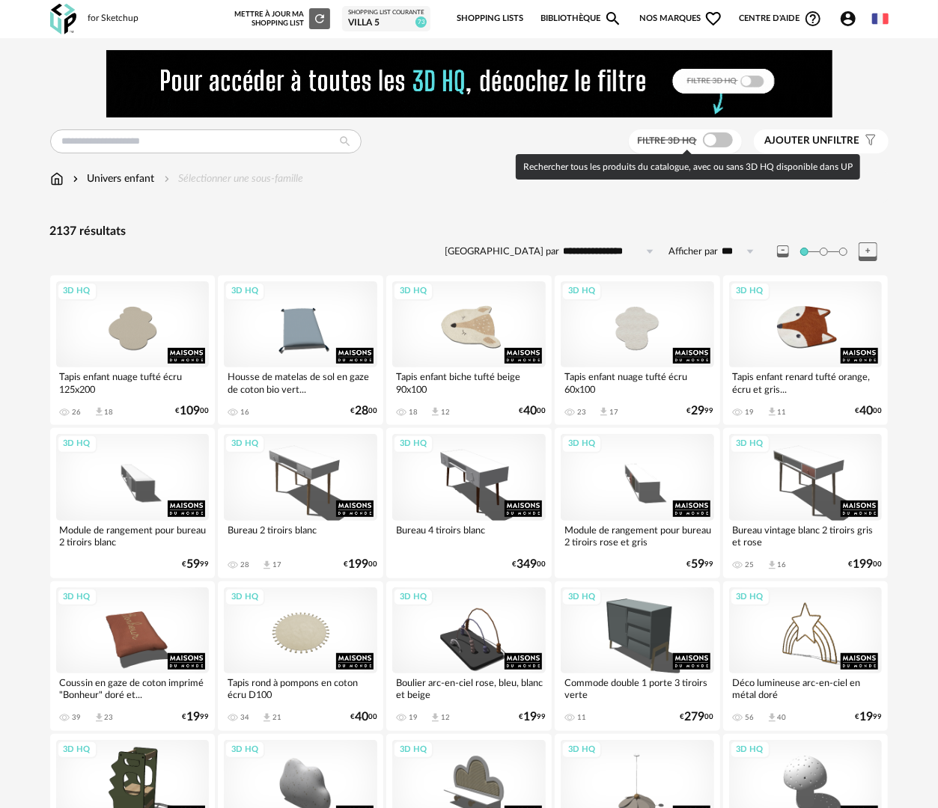
click at [725, 144] on span at bounding box center [718, 139] width 30 height 15
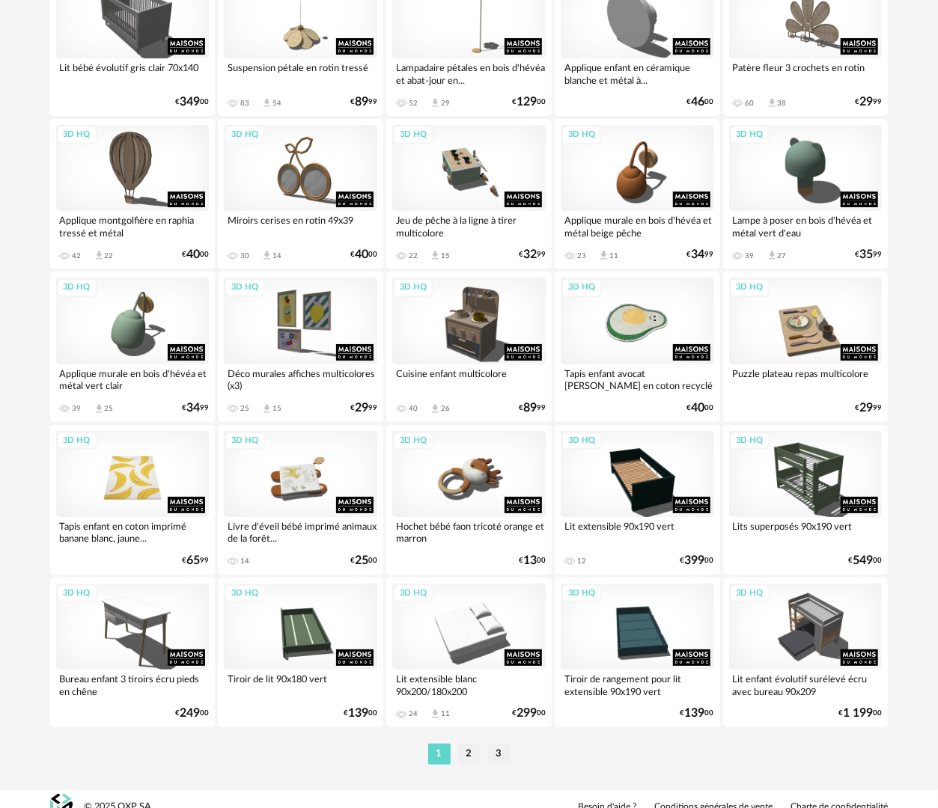
scroll to position [2617, 0]
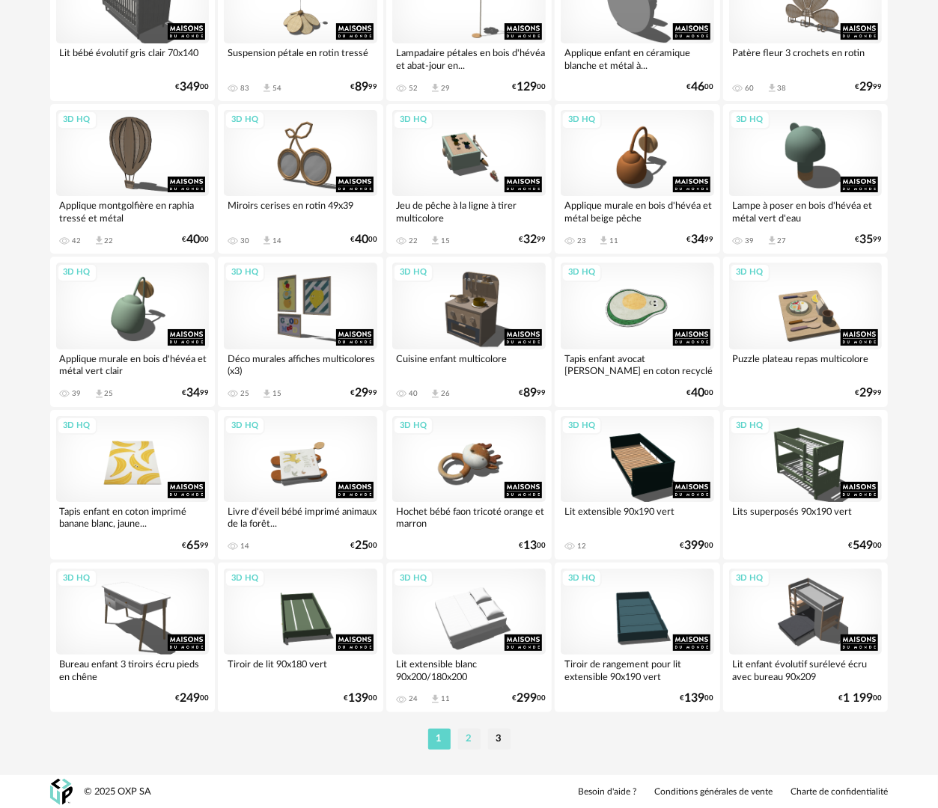
click at [463, 735] on li "2" at bounding box center [469, 739] width 22 height 21
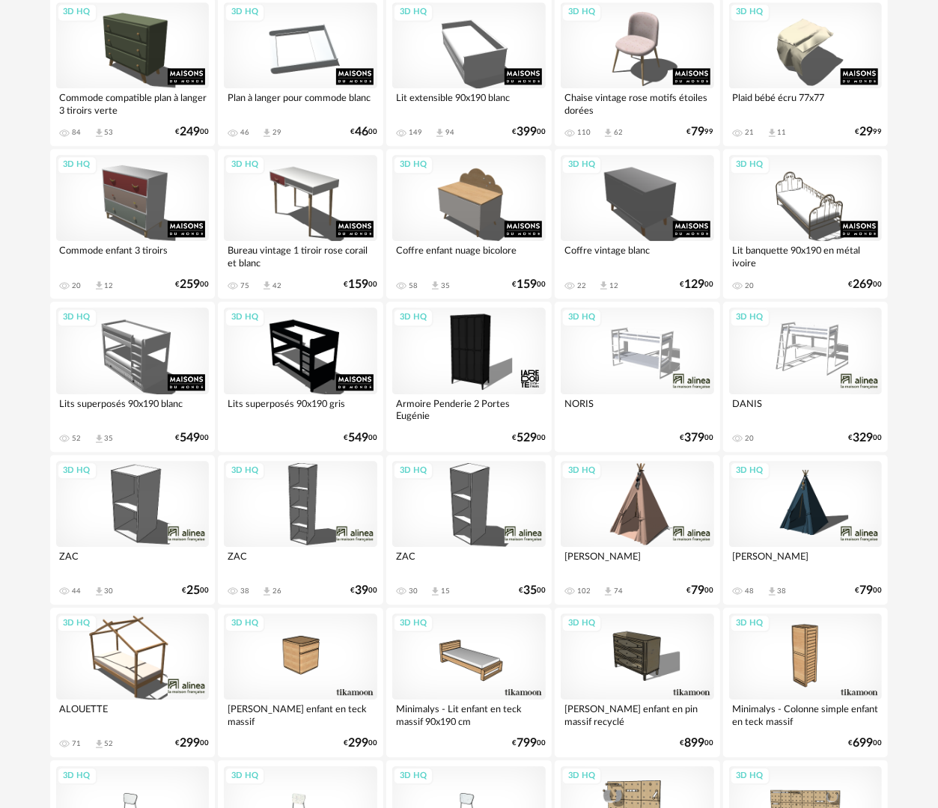
scroll to position [1796, 0]
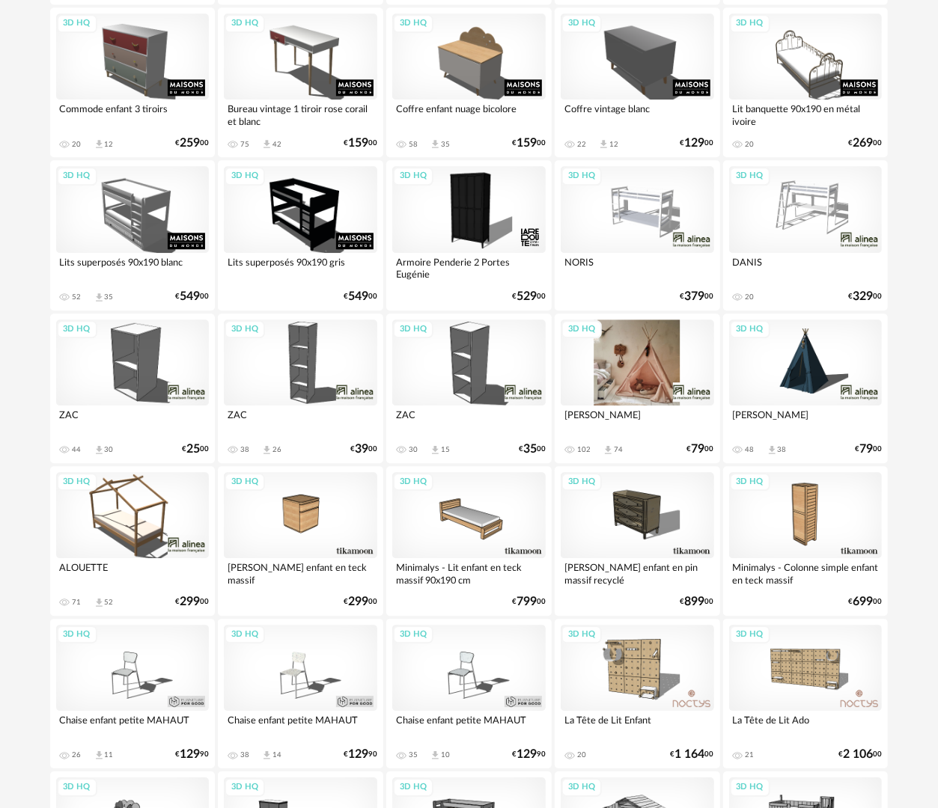
click at [631, 391] on div "3D HQ" at bounding box center [637, 363] width 153 height 86
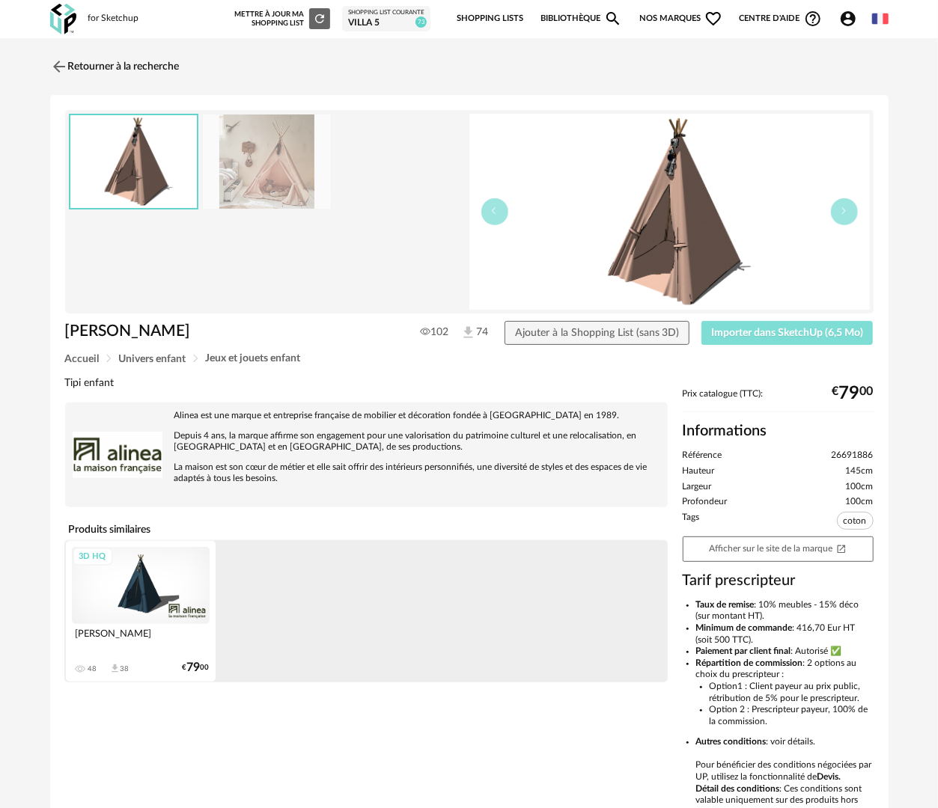
click at [799, 331] on span "Importer dans SketchUp (6,5 Mo)" at bounding box center [787, 333] width 152 height 10
click at [153, 58] on link "Retourner à la recherche" at bounding box center [110, 66] width 129 height 33
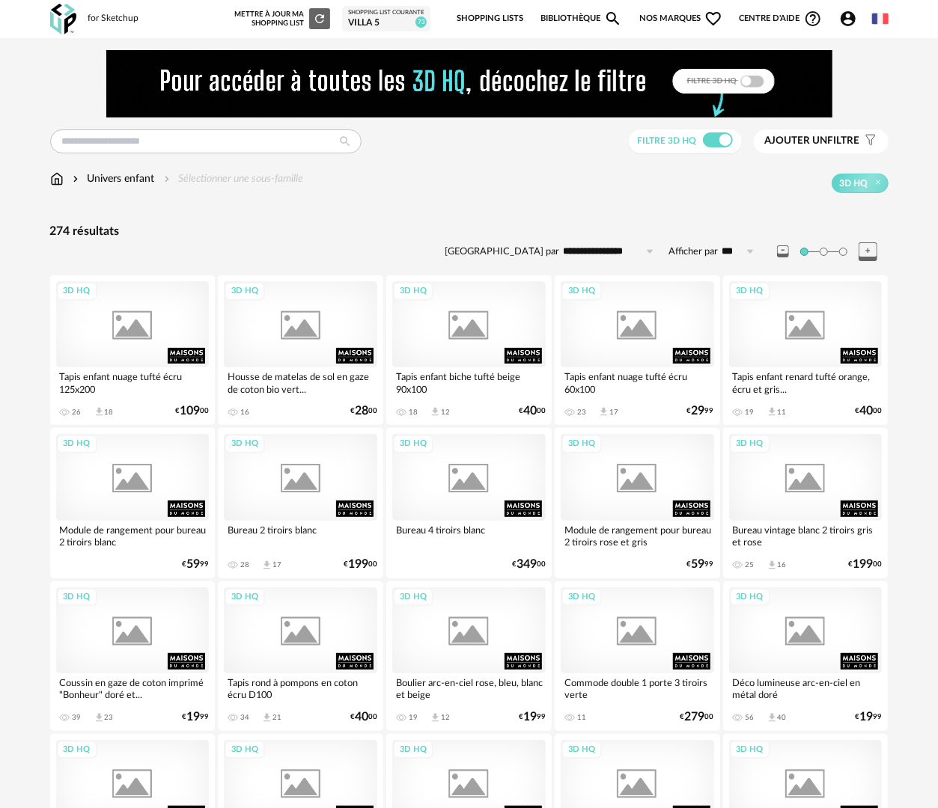
scroll to position [1796, 0]
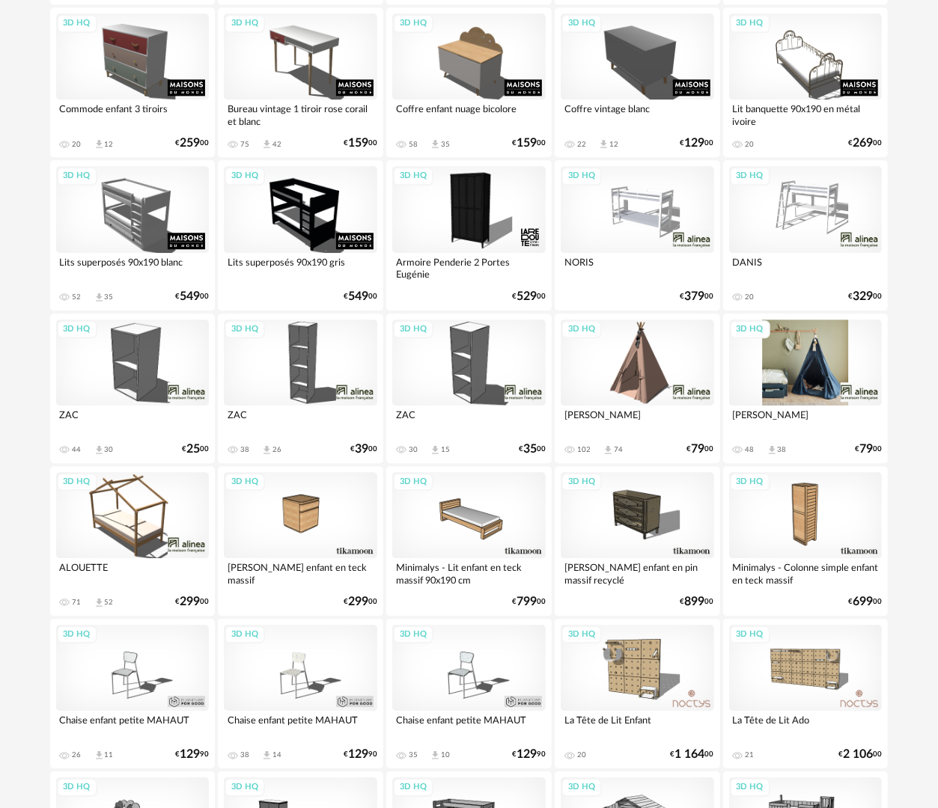
click at [801, 365] on div "3D HQ" at bounding box center [805, 363] width 153 height 86
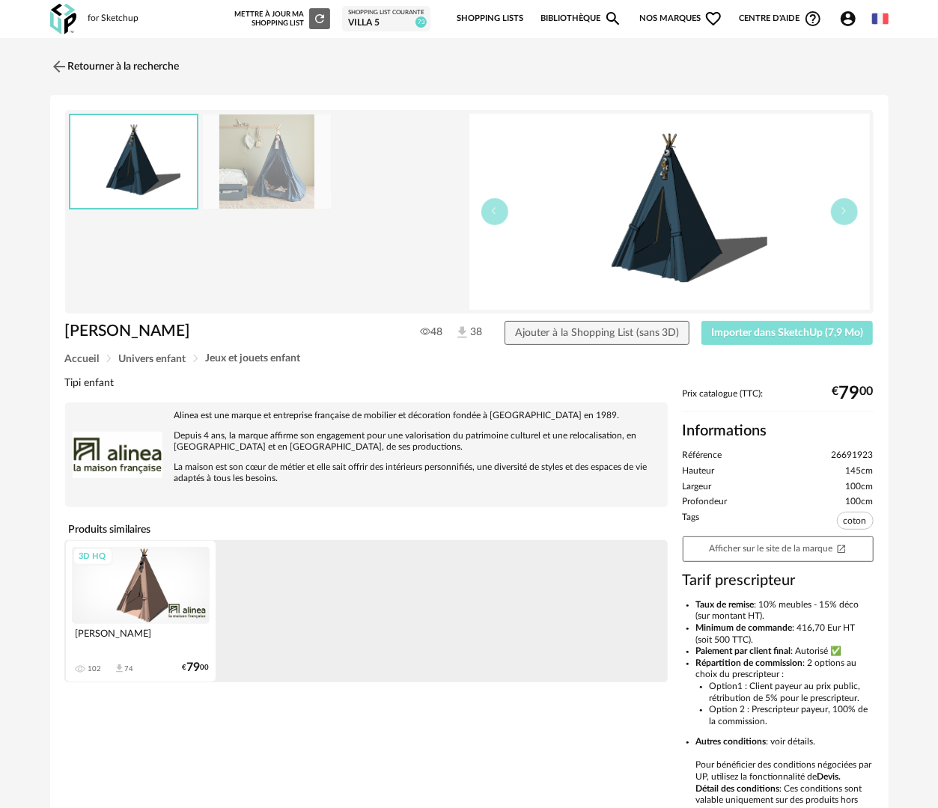
click at [775, 329] on span "Importer dans SketchUp (7,9 Mo)" at bounding box center [787, 333] width 152 height 10
